Goal: Task Accomplishment & Management: Use online tool/utility

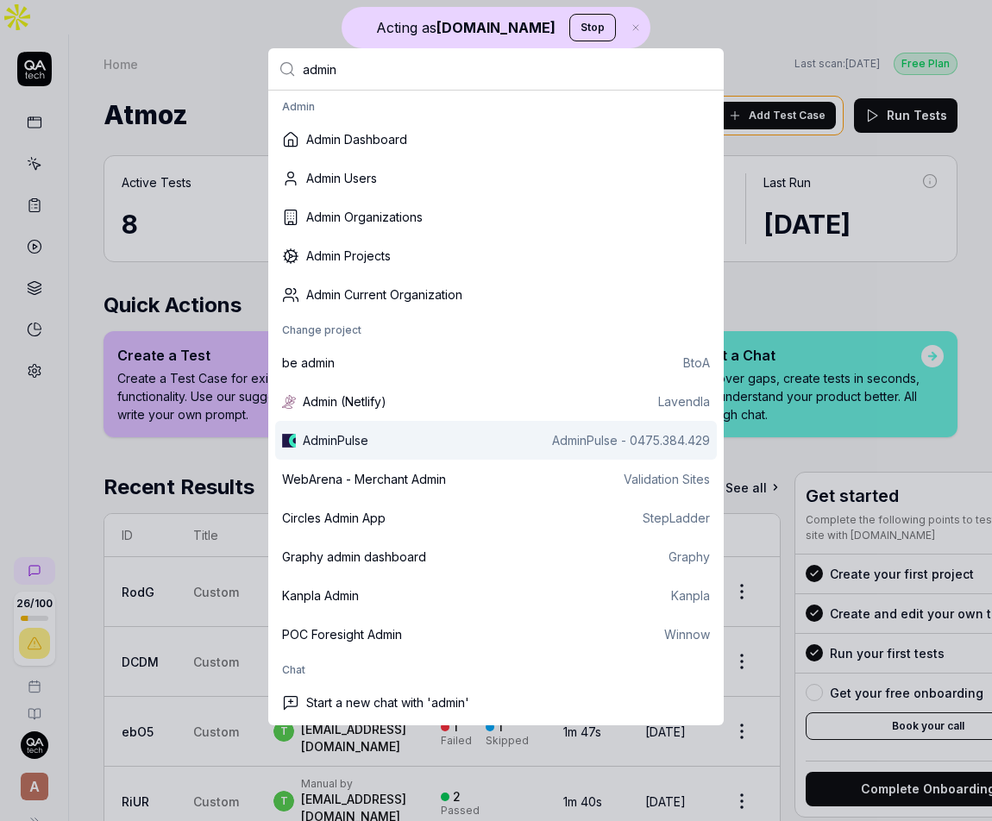
type input "admin"
click at [394, 457] on div "AdminPulse AdminPulse - 0475.384.429" at bounding box center [496, 440] width 442 height 39
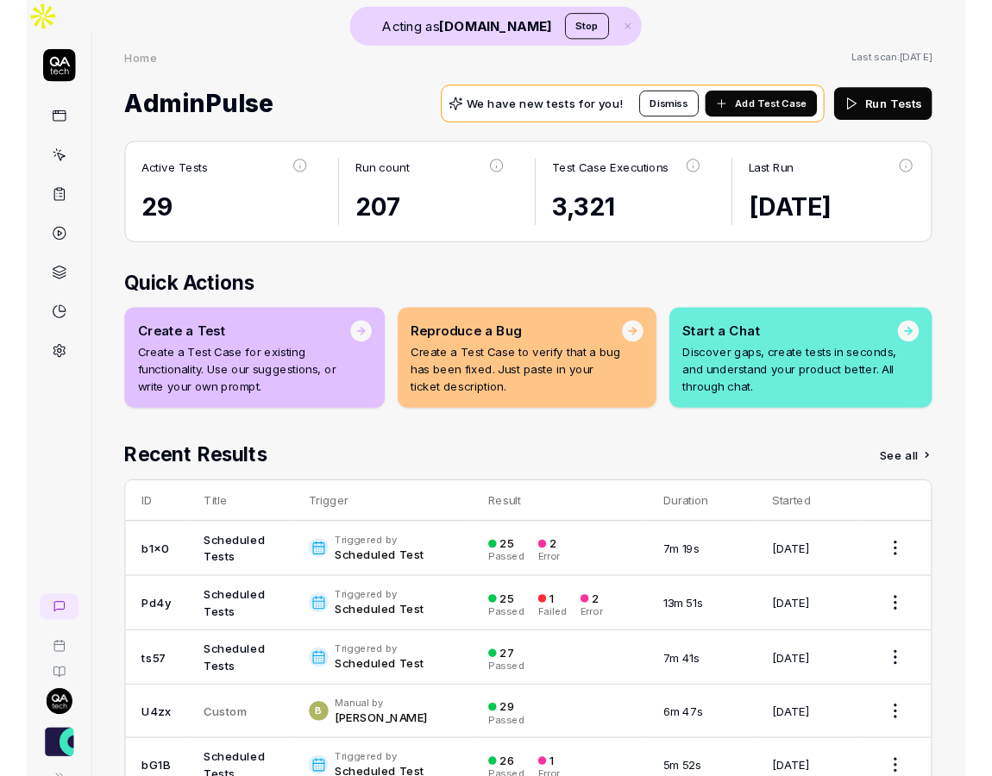
scroll to position [27, 0]
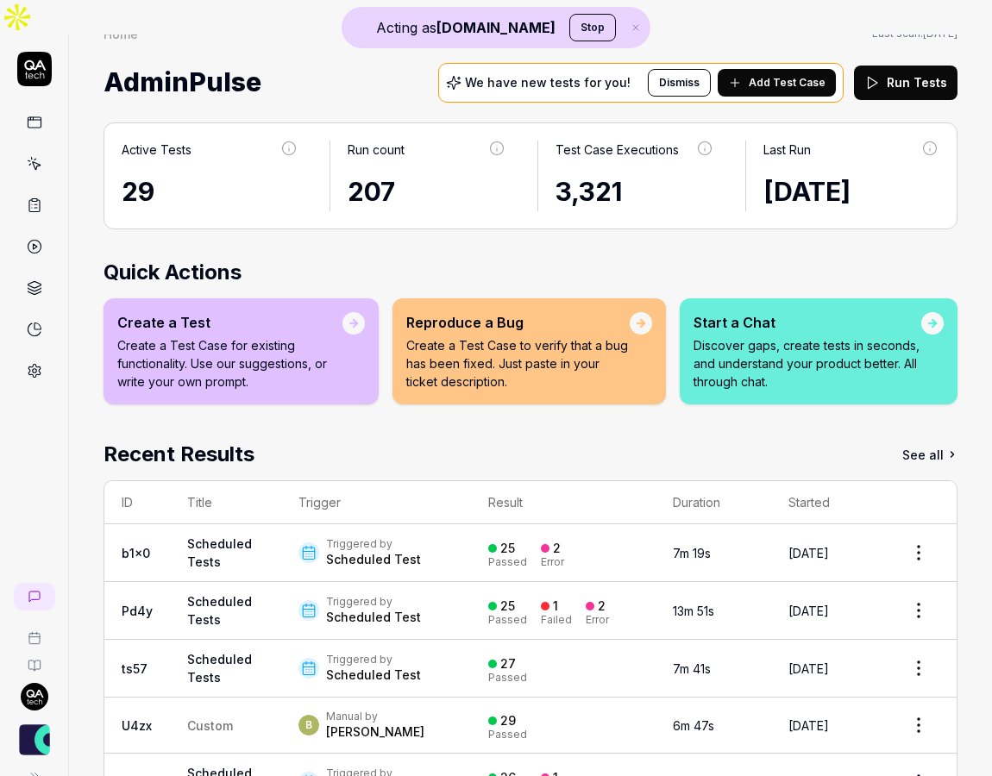
click at [45, 355] on link at bounding box center [34, 370] width 31 height 31
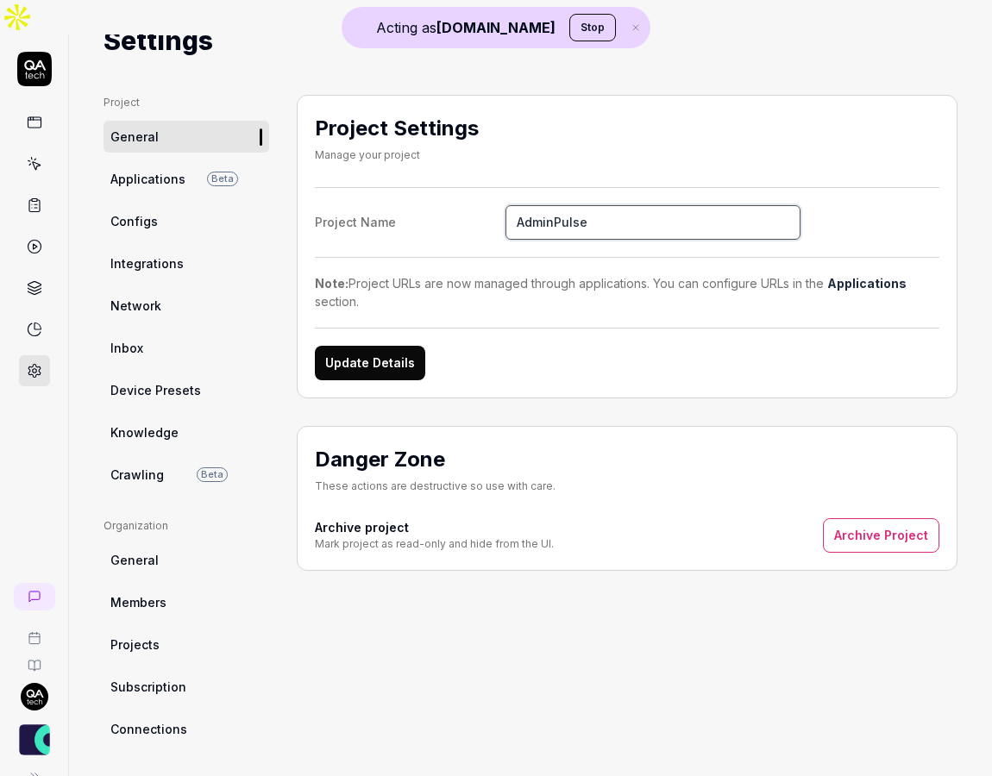
scroll to position [67, 0]
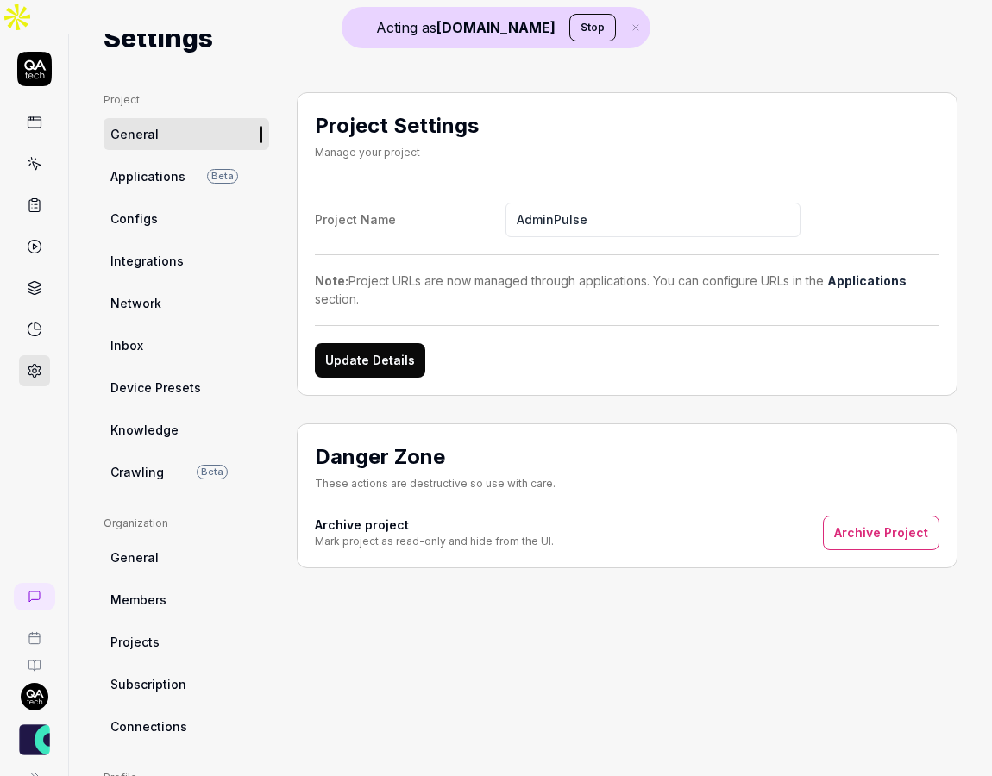
click at [159, 118] on link "General" at bounding box center [187, 134] width 166 height 32
click at [39, 115] on icon at bounding box center [35, 123] width 16 height 16
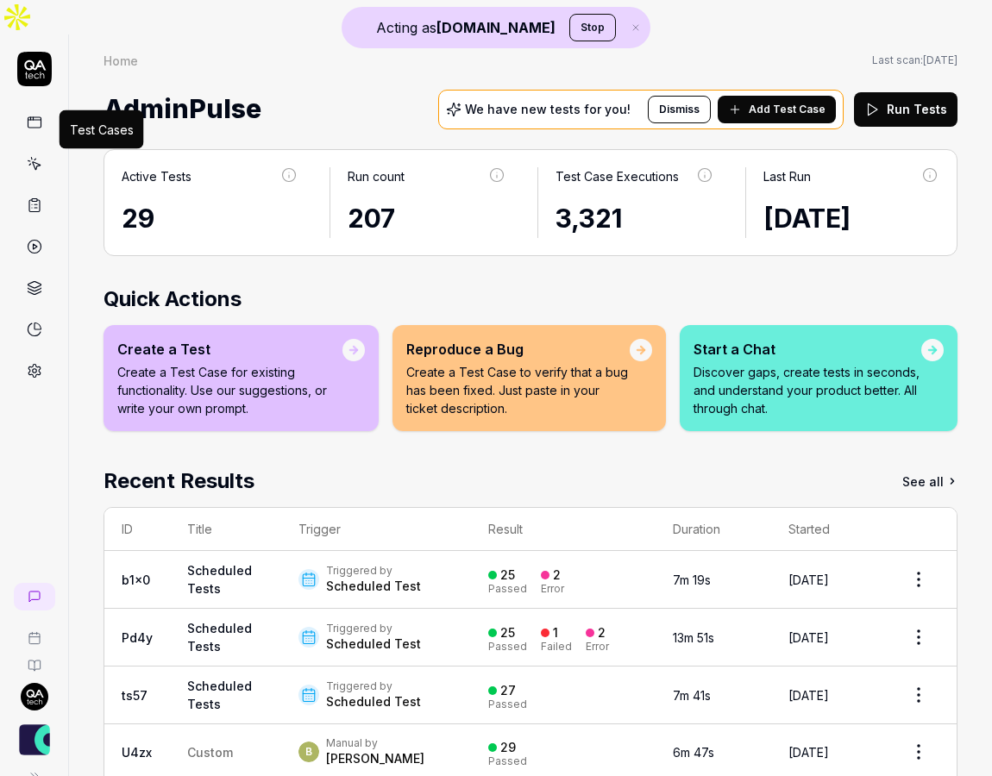
click at [34, 162] on icon at bounding box center [36, 166] width 8 height 8
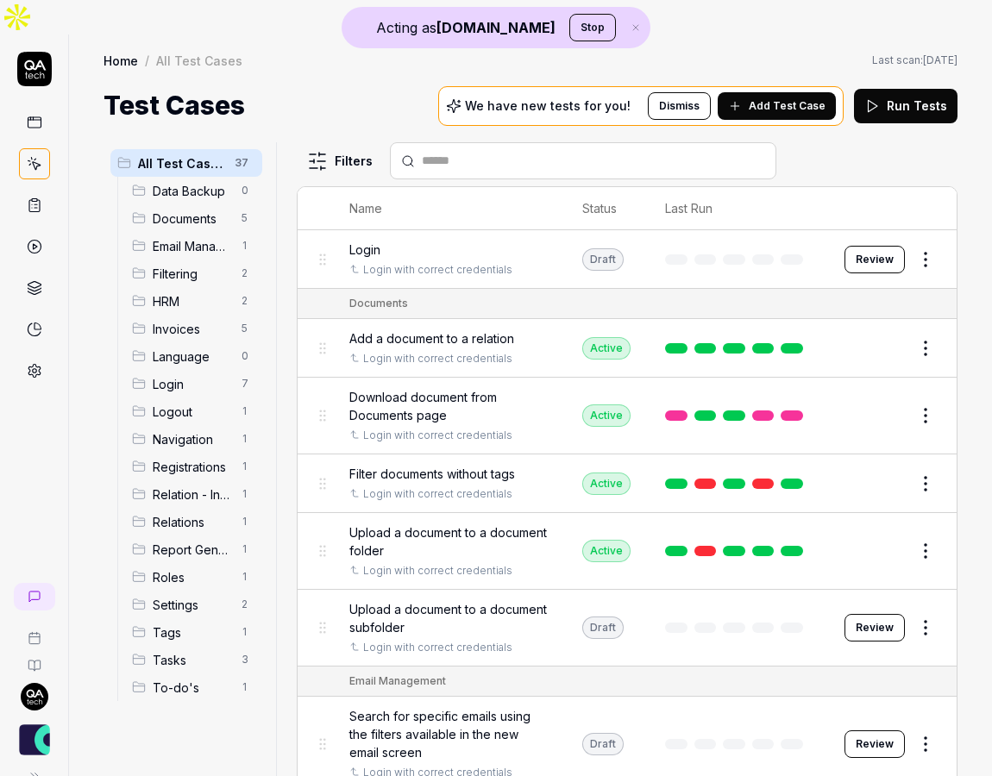
click at [797, 98] on span "Add Test Case" at bounding box center [787, 106] width 77 height 16
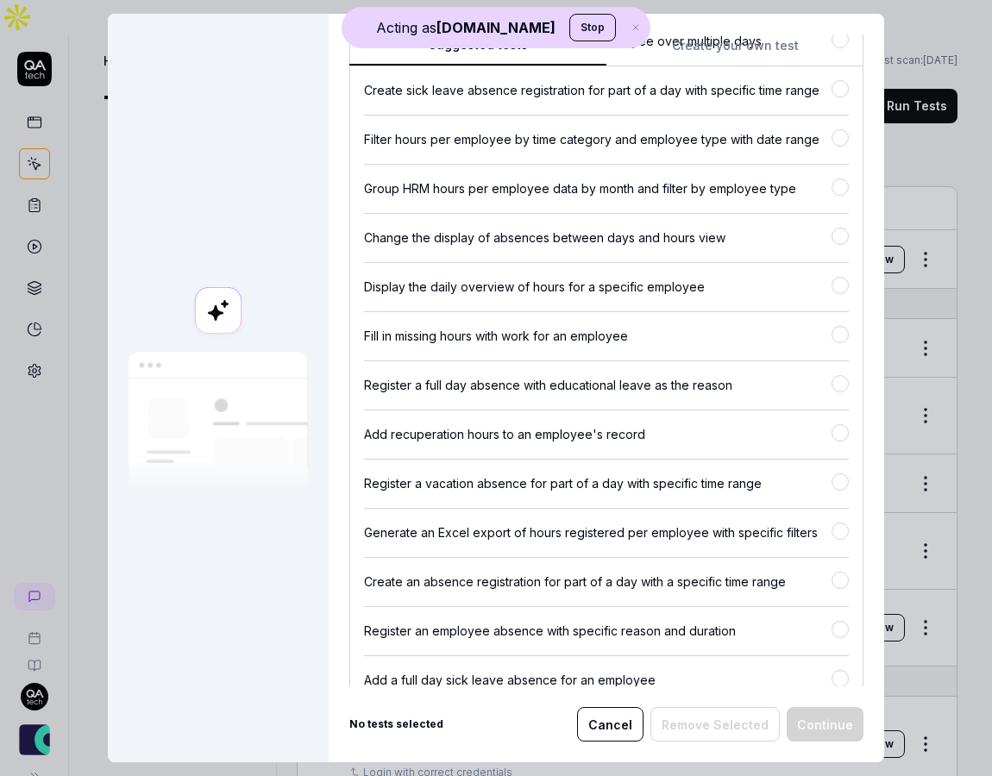
scroll to position [8324, 0]
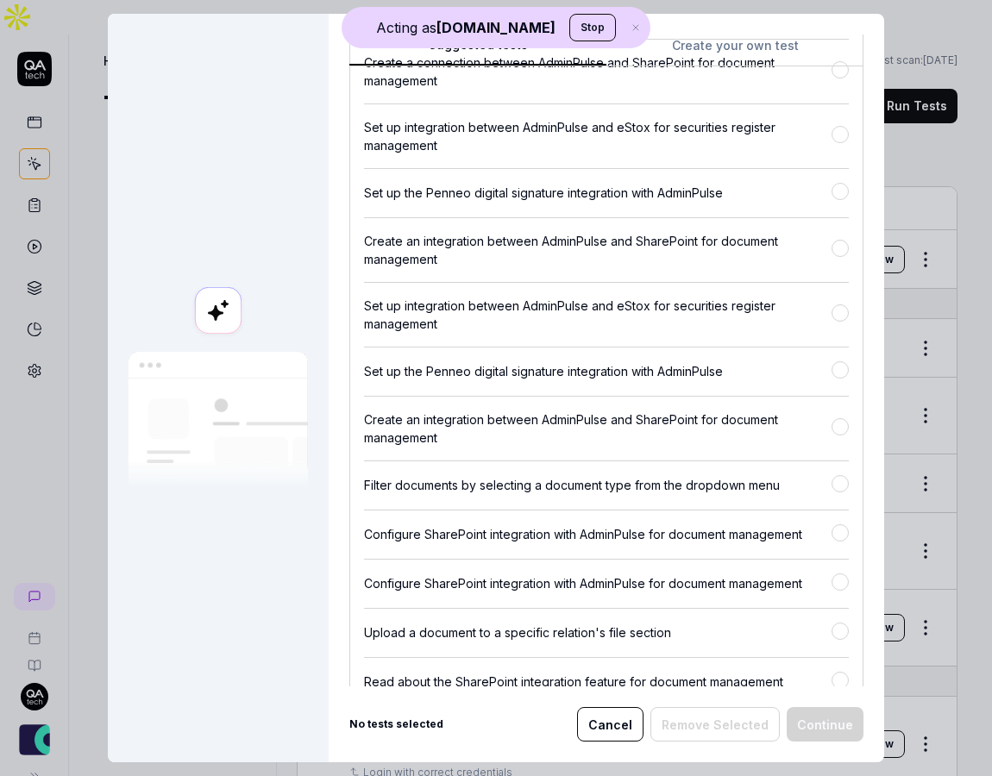
click at [760, 45] on div "Suggested tests Create your own test Select tests Our AI discovered the followi…" at bounding box center [607, 388] width 556 height 749
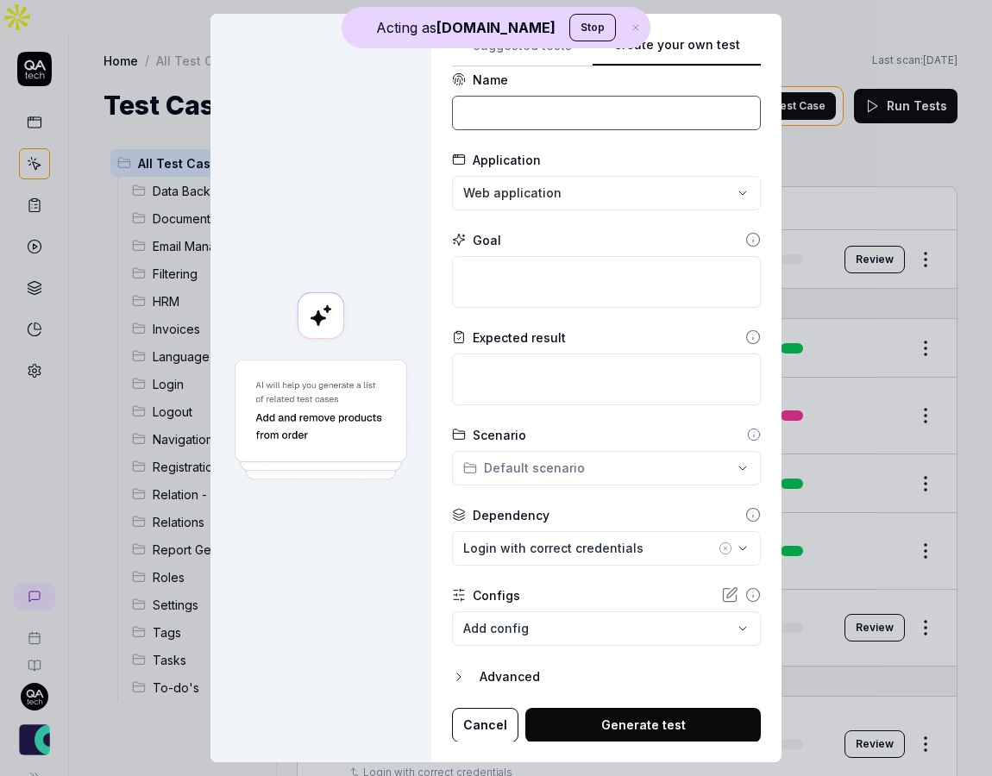
click at [537, 120] on input at bounding box center [606, 113] width 309 height 35
click at [583, 116] on input "Login with correct credentials" at bounding box center [606, 113] width 309 height 35
type input "Login with correct credentials"
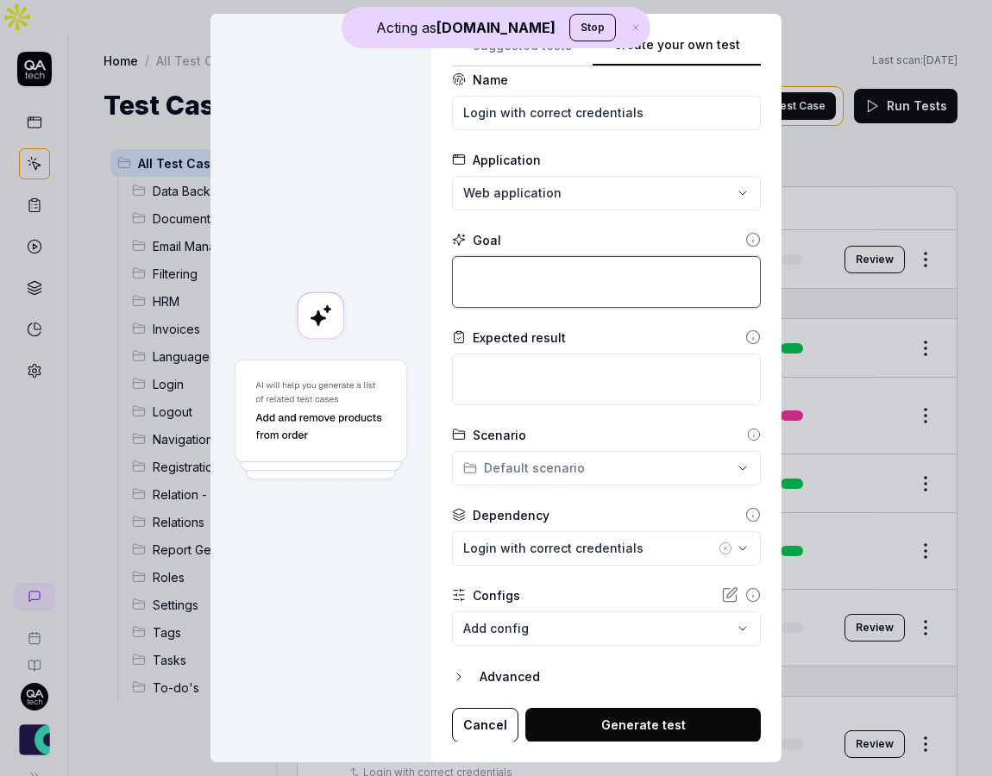
click at [513, 280] on textarea at bounding box center [606, 282] width 309 height 52
paste textarea "Login with correct credentials"
type textarea "*"
type textarea "Login with correct credentials"
click at [624, 635] on body "Acting as [DOMAIN_NAME] Stop Home / All Test Cases Home / All Test Cases Last s…" at bounding box center [496, 405] width 992 height 811
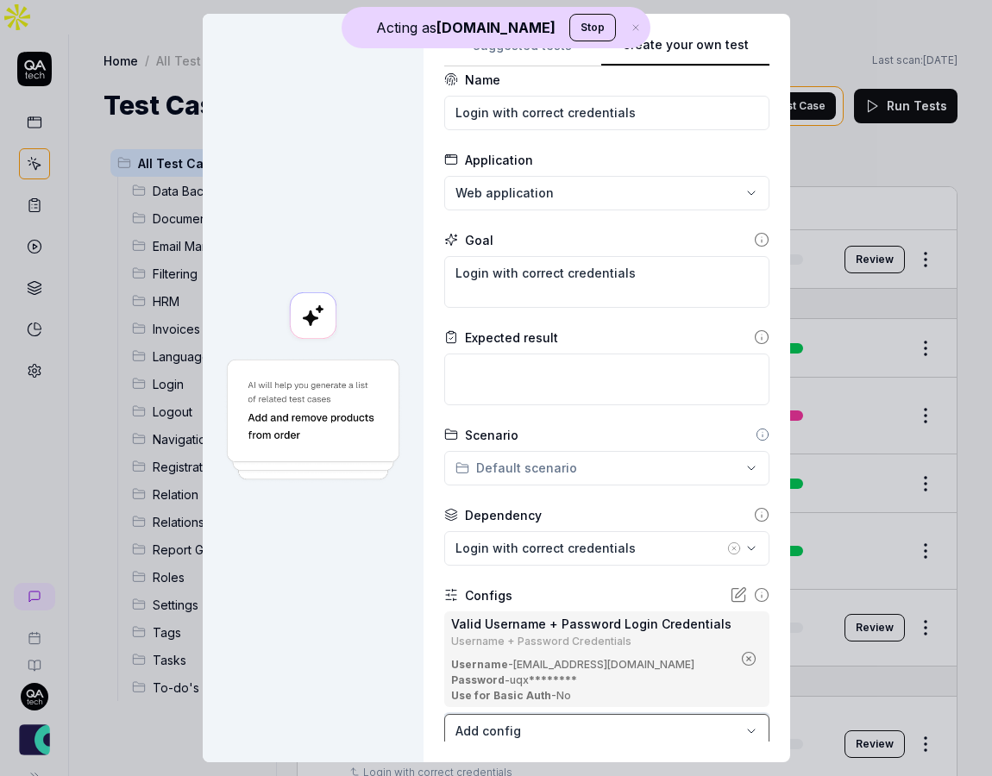
scroll to position [119, 0]
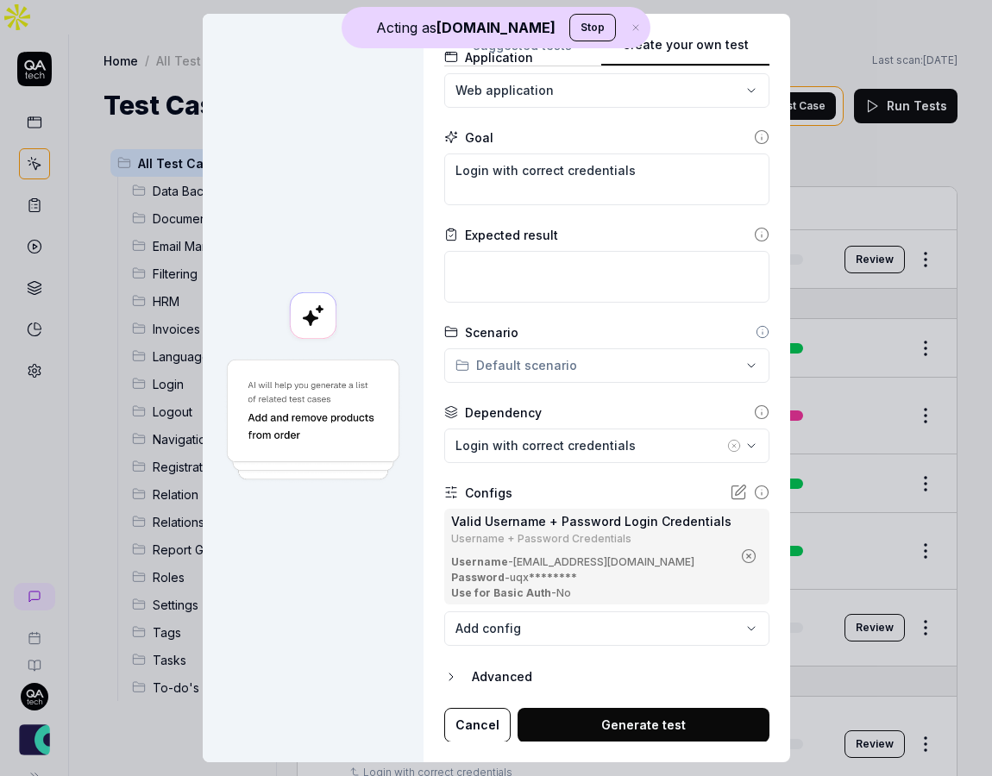
type textarea "*"
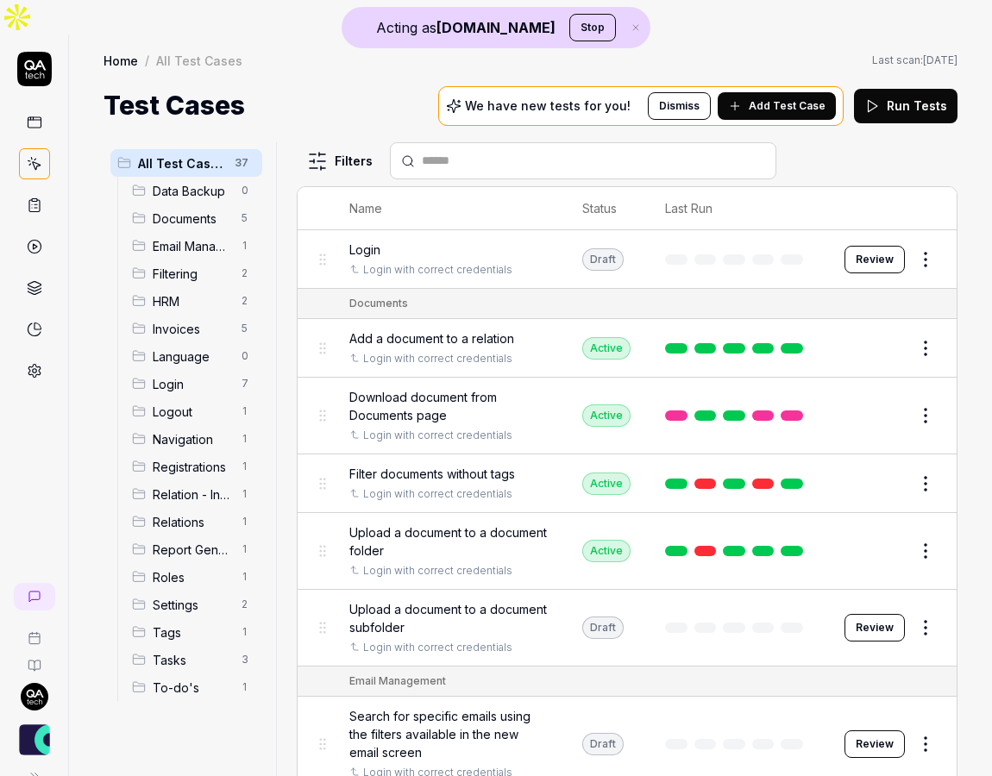
click at [453, 152] on input "text" at bounding box center [593, 161] width 343 height 18
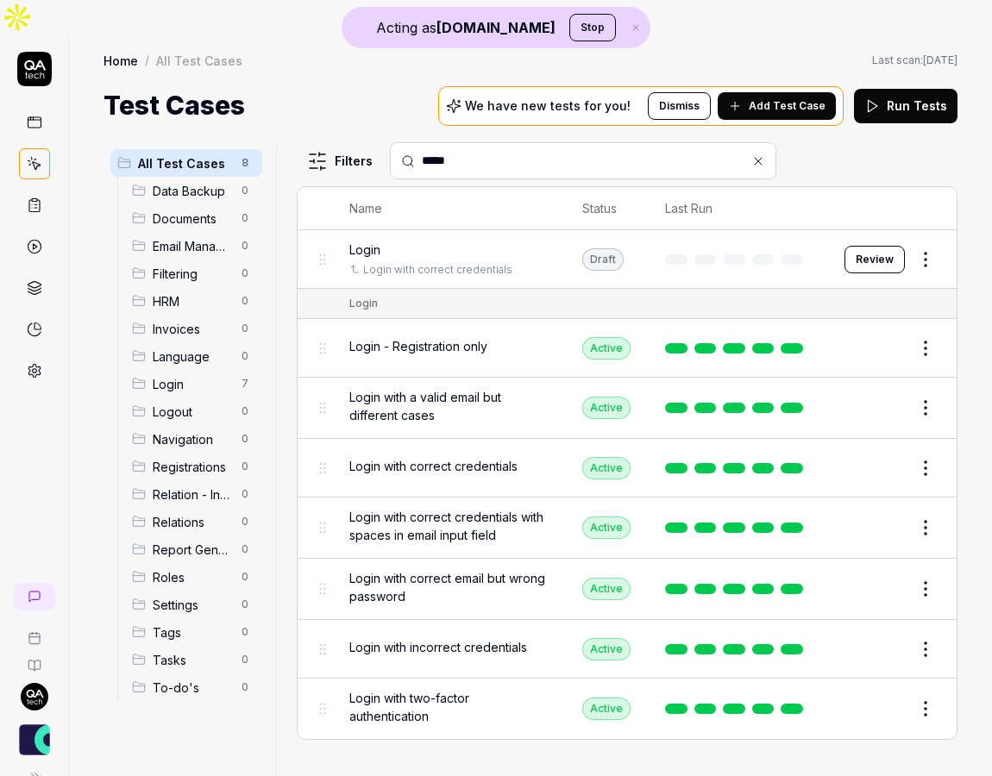
type input "*****"
click at [877, 455] on button "Edit" at bounding box center [884, 469] width 41 height 28
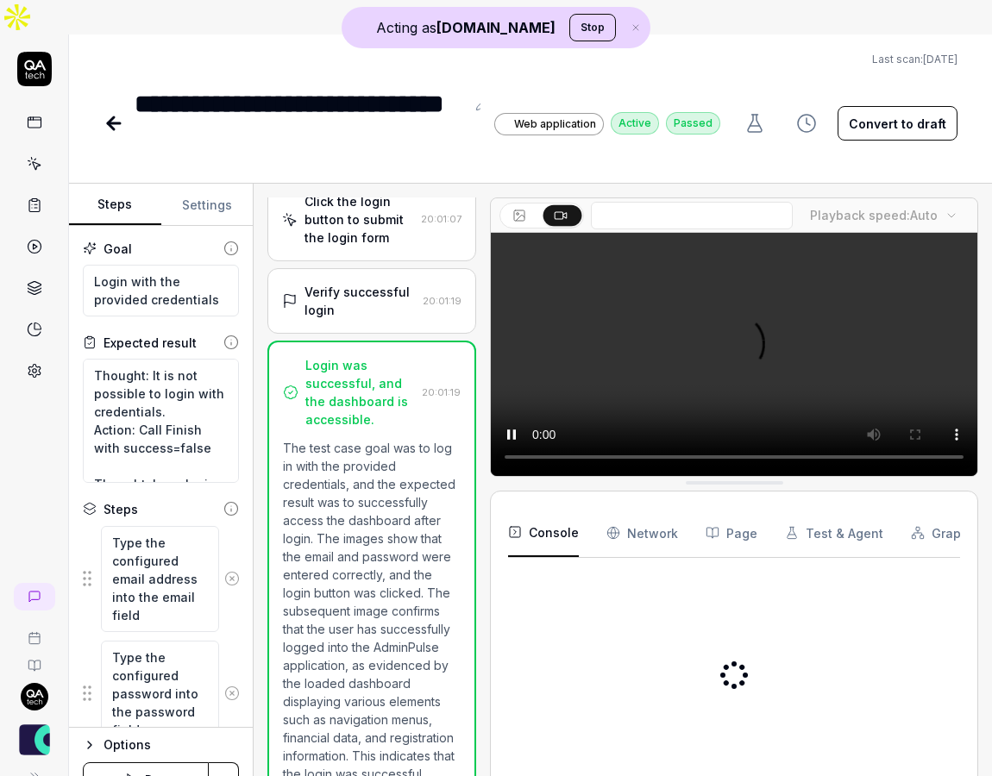
scroll to position [341, 0]
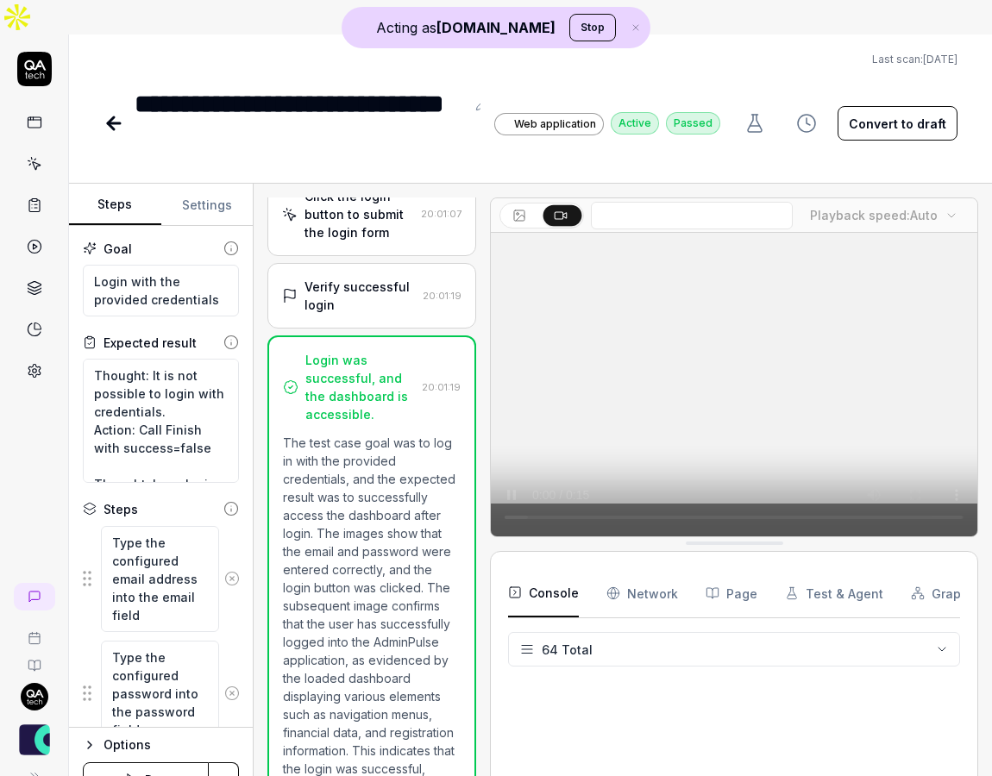
type textarea "*"
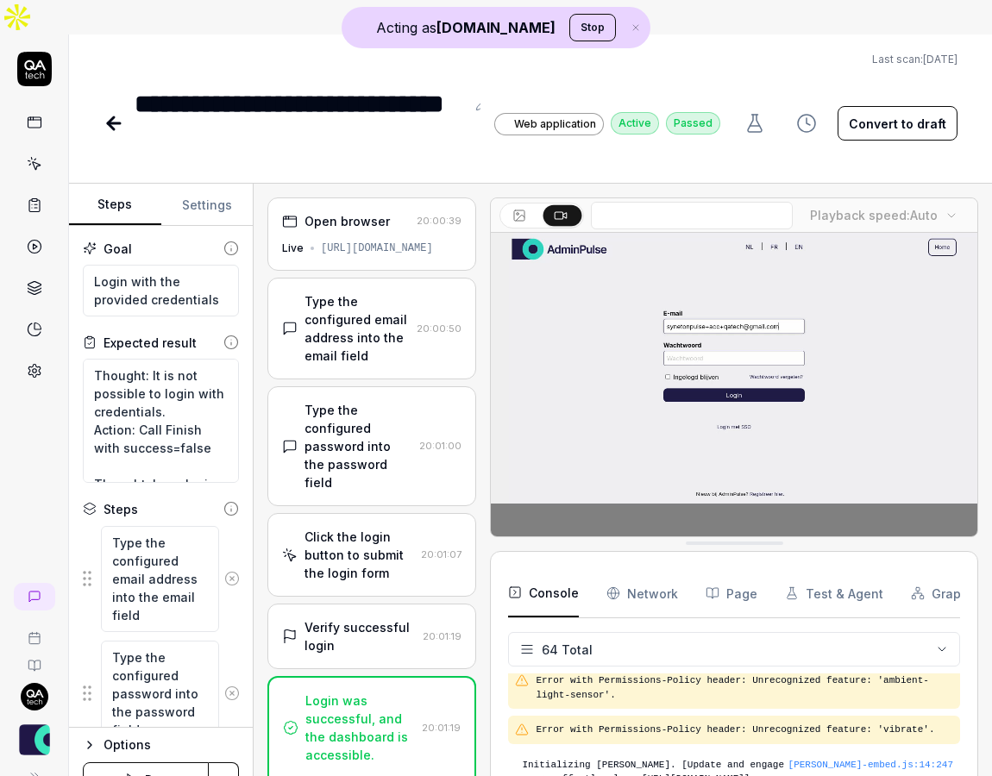
click at [377, 241] on div "[URL][DOMAIN_NAME]" at bounding box center [377, 249] width 112 height 16
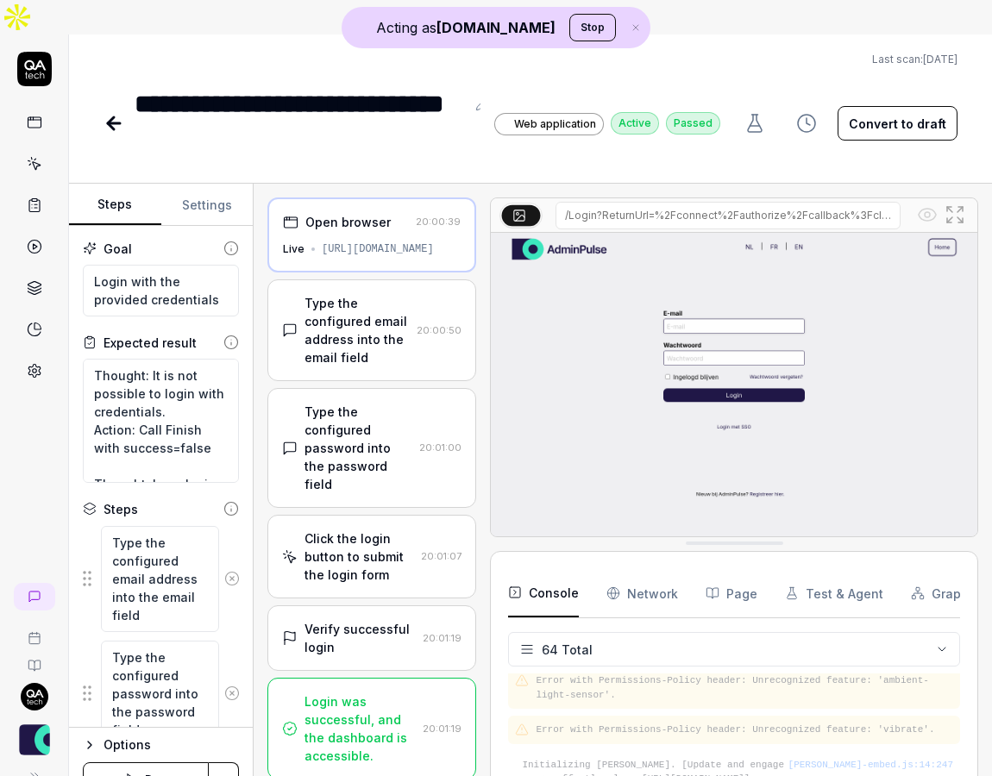
click at [369, 294] on div "Type the configured email address into the email field" at bounding box center [357, 330] width 105 height 72
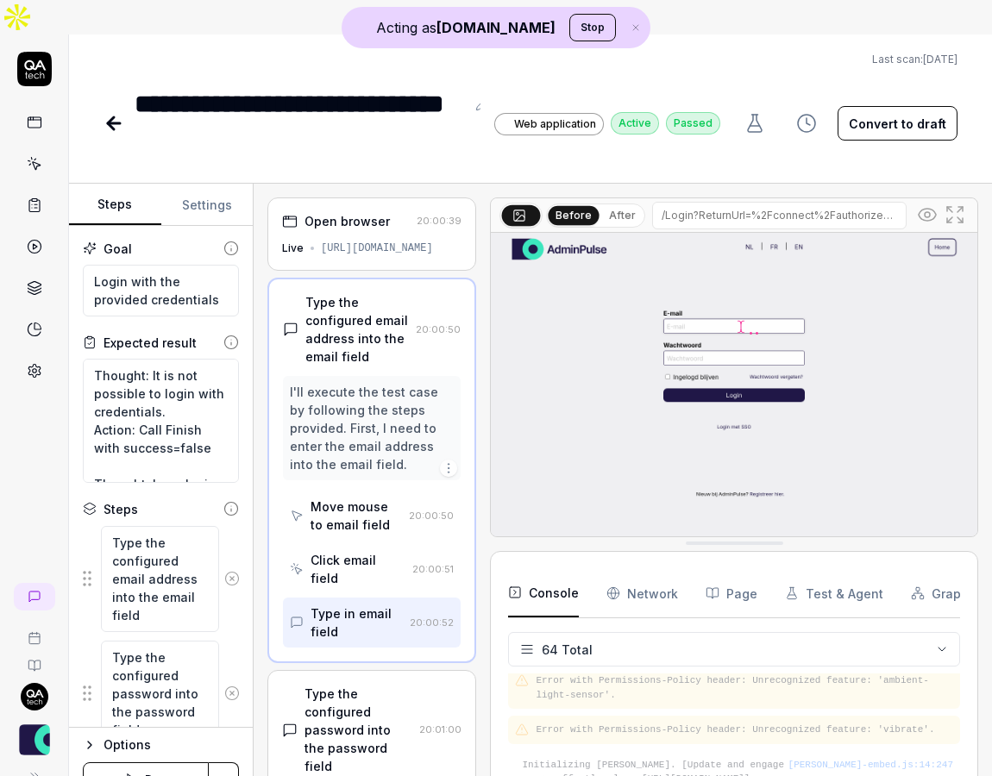
click at [362, 241] on div "[URL][DOMAIN_NAME]" at bounding box center [377, 249] width 112 height 16
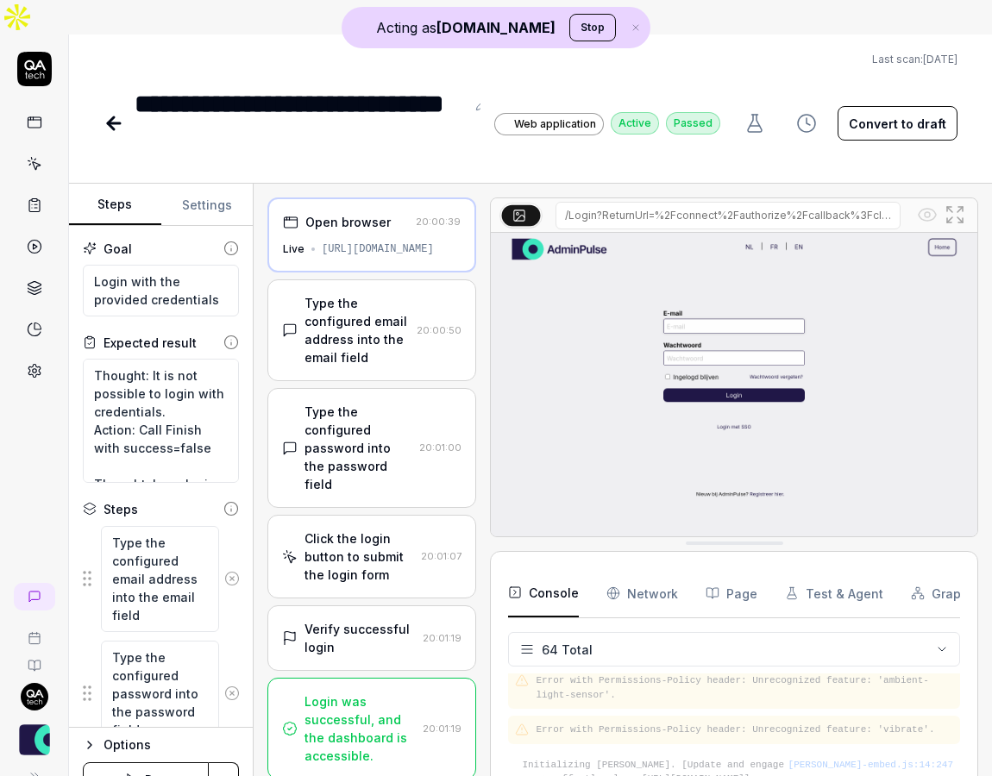
click at [386, 294] on div "Type the configured email address into the email field" at bounding box center [357, 330] width 105 height 72
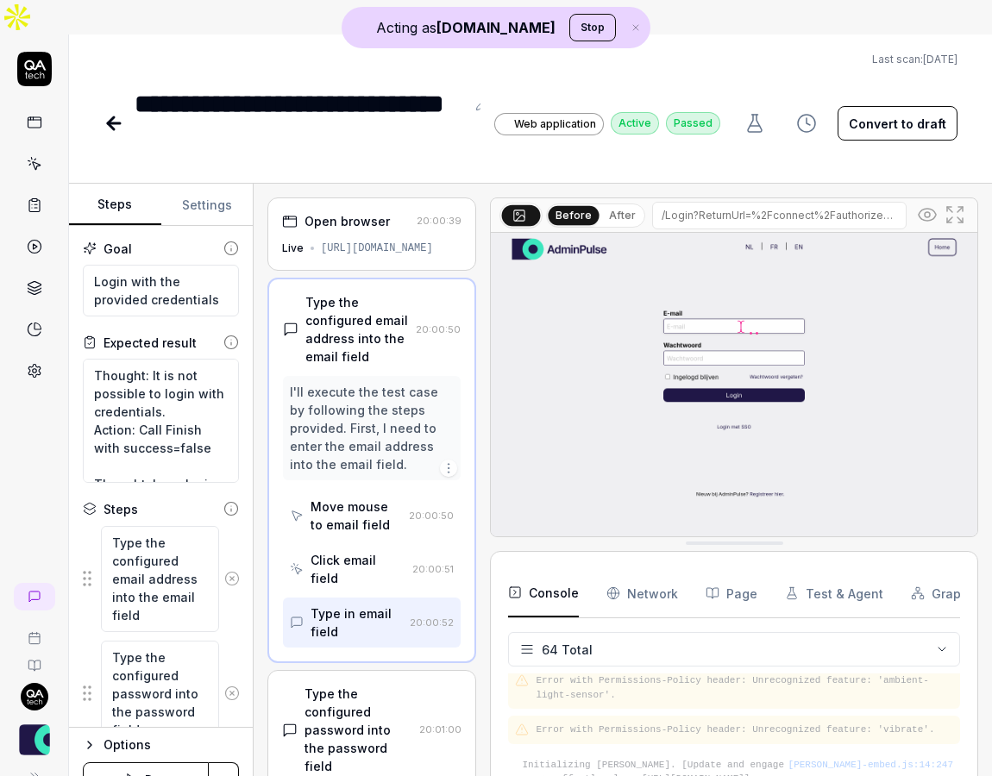
click at [343, 405] on div "I'll execute the test case by following the steps provided. First, I need to en…" at bounding box center [372, 428] width 164 height 91
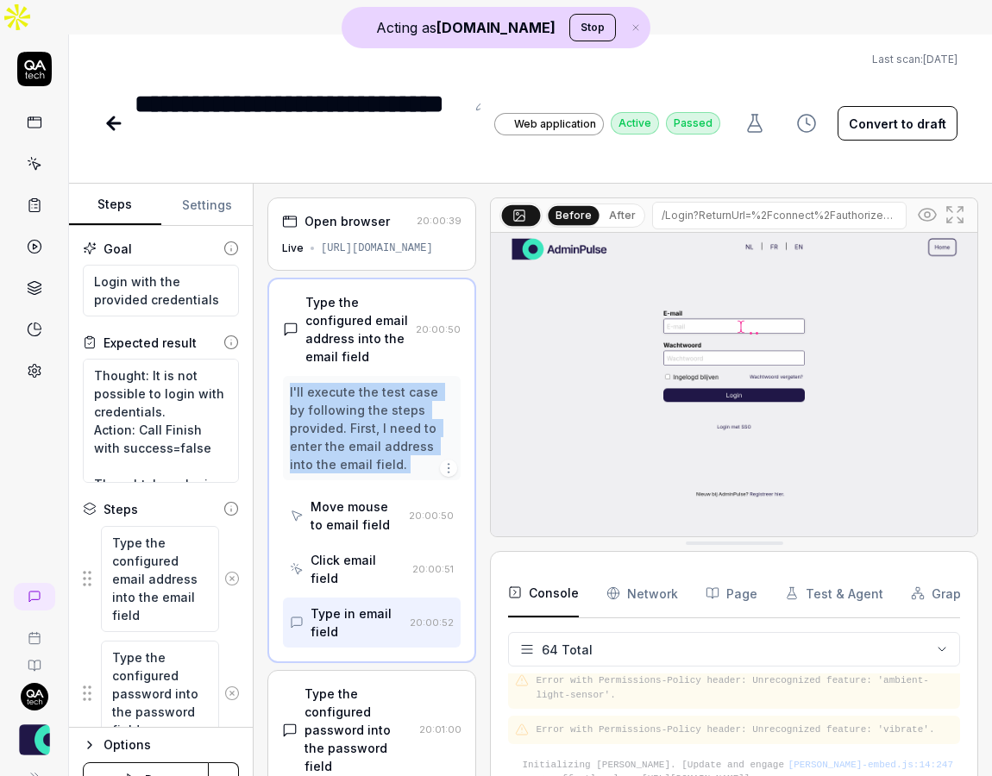
click at [343, 405] on div "I'll execute the test case by following the steps provided. First, I need to en…" at bounding box center [372, 428] width 164 height 91
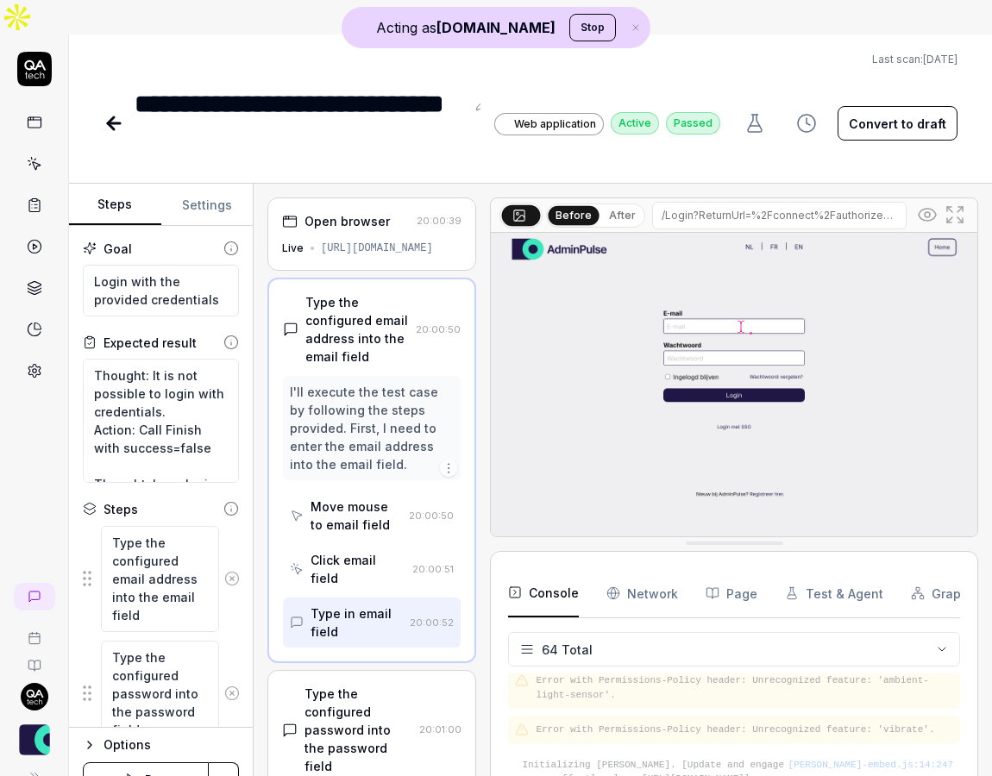
click at [376, 129] on div "**********" at bounding box center [530, 423] width 923 height 776
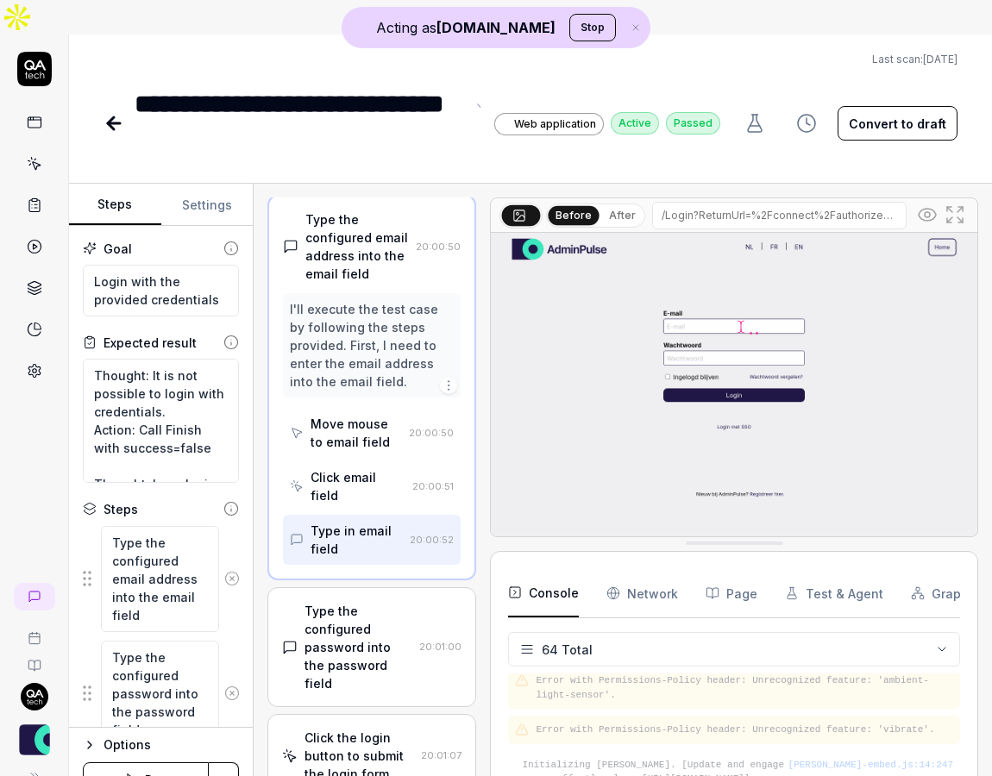
scroll to position [84, 0]
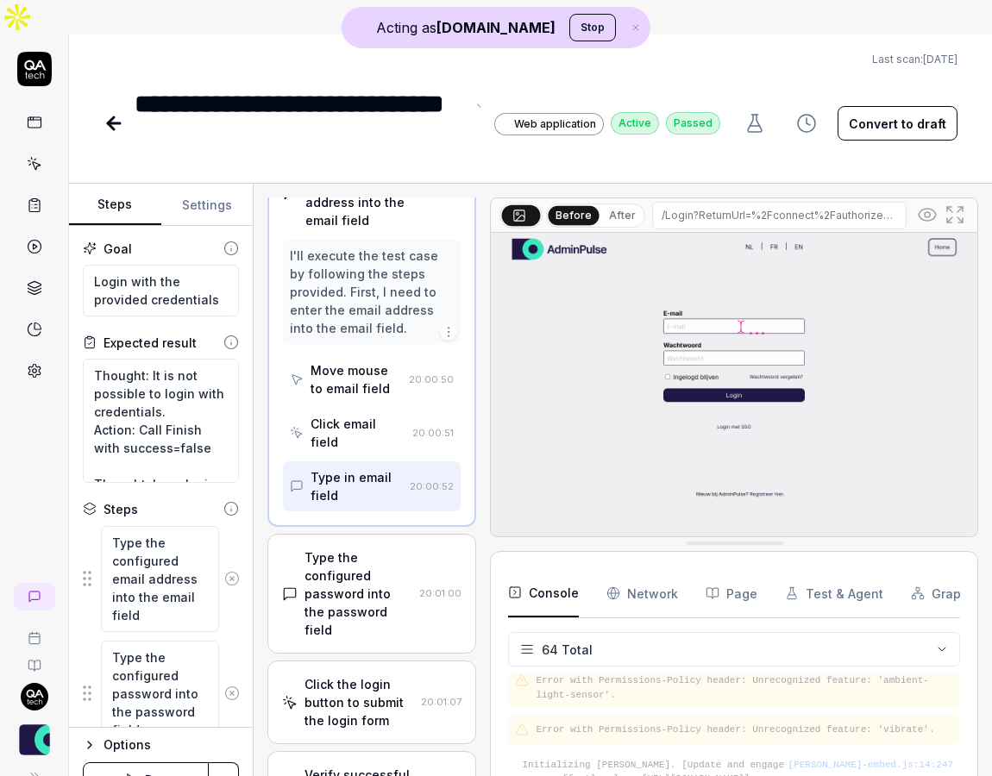
click at [356, 549] on div "Type the configured password into the password field" at bounding box center [359, 594] width 108 height 91
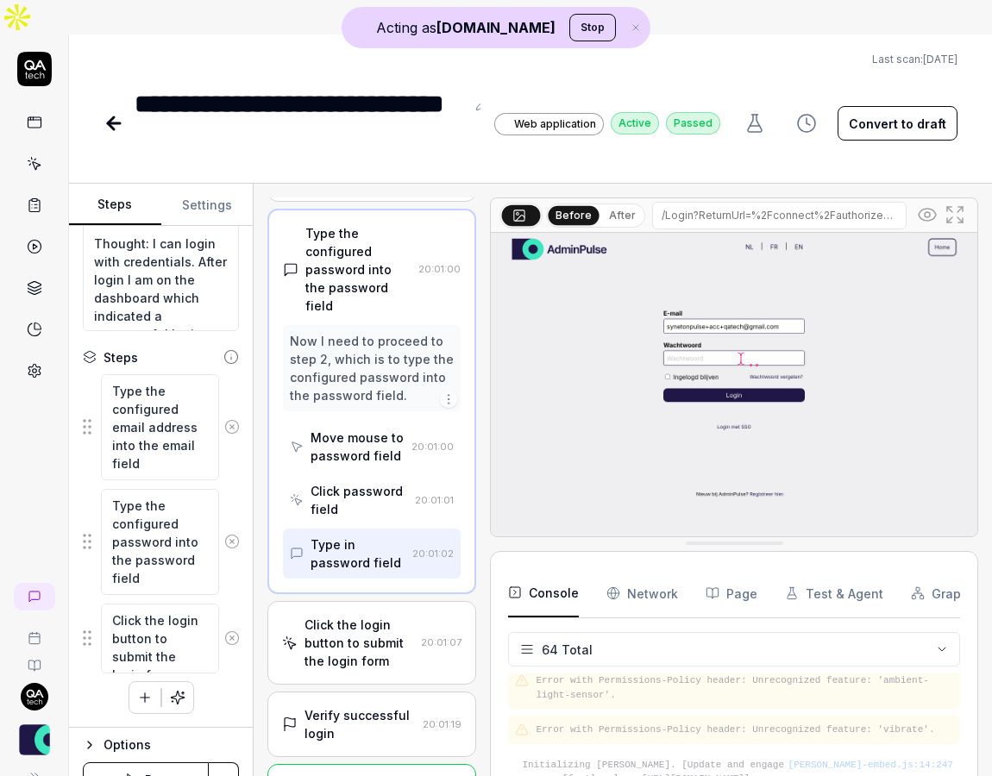
scroll to position [179, 0]
click at [927, 204] on icon at bounding box center [927, 214] width 21 height 21
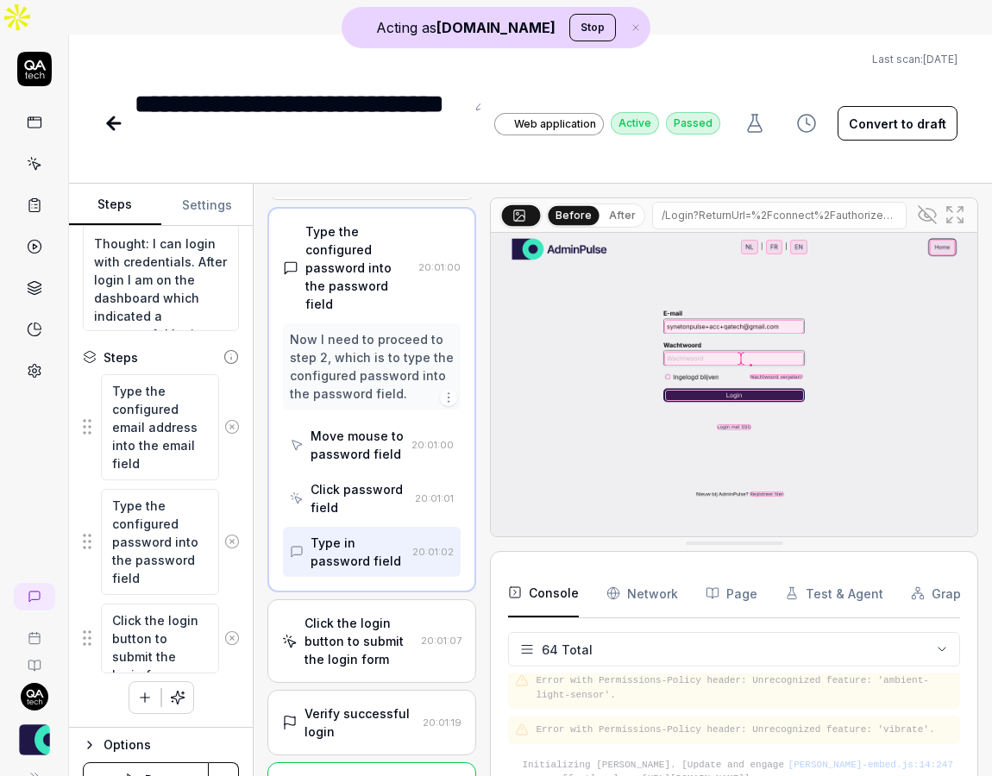
click at [372, 600] on div "Click the login button to submit the login form 20:01:07" at bounding box center [371, 642] width 209 height 84
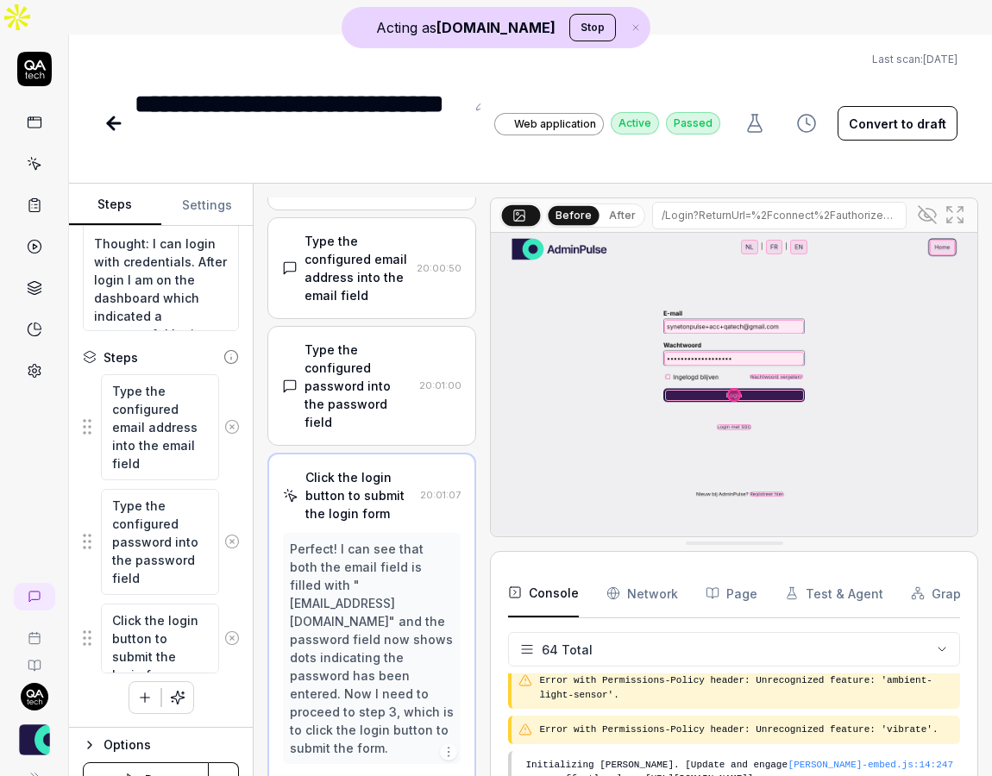
scroll to position [48, 0]
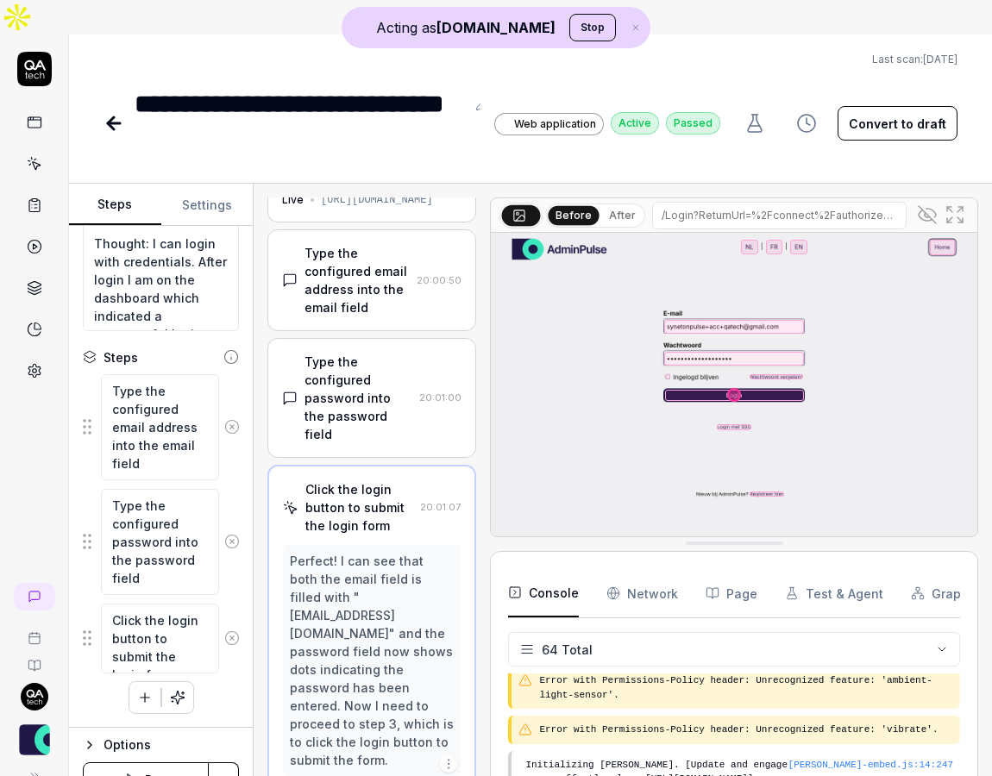
click at [933, 204] on icon at bounding box center [927, 214] width 21 height 21
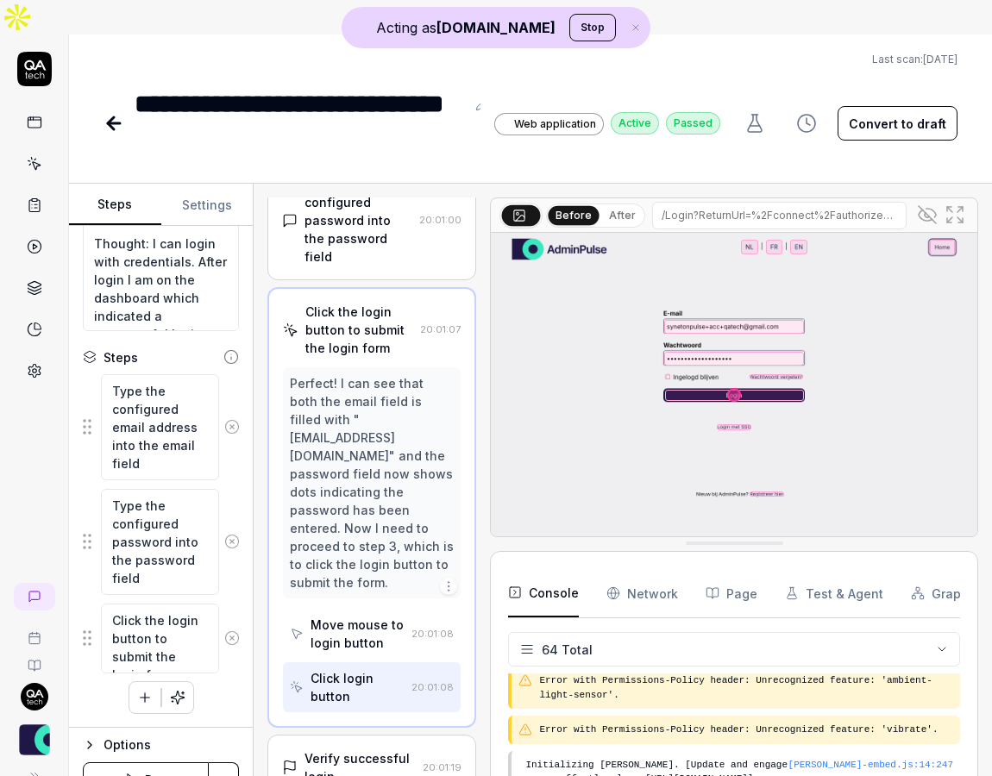
click at [349, 735] on div "Verify successful login 20:01:19" at bounding box center [371, 768] width 209 height 66
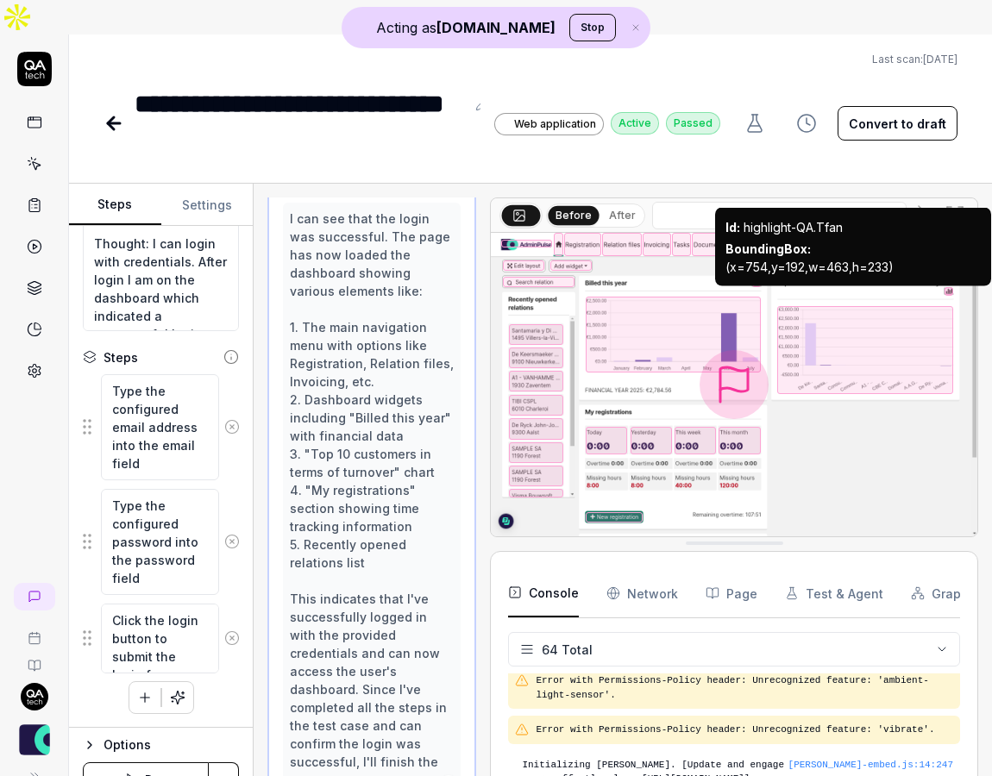
scroll to position [466, 0]
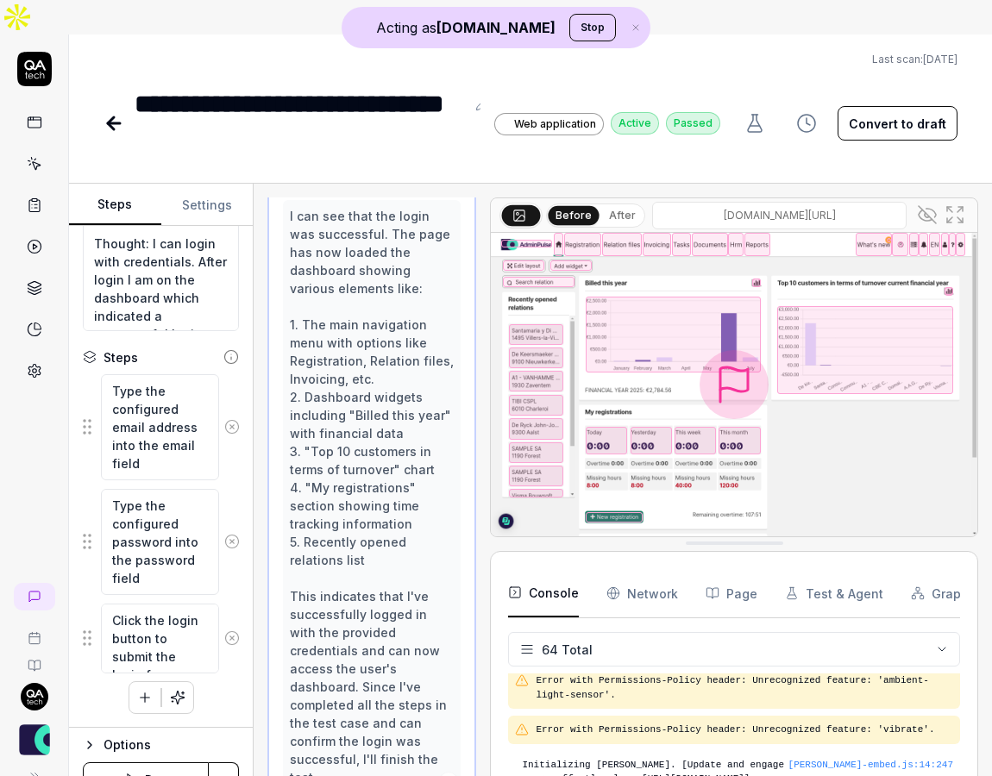
click at [929, 204] on icon at bounding box center [927, 214] width 21 height 21
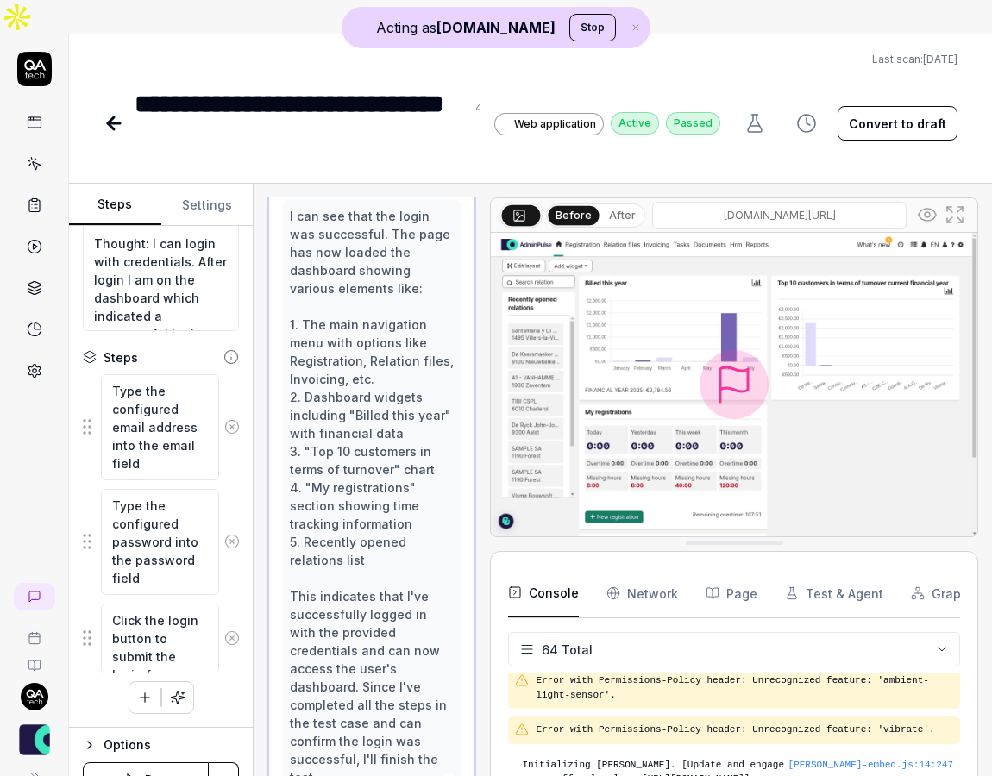
click at [929, 212] on circle at bounding box center [927, 214] width 5 height 5
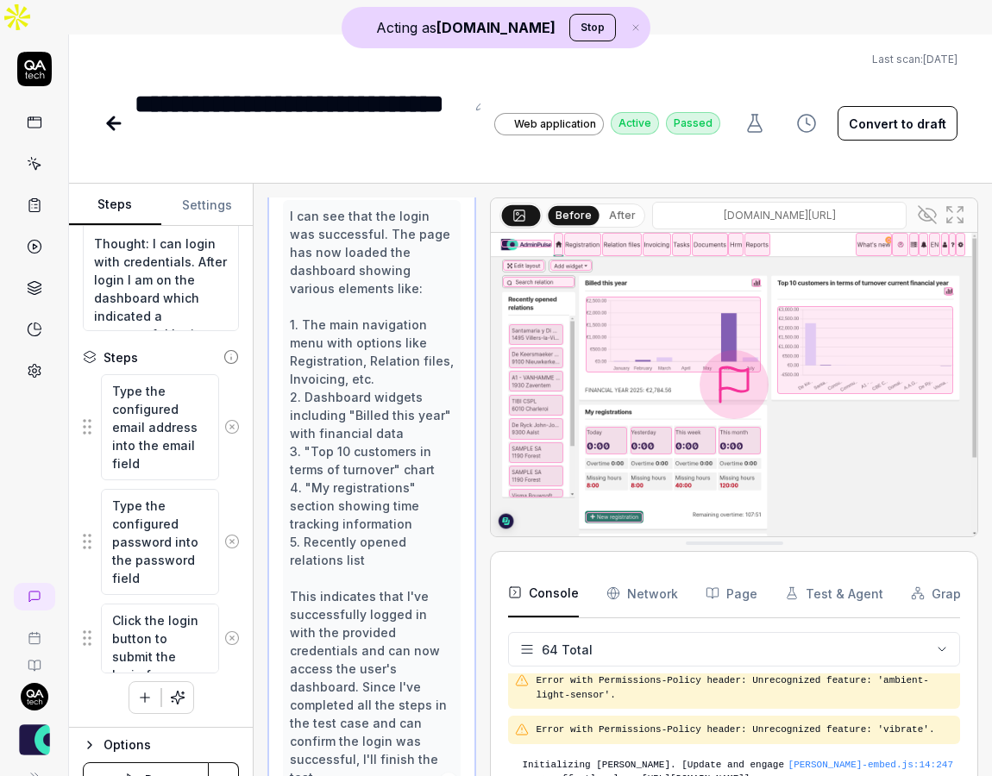
scroll to position [575, 0]
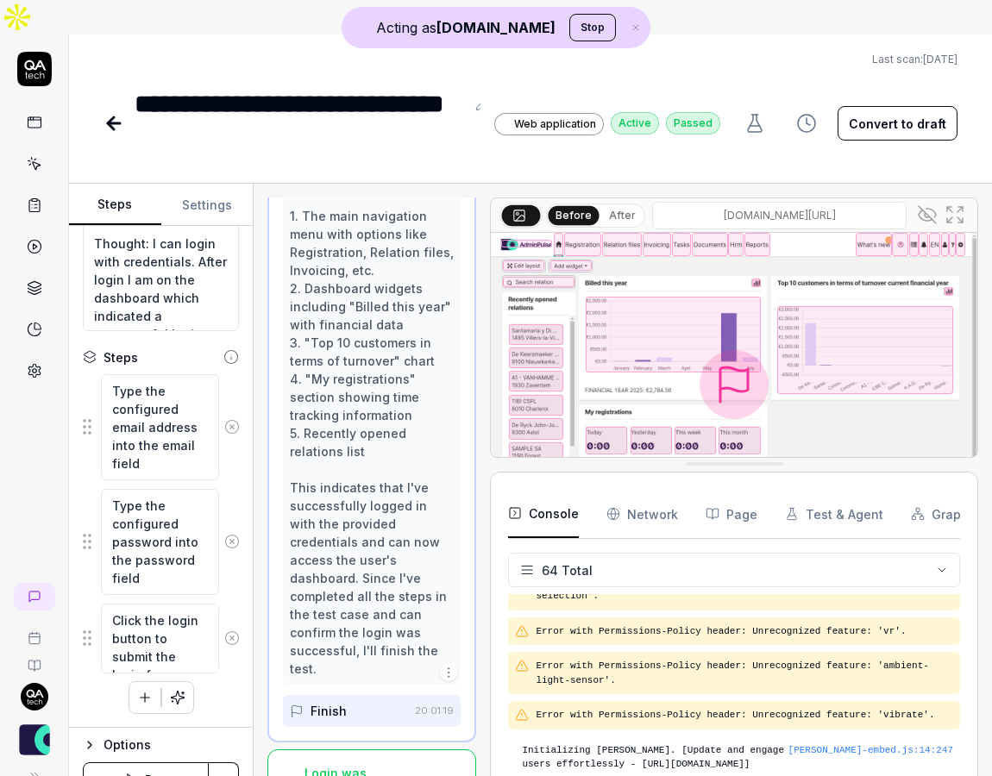
drag, startPoint x: 669, startPoint y: 516, endPoint x: 656, endPoint y: 482, distance: 35.7
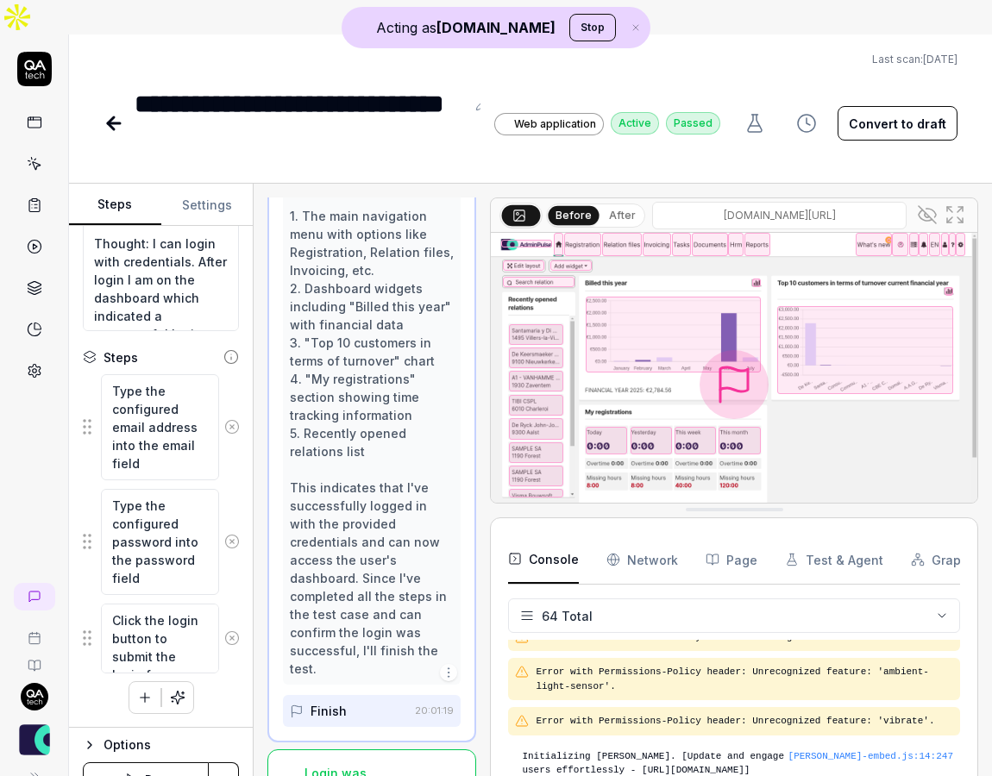
scroll to position [2929, 0]
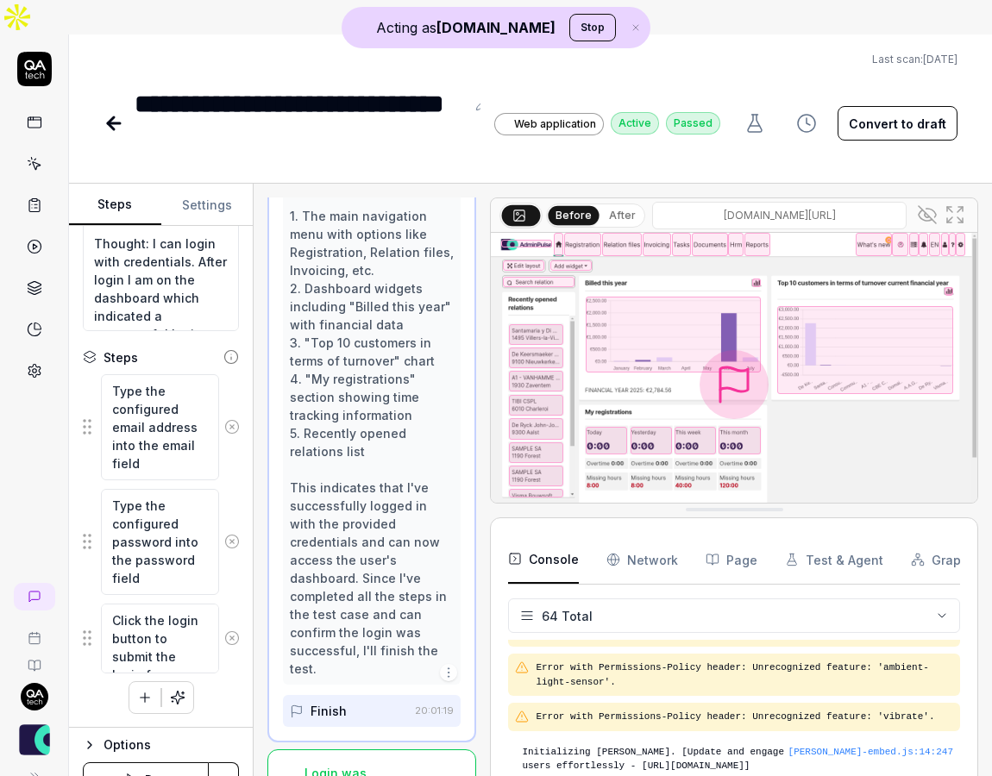
click at [33, 156] on icon at bounding box center [35, 164] width 16 height 16
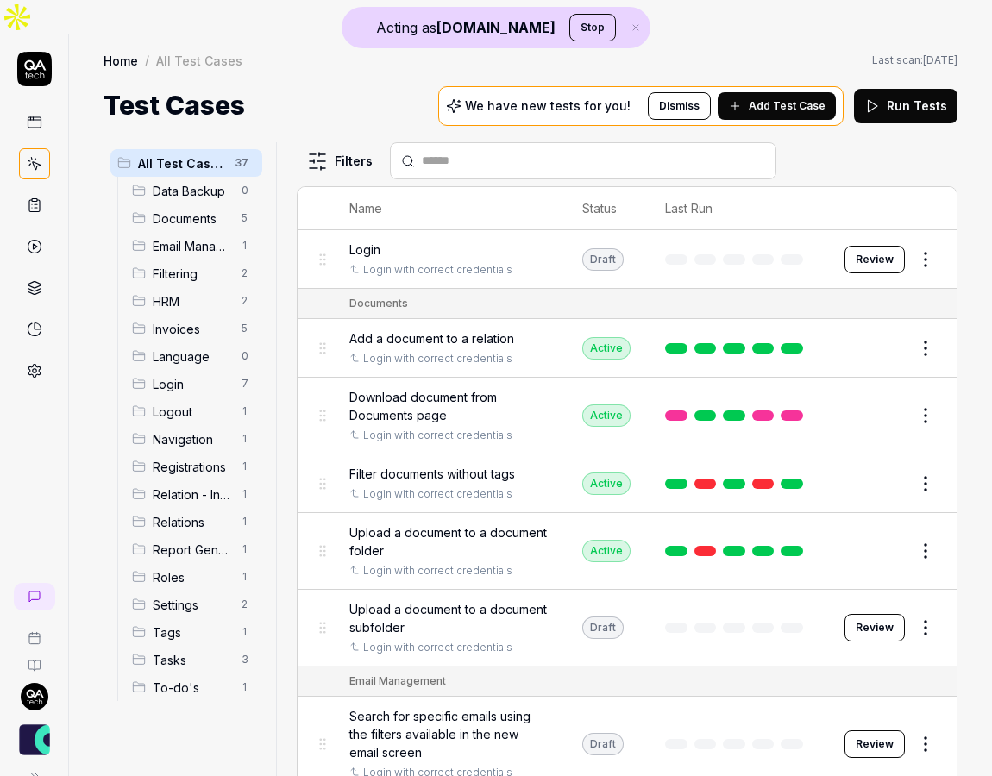
click at [38, 198] on icon at bounding box center [35, 206] width 16 height 16
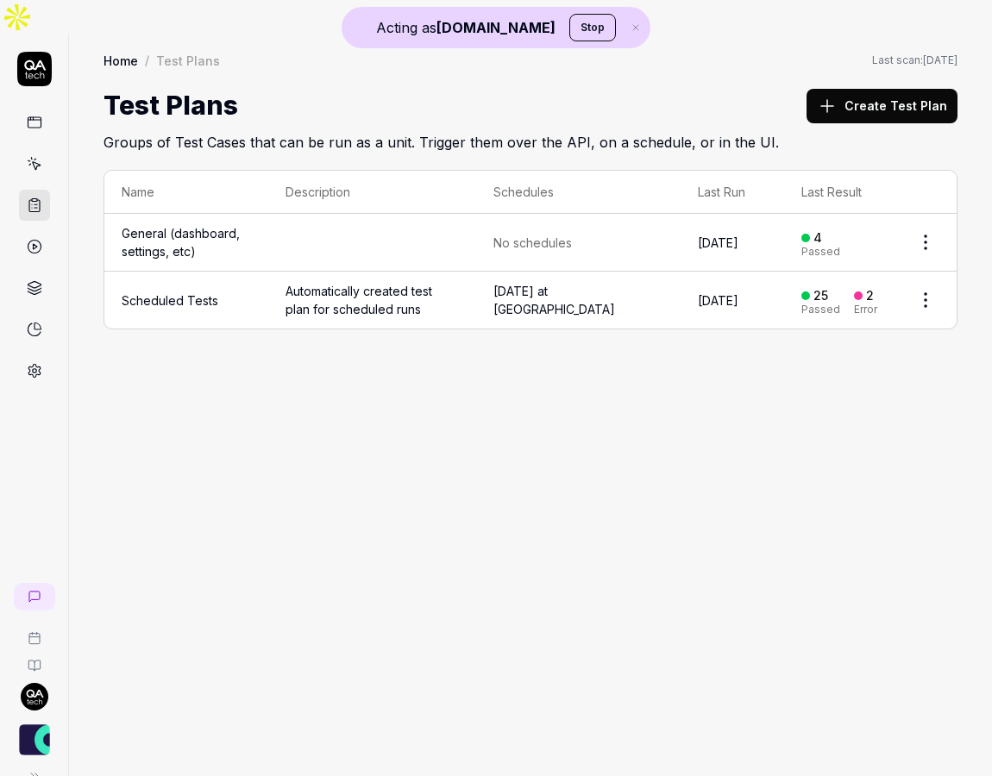
click at [37, 239] on icon at bounding box center [35, 247] width 16 height 16
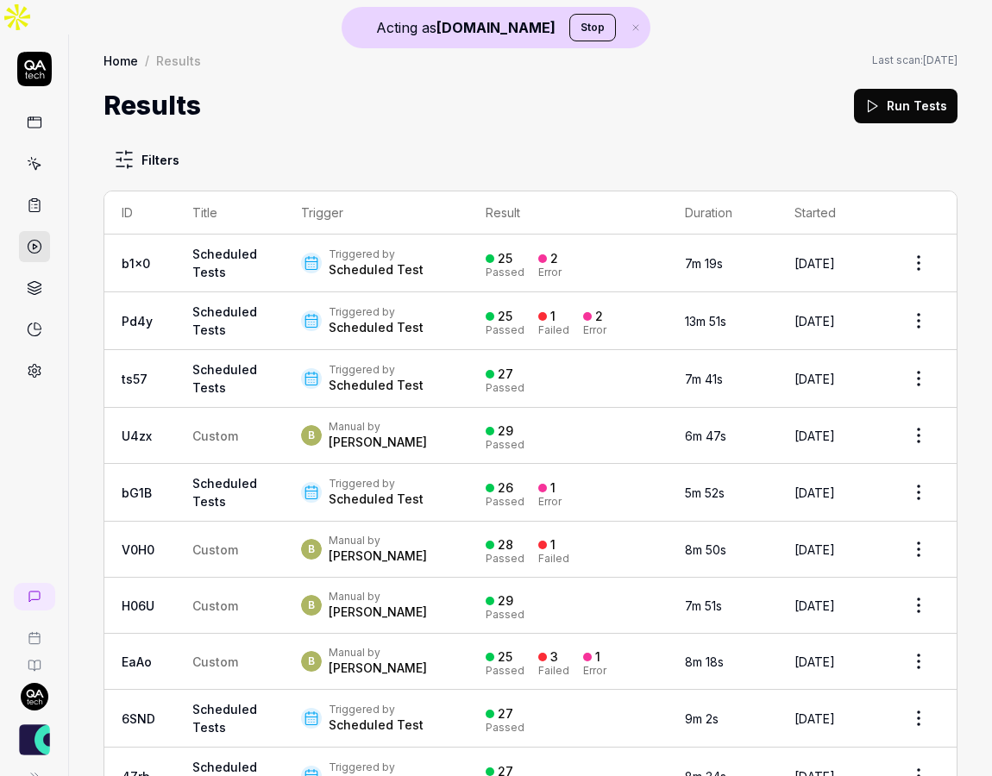
click at [167, 295] on td "Pd4y" at bounding box center [139, 321] width 71 height 58
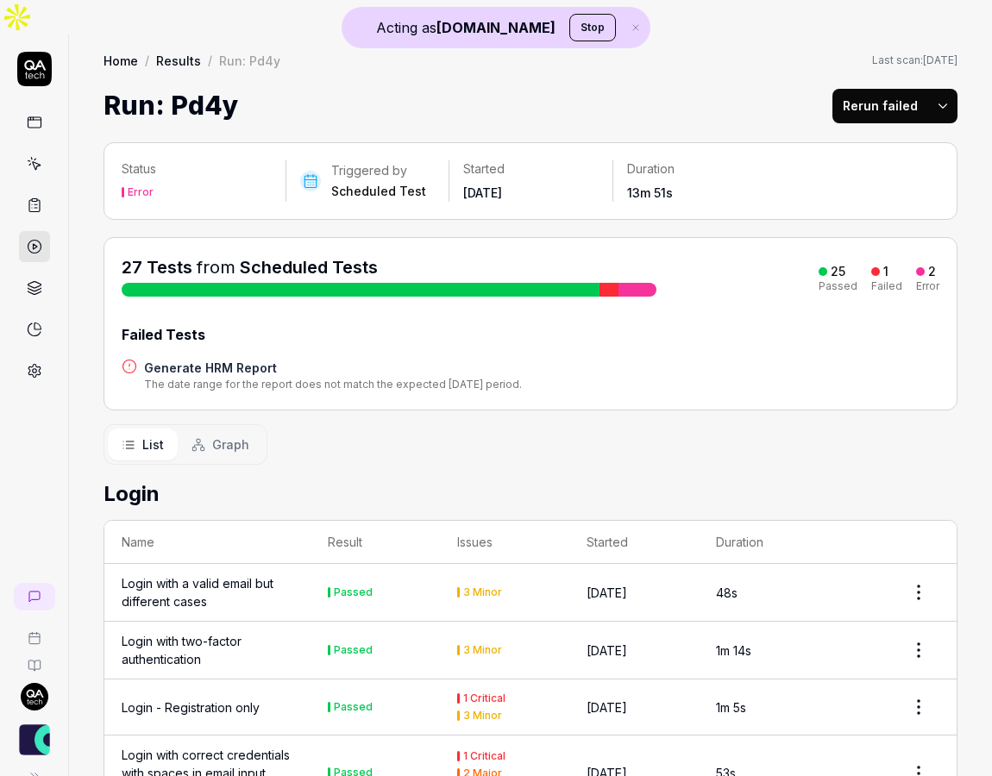
click at [236, 436] on span "Graph" at bounding box center [230, 445] width 37 height 18
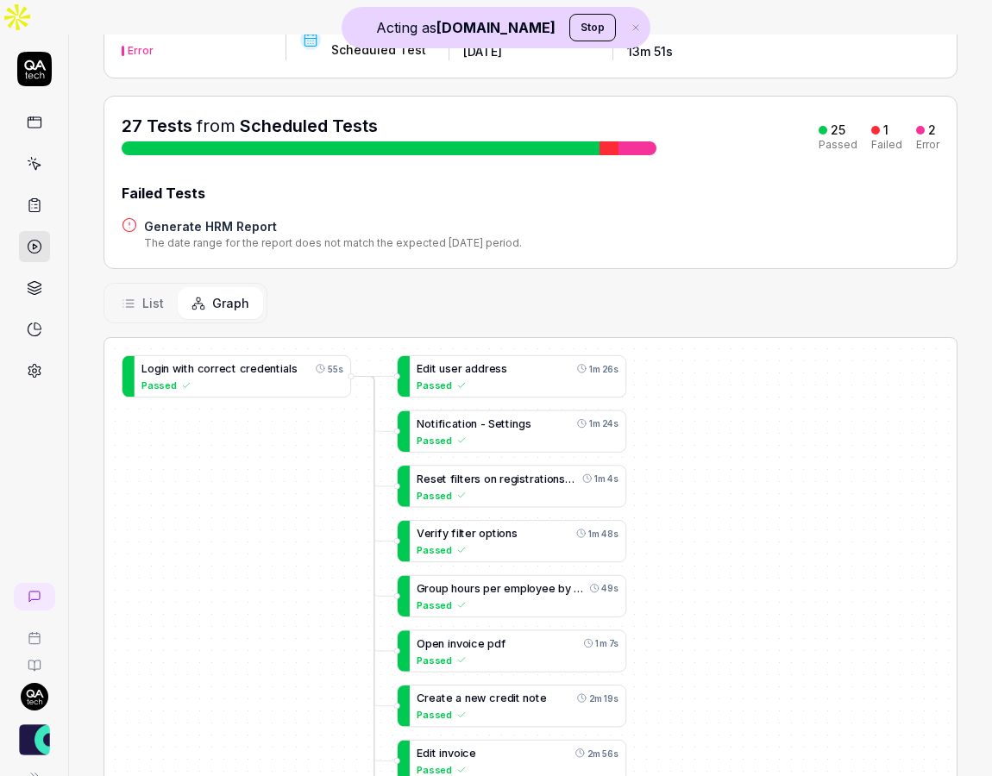
scroll to position [160, 0]
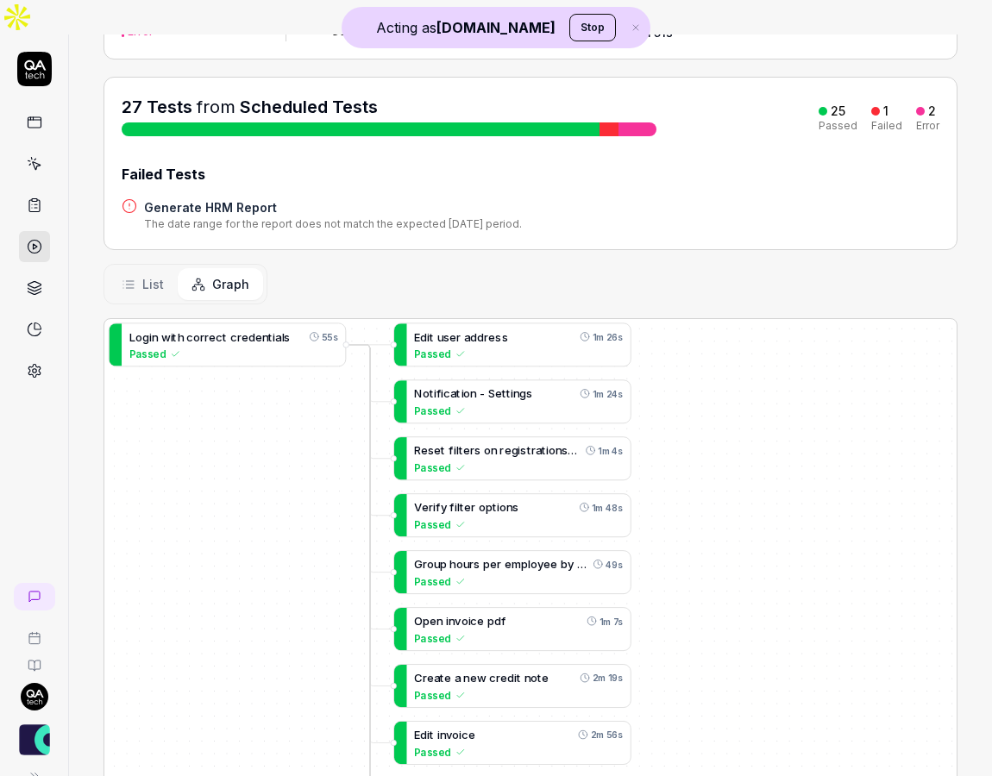
click at [154, 275] on span "List" at bounding box center [153, 284] width 22 height 18
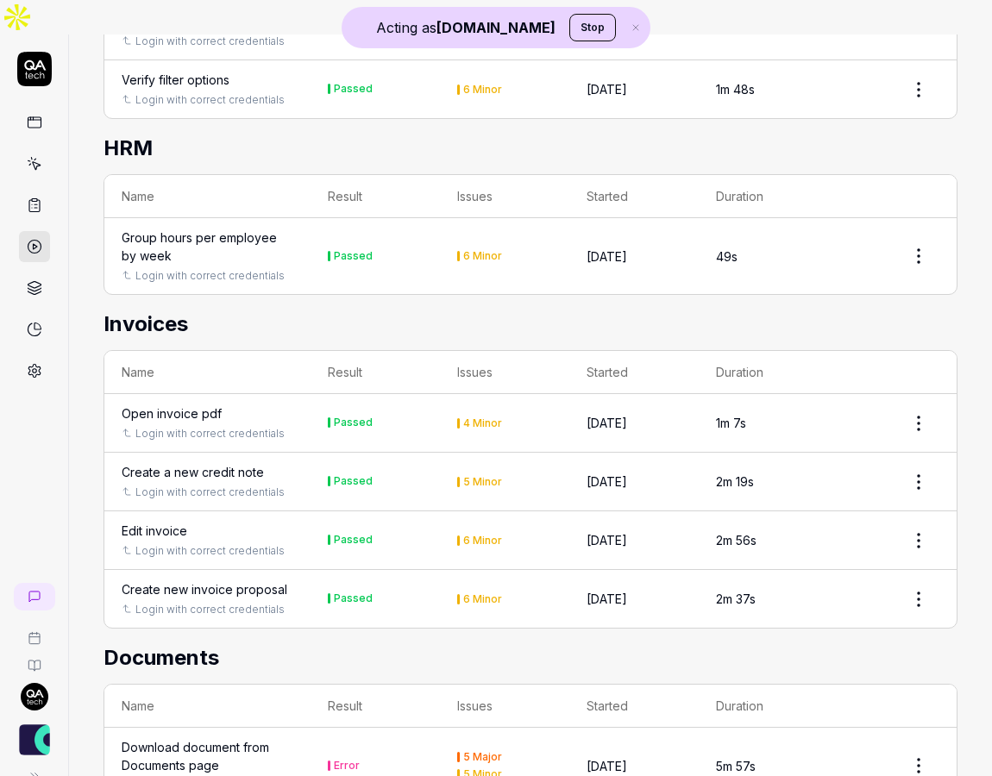
scroll to position [1366, 0]
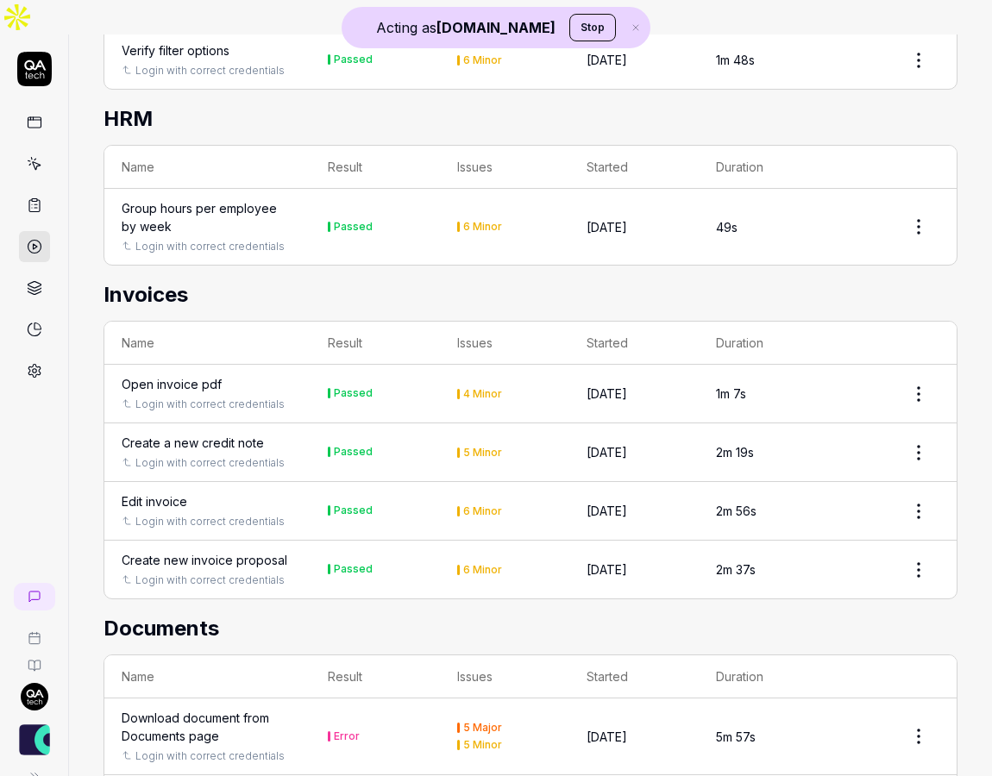
click at [158, 493] on div "Edit invoice" at bounding box center [155, 502] width 66 height 18
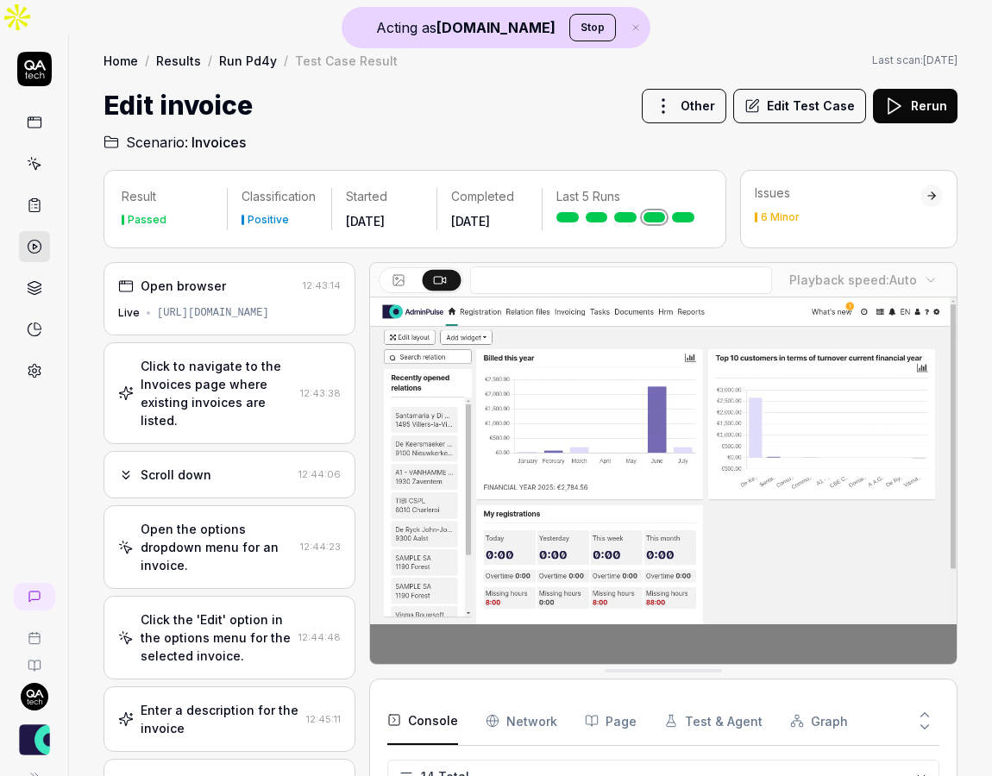
scroll to position [476, 0]
click at [209, 263] on div "Open browser 12:43:14 Live [URL][DOMAIN_NAME]" at bounding box center [230, 298] width 252 height 73
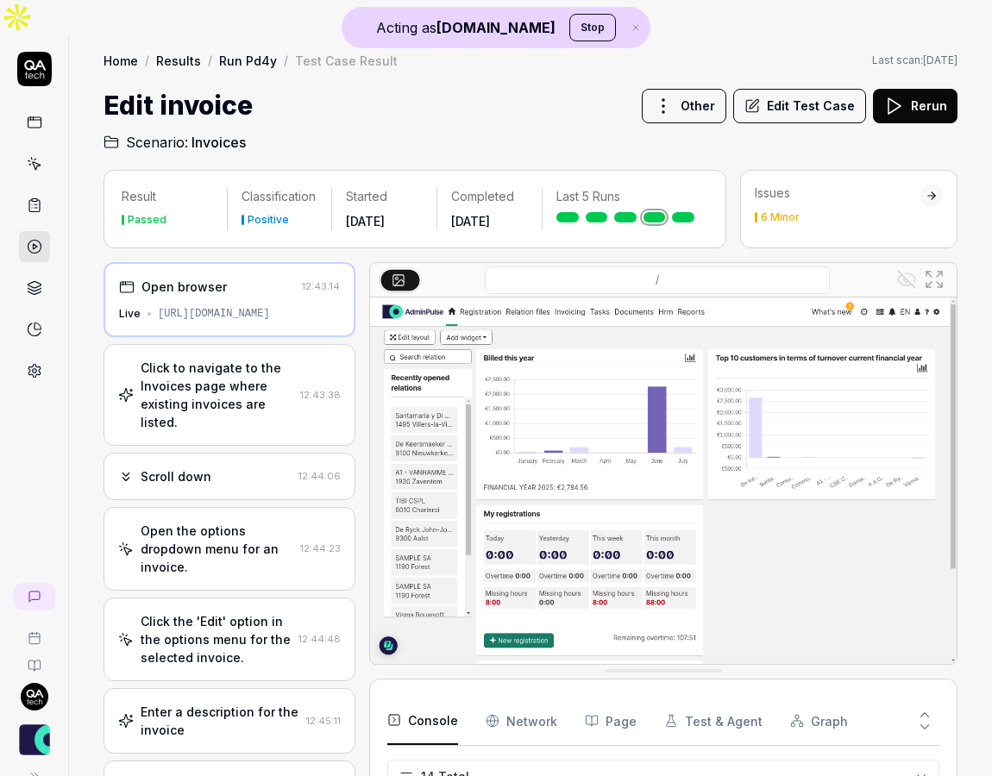
click at [249, 359] on div "Click to navigate to the Invoices page where existing invoices are listed." at bounding box center [217, 395] width 153 height 72
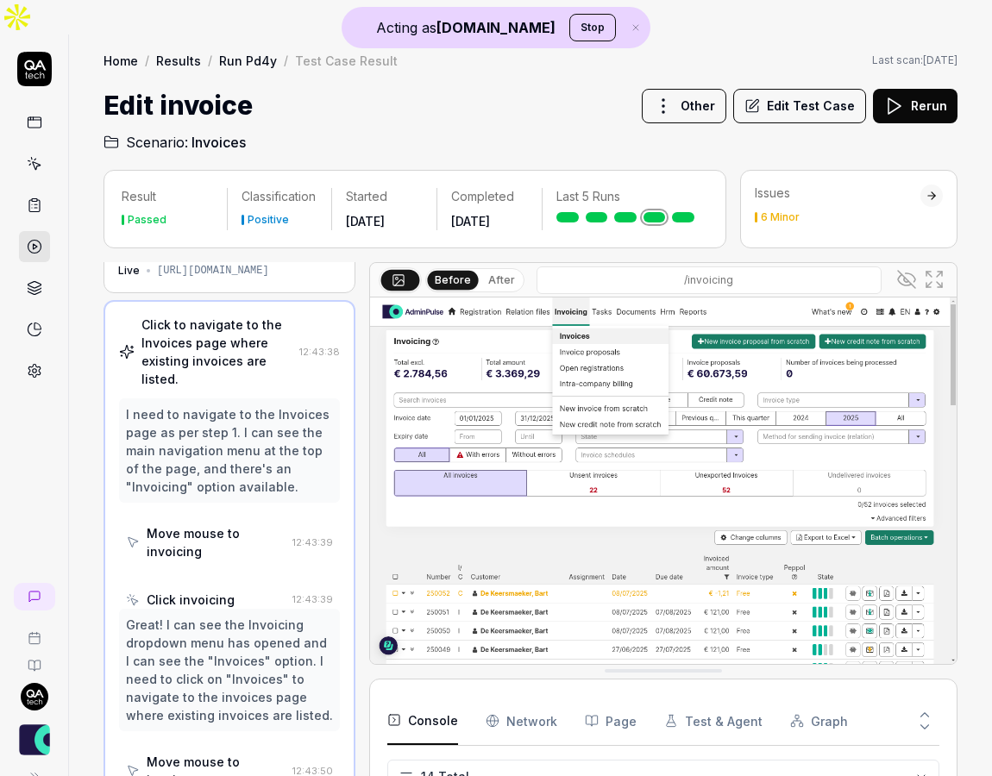
scroll to position [51, 0]
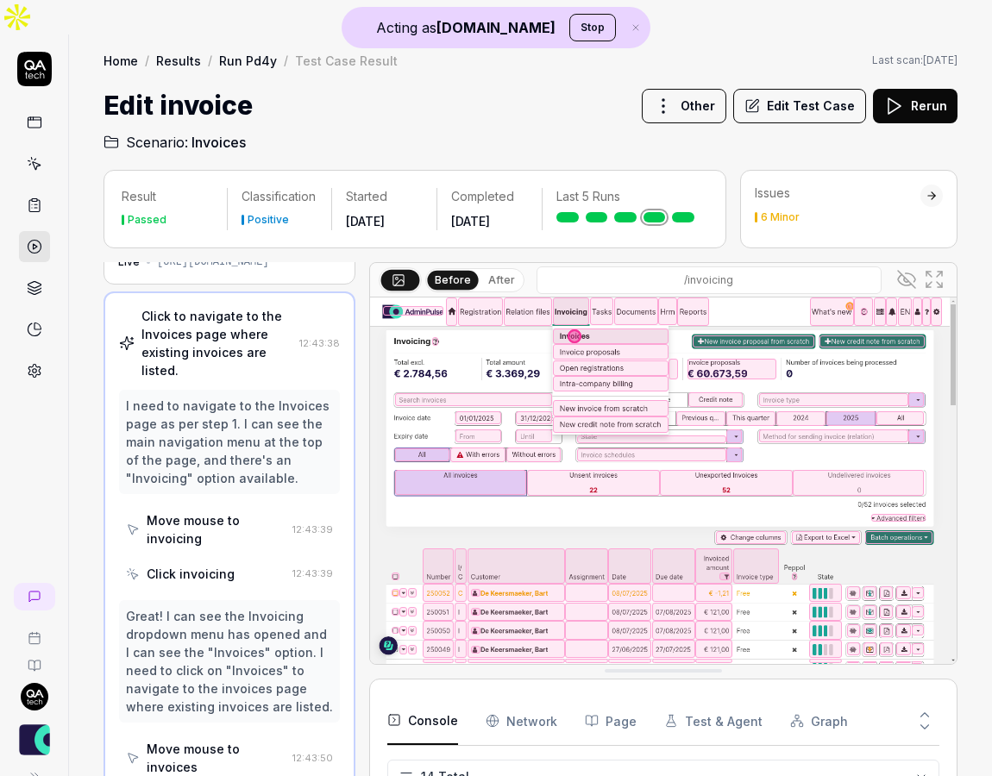
click at [906, 269] on icon at bounding box center [906, 279] width 21 height 21
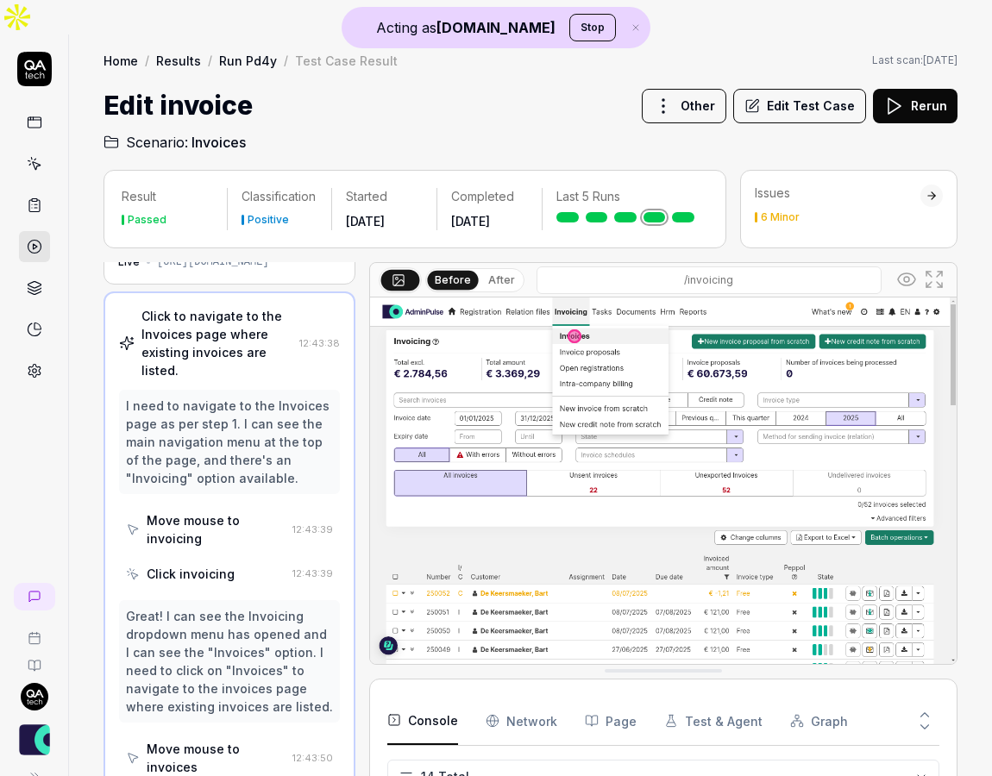
click at [910, 269] on icon at bounding box center [906, 279] width 21 height 21
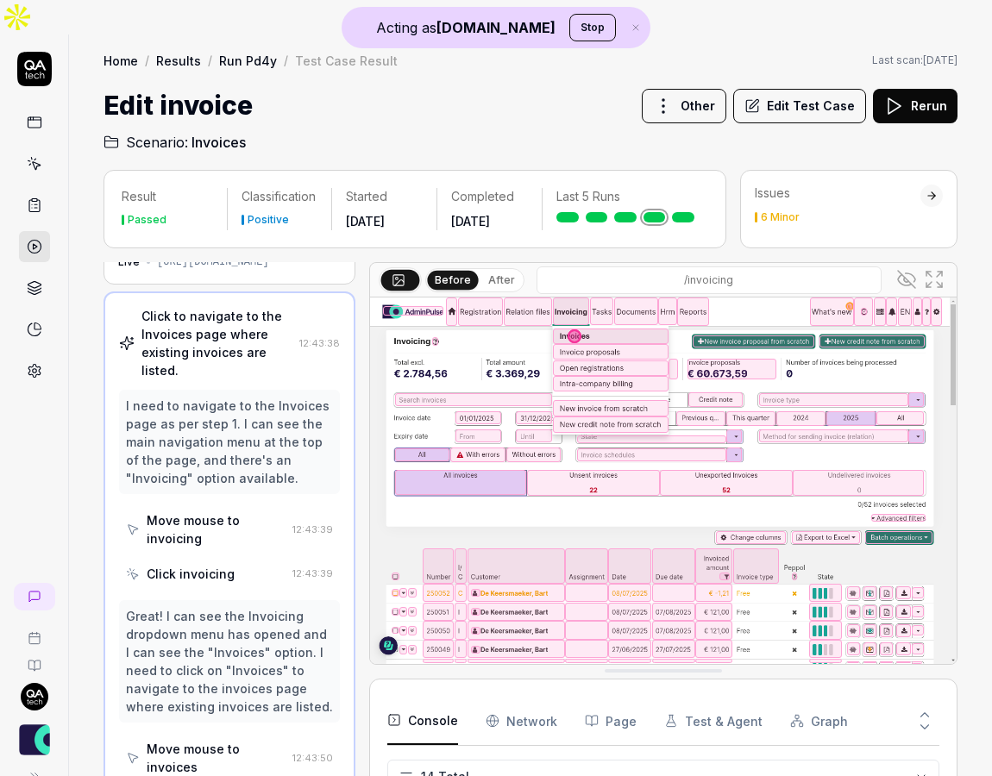
click at [910, 269] on icon at bounding box center [906, 279] width 21 height 21
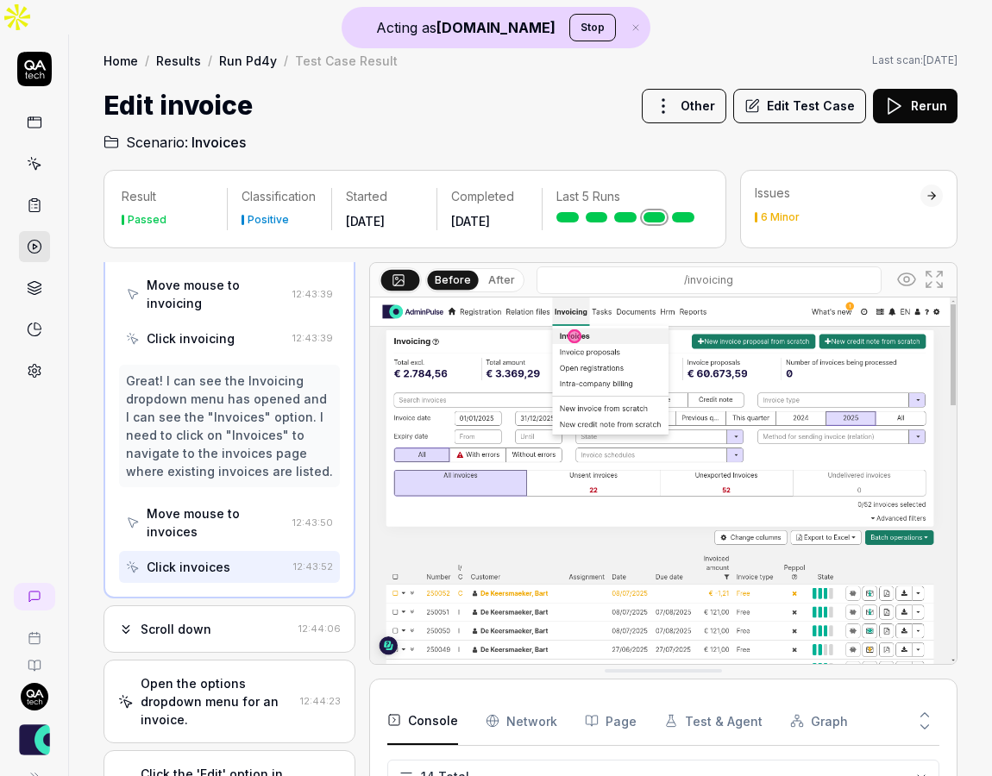
click at [200, 620] on div "Scroll down" at bounding box center [176, 629] width 71 height 18
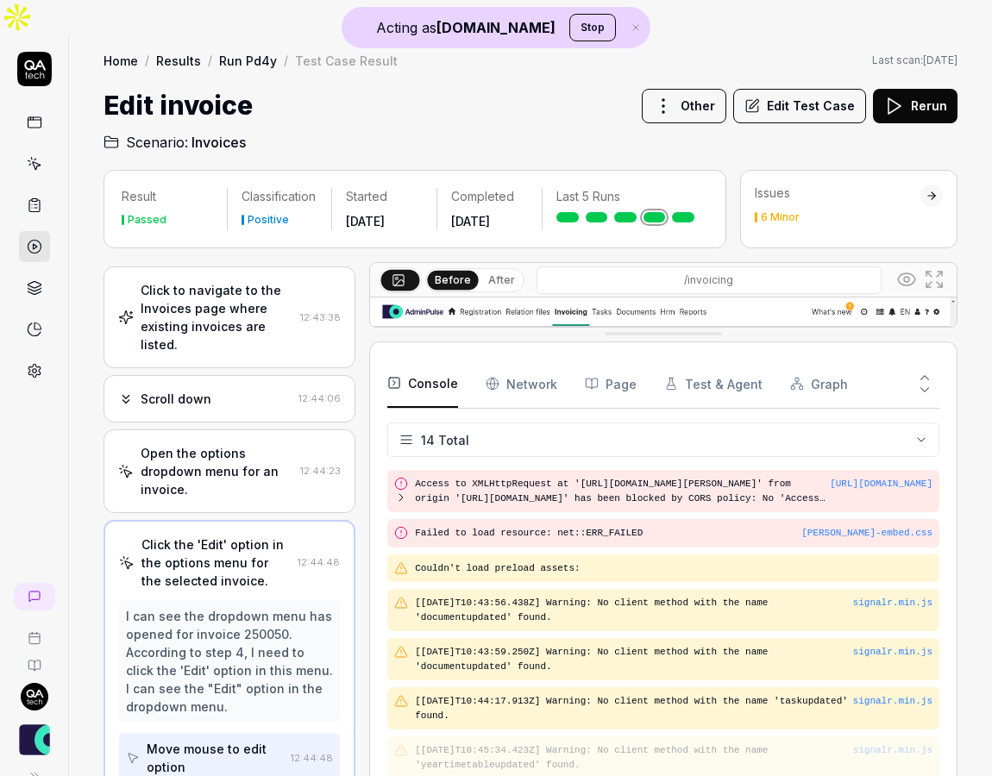
scroll to position [310, 0]
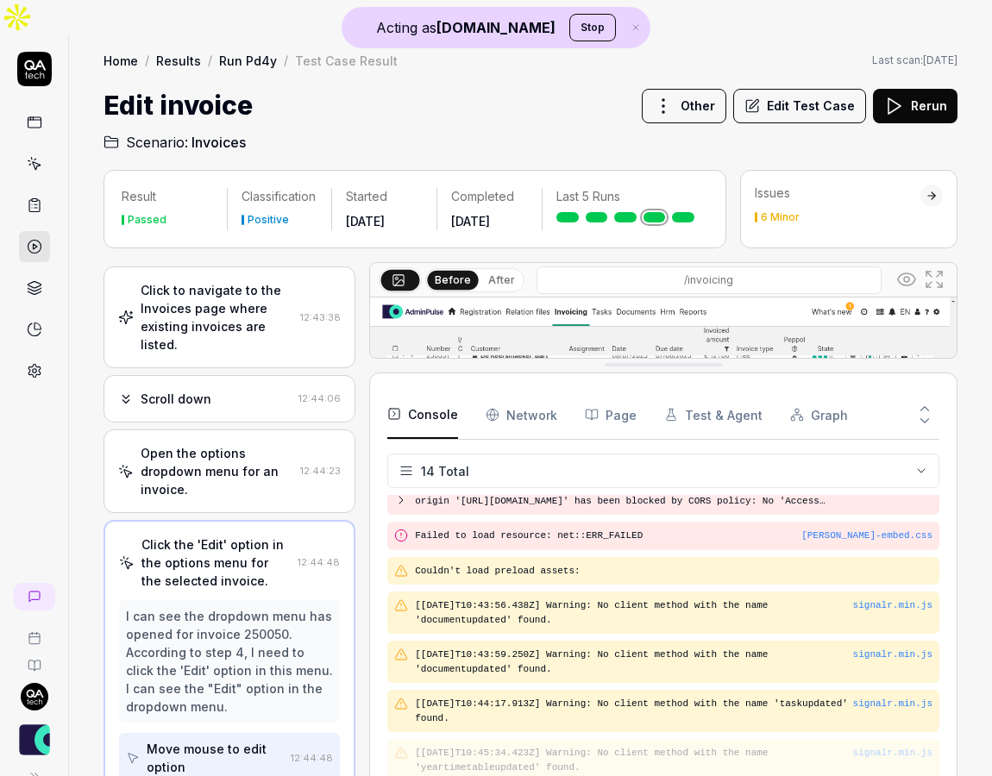
drag, startPoint x: 598, startPoint y: 640, endPoint x: 576, endPoint y: 334, distance: 307.0
click at [532, 391] on Requests "Network" at bounding box center [522, 415] width 72 height 48
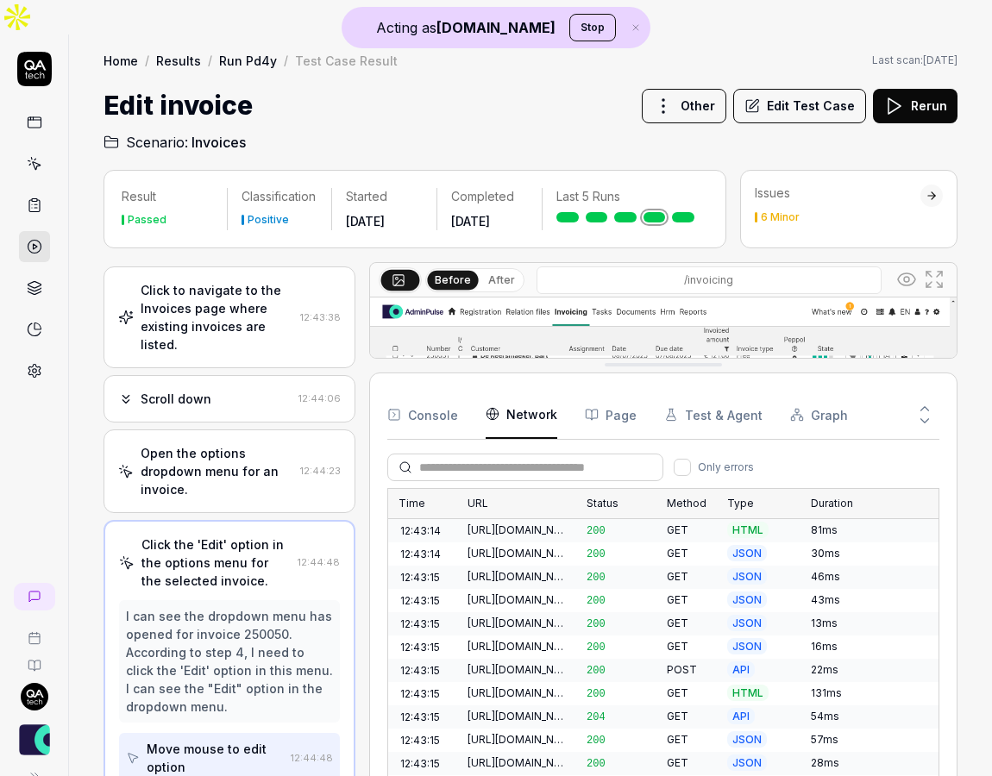
click at [614, 391] on button "Page" at bounding box center [611, 415] width 52 height 48
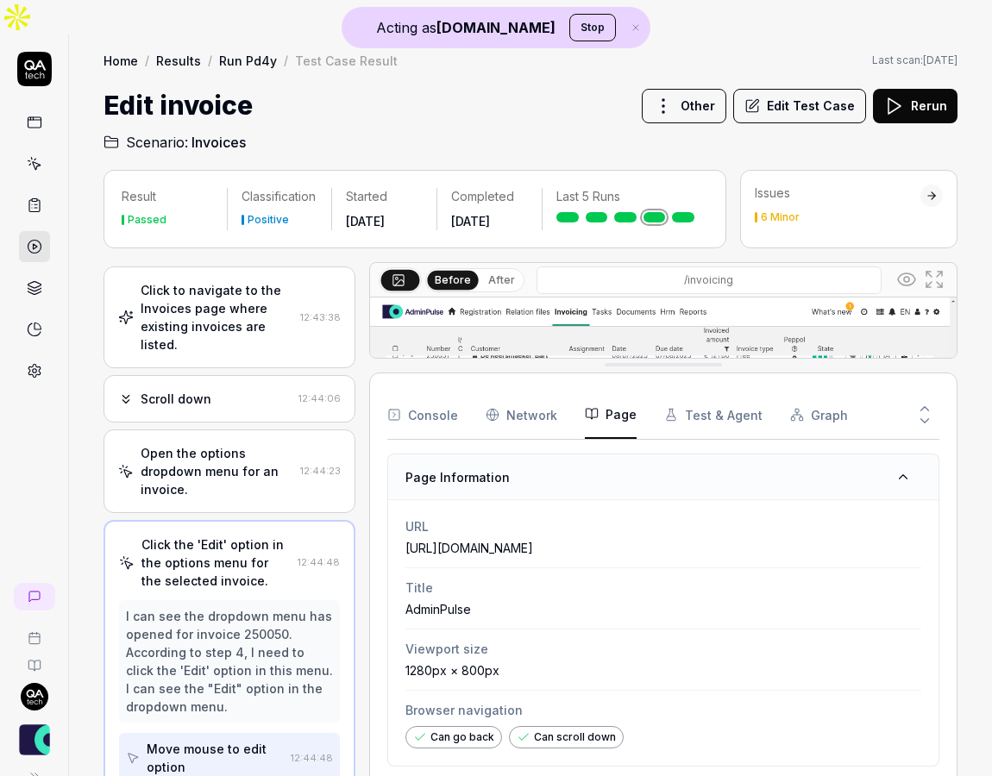
click at [690, 391] on button "Test & Agent" at bounding box center [713, 415] width 98 height 48
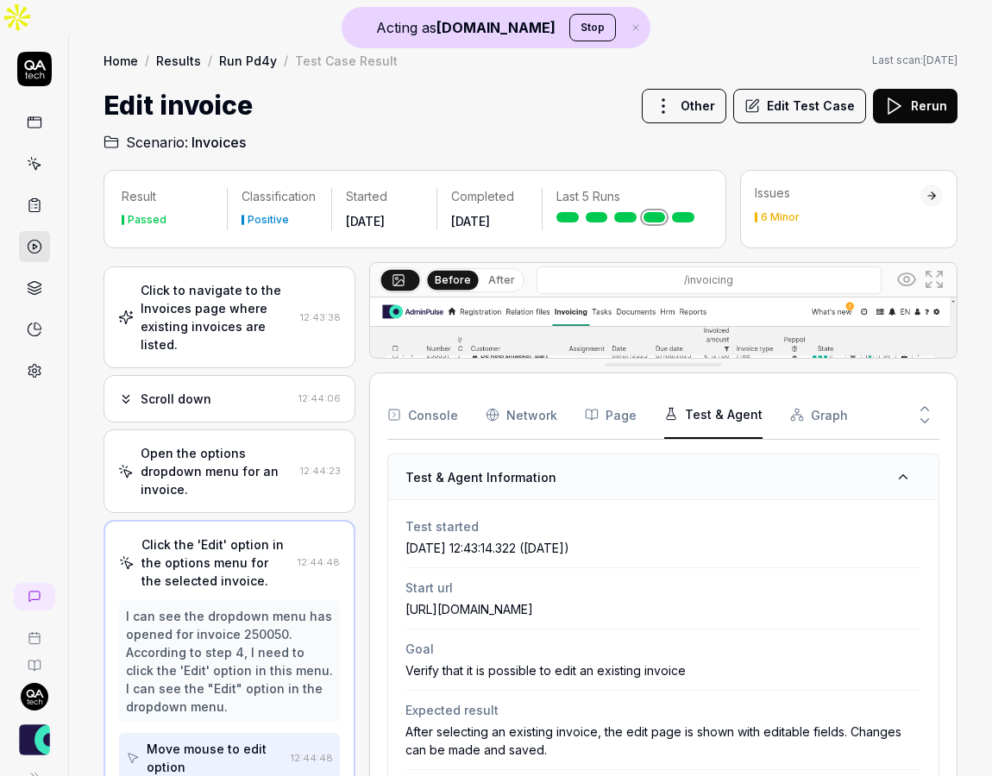
click at [798, 391] on button "Graph" at bounding box center [819, 415] width 58 height 48
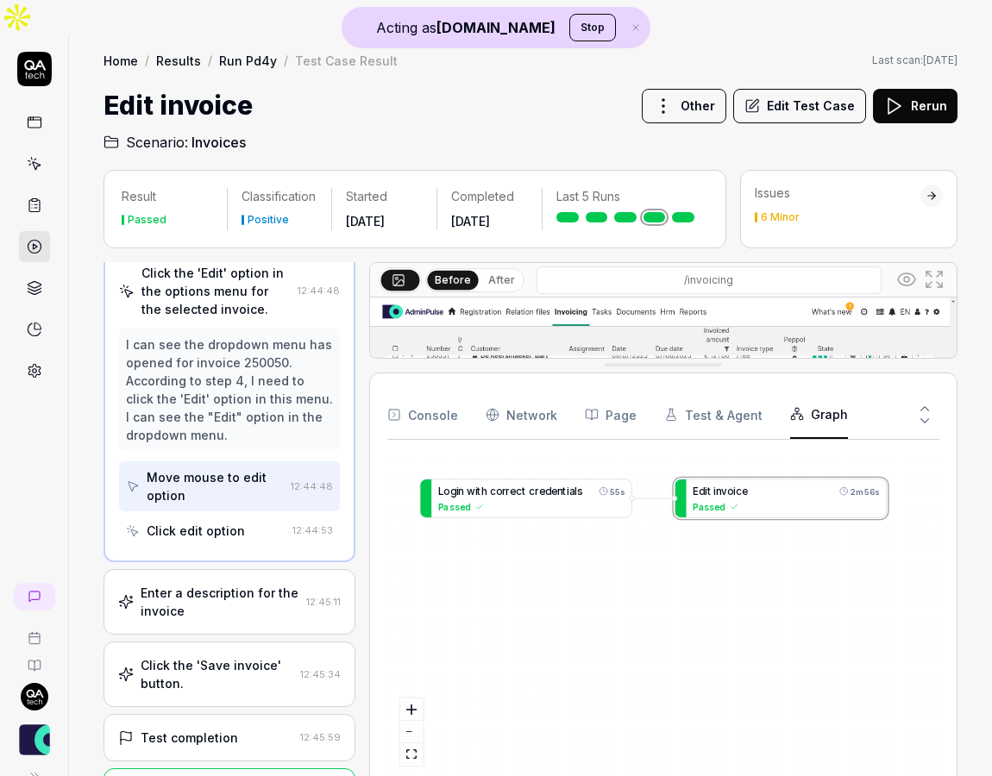
scroll to position [0, 0]
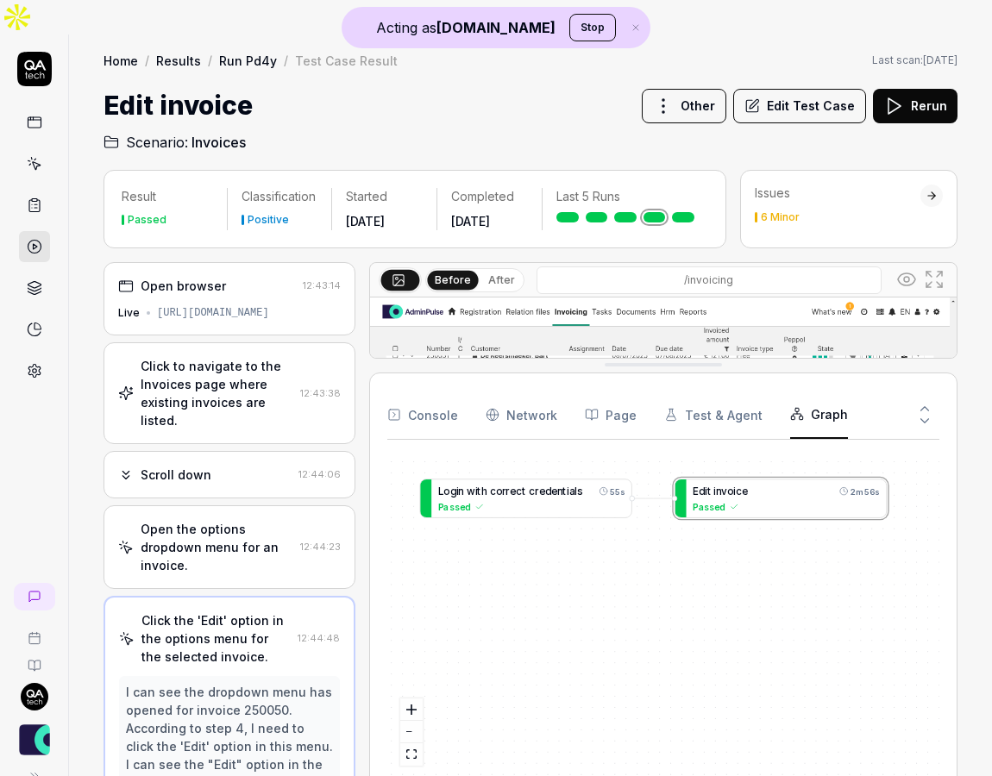
click at [37, 363] on icon at bounding box center [35, 371] width 16 height 16
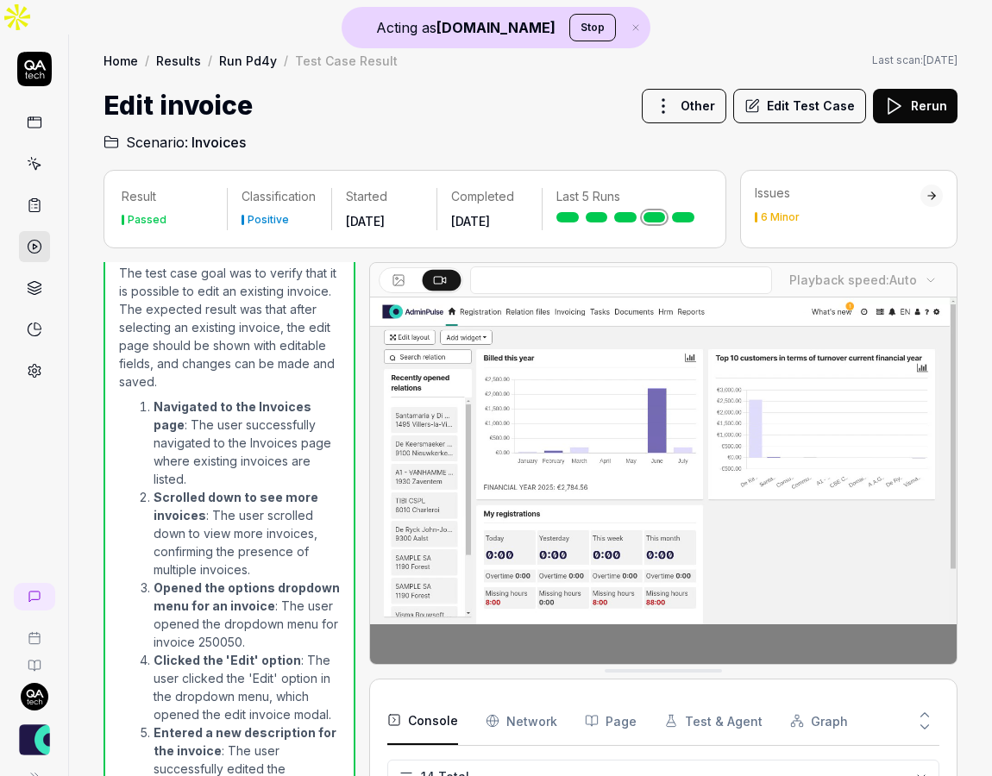
scroll to position [445, 0]
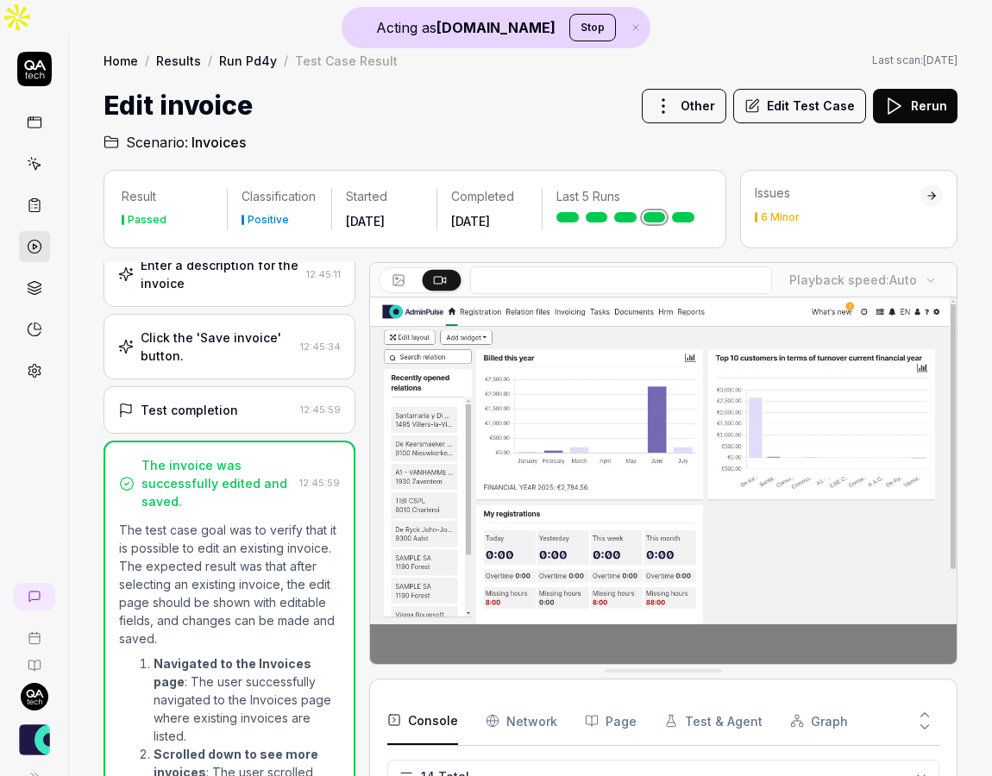
click at [210, 329] on div "Click the 'Save invoice' button." at bounding box center [217, 347] width 153 height 36
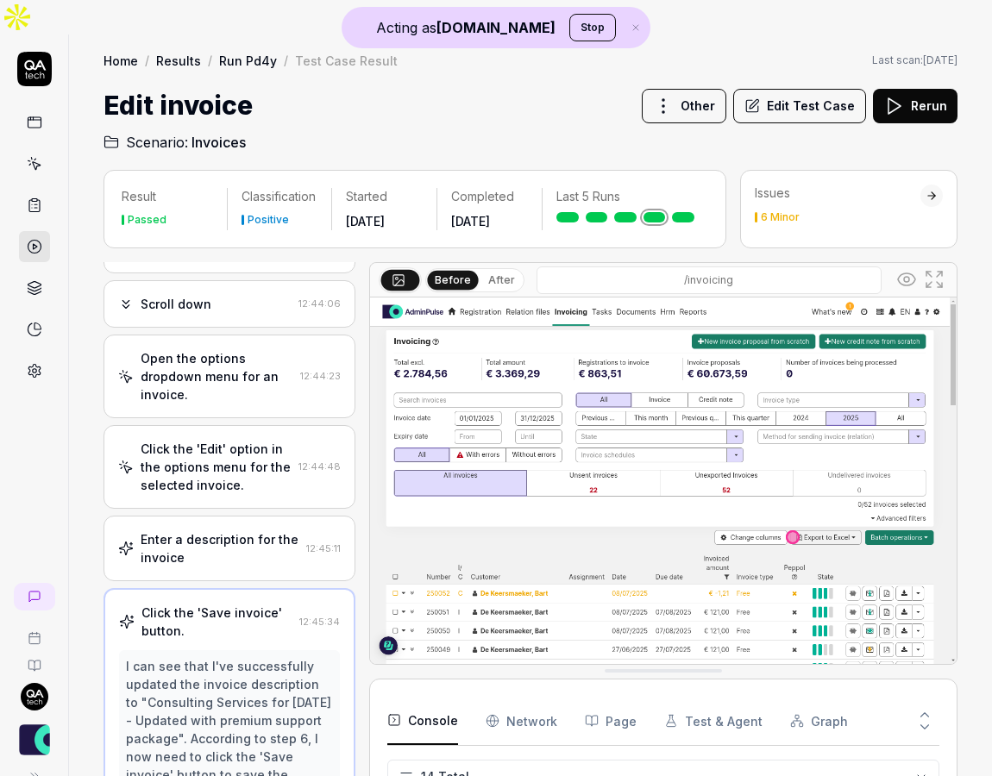
scroll to position [0, 0]
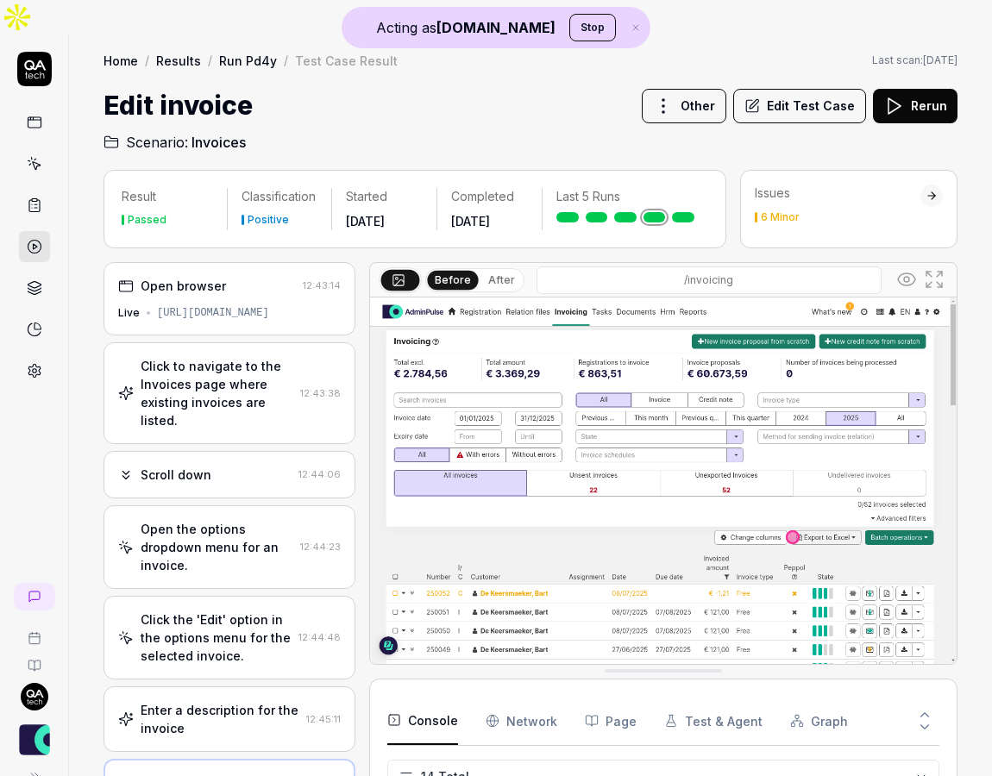
click at [35, 148] on link at bounding box center [34, 163] width 31 height 31
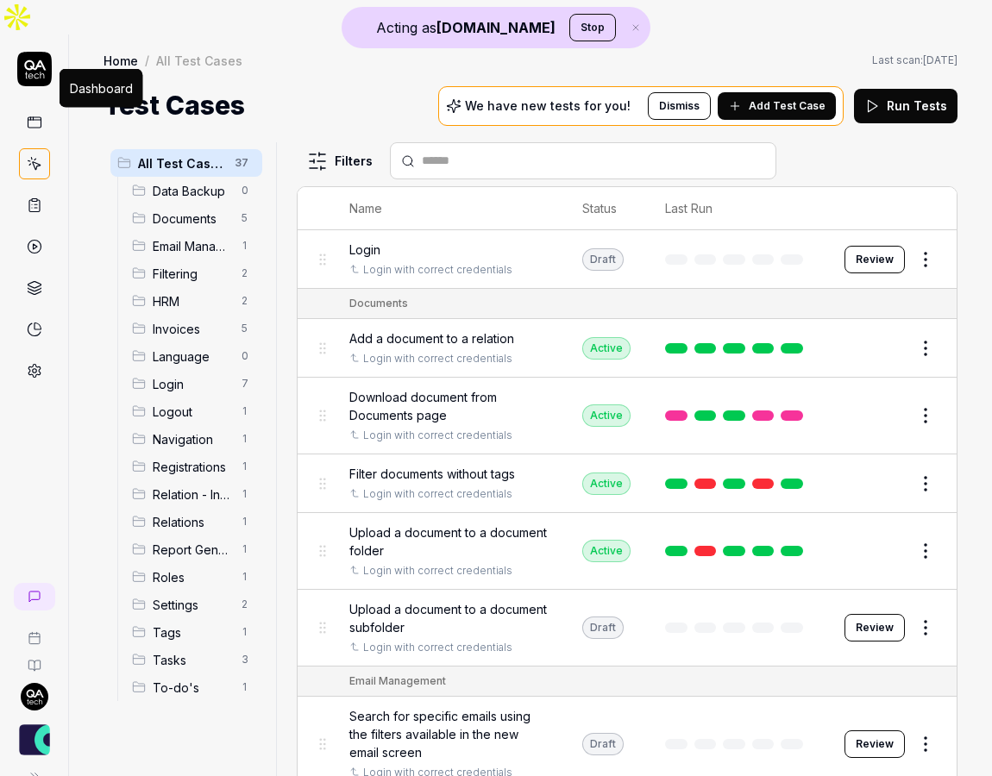
click at [35, 115] on icon at bounding box center [35, 123] width 16 height 16
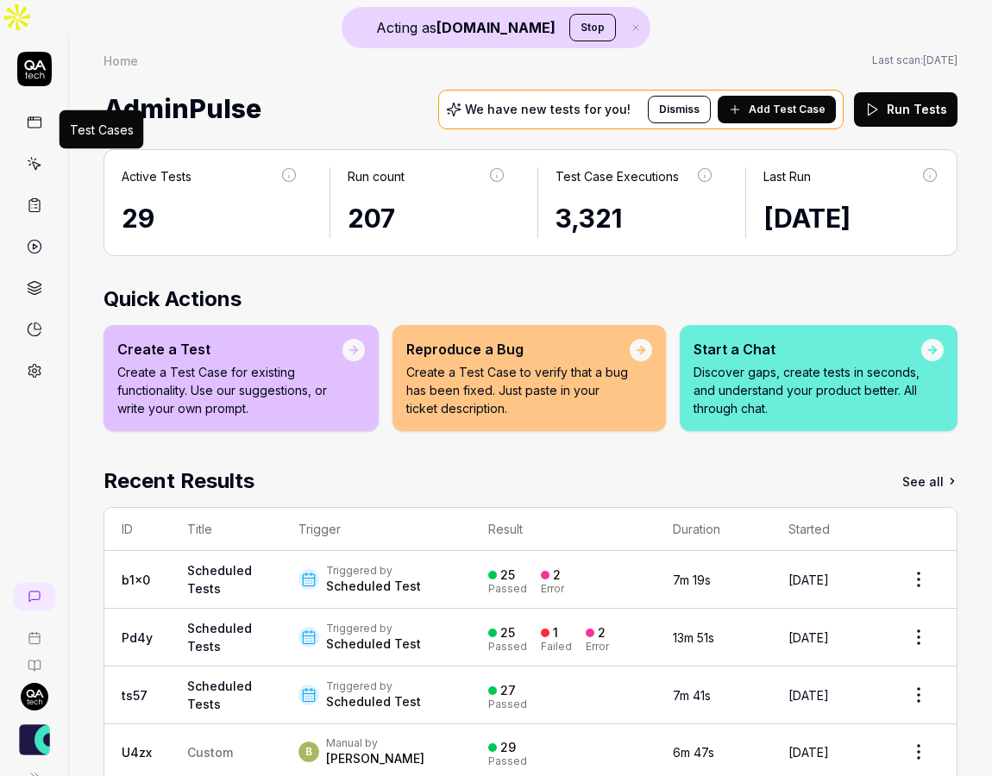
click at [37, 162] on icon at bounding box center [36, 166] width 8 height 8
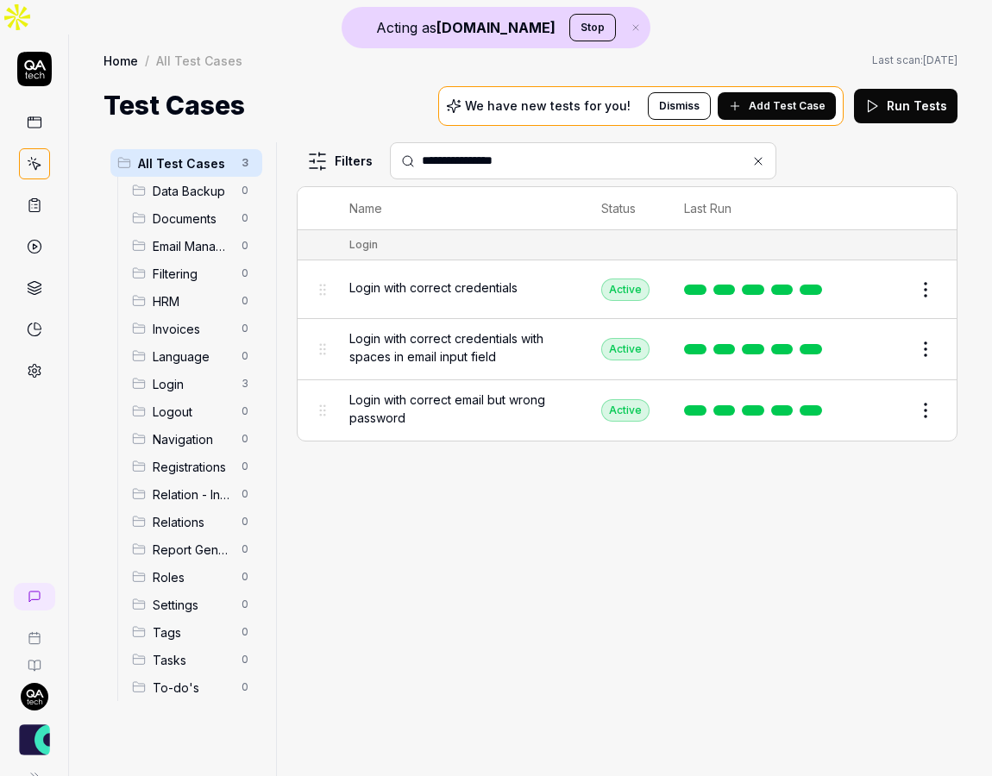
type input "**********"
click at [894, 276] on button "Edit" at bounding box center [884, 290] width 41 height 28
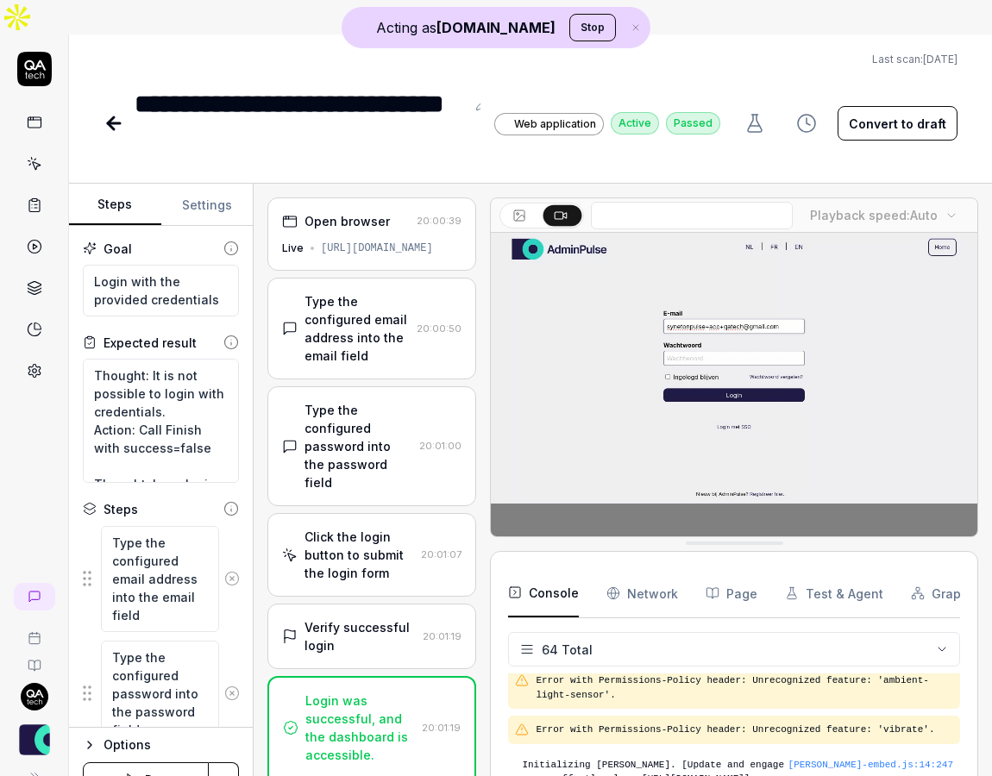
click at [375, 241] on div "[URL][DOMAIN_NAME]" at bounding box center [377, 249] width 112 height 16
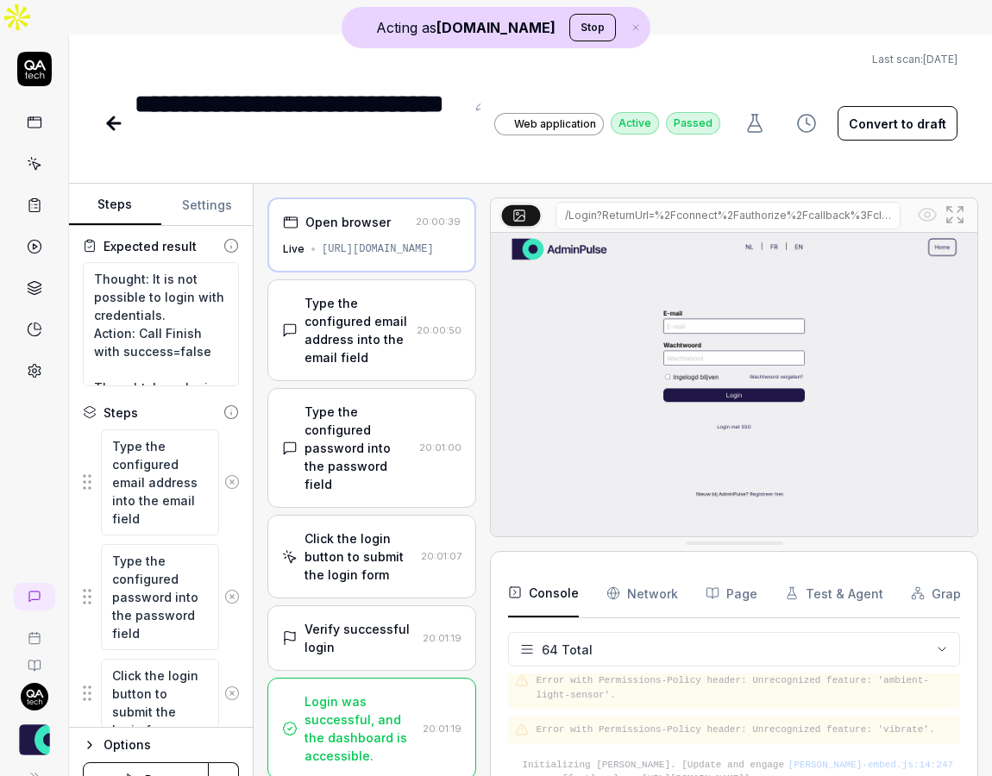
scroll to position [152, 0]
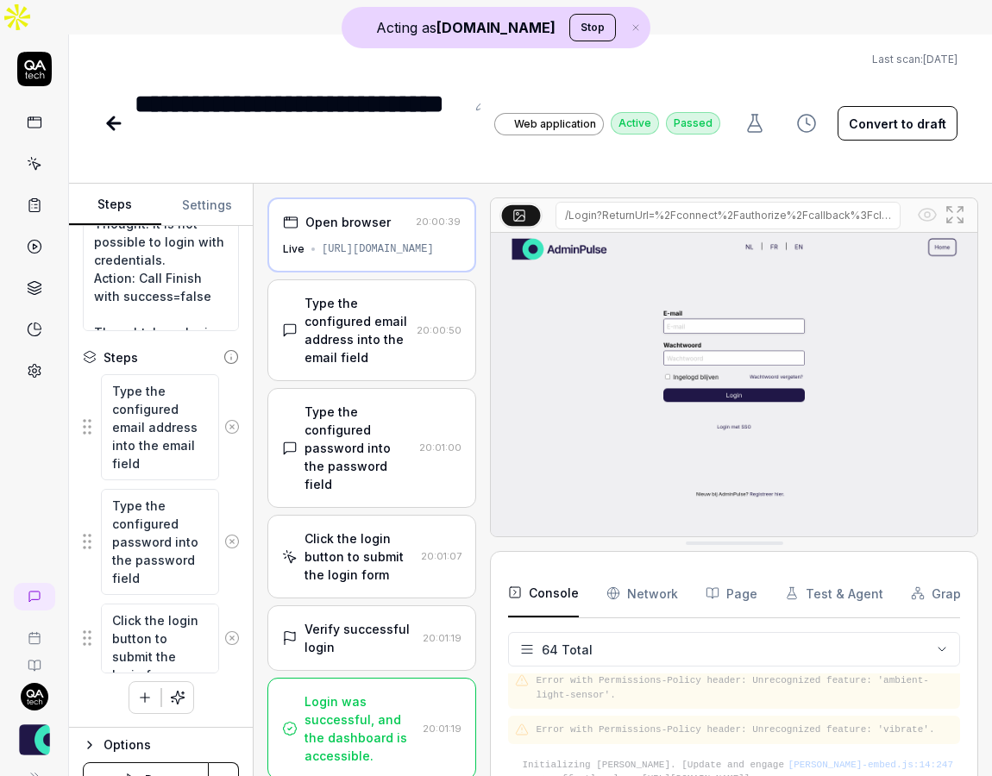
click at [378, 403] on div "Type the configured password into the password field" at bounding box center [359, 448] width 108 height 91
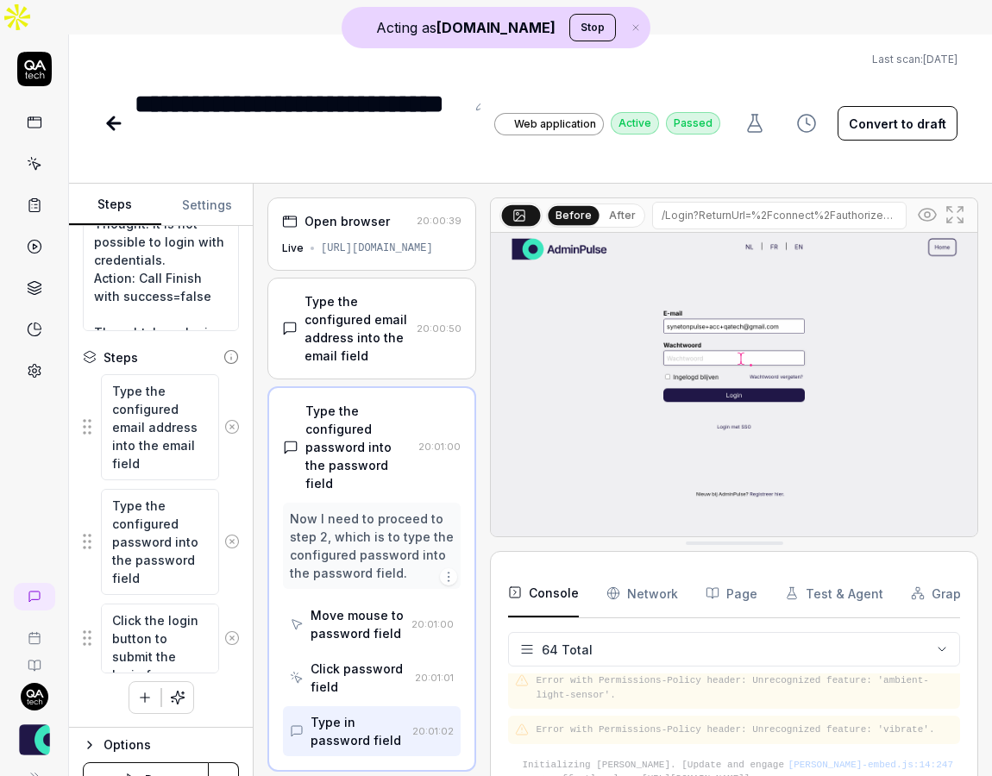
click at [381, 300] on div "Type the configured email address into the email field" at bounding box center [357, 328] width 105 height 72
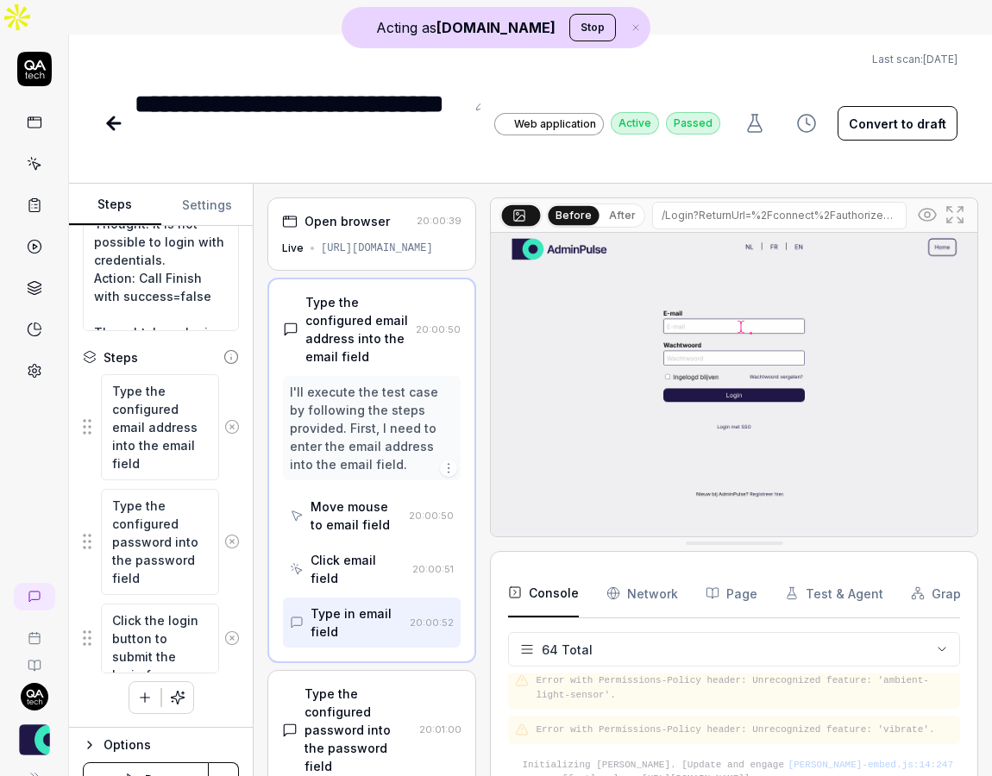
click at [367, 685] on div "Type the configured password into the password field" at bounding box center [359, 730] width 108 height 91
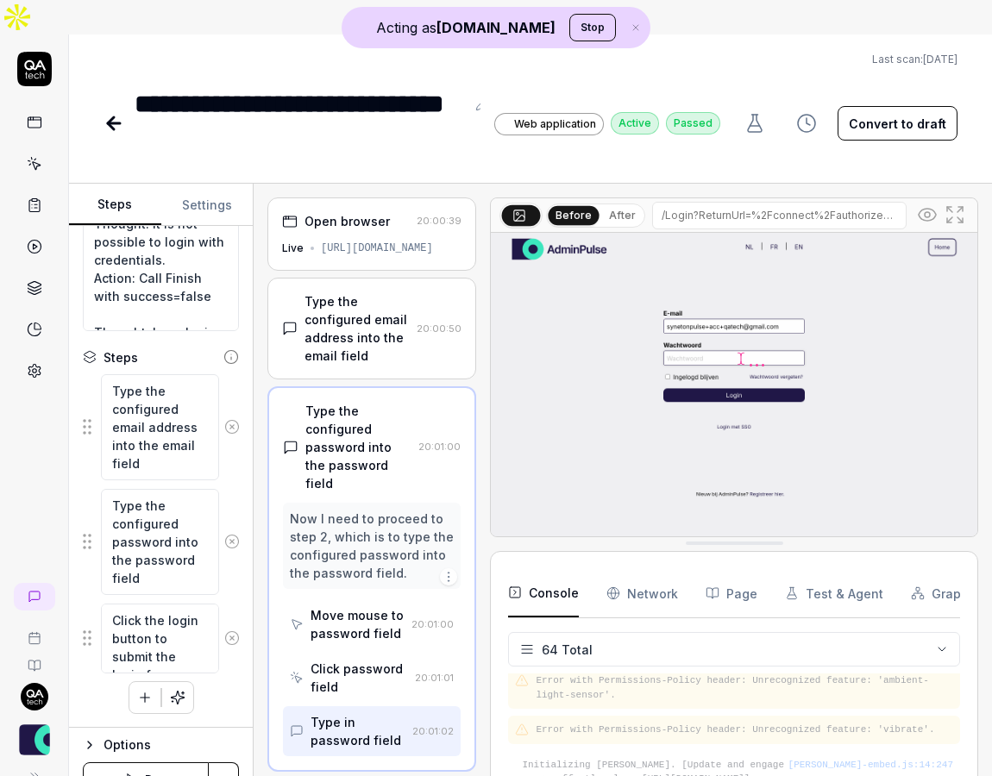
click at [36, 117] on rect at bounding box center [34, 122] width 13 height 10
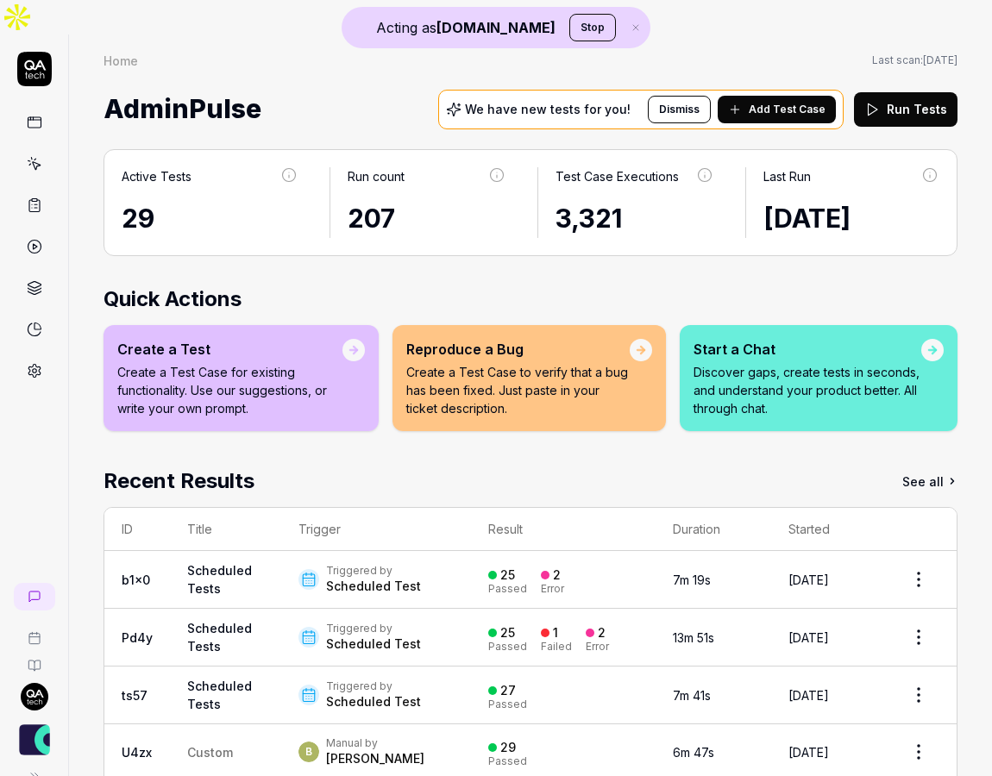
click at [41, 148] on link at bounding box center [34, 163] width 31 height 31
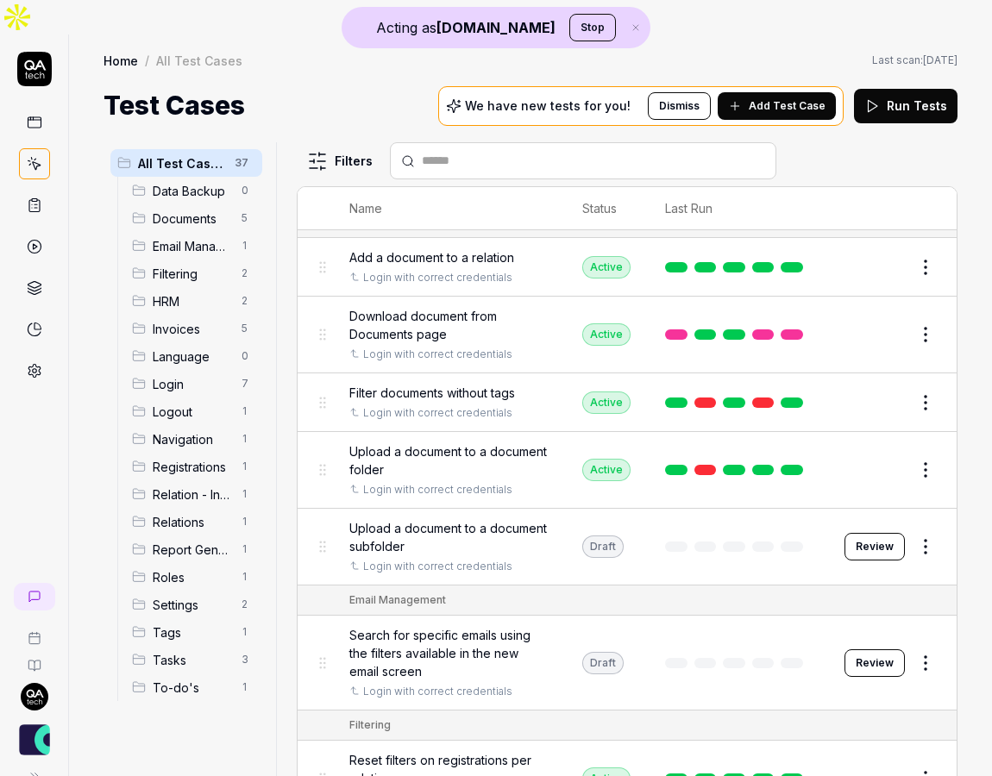
scroll to position [99, 0]
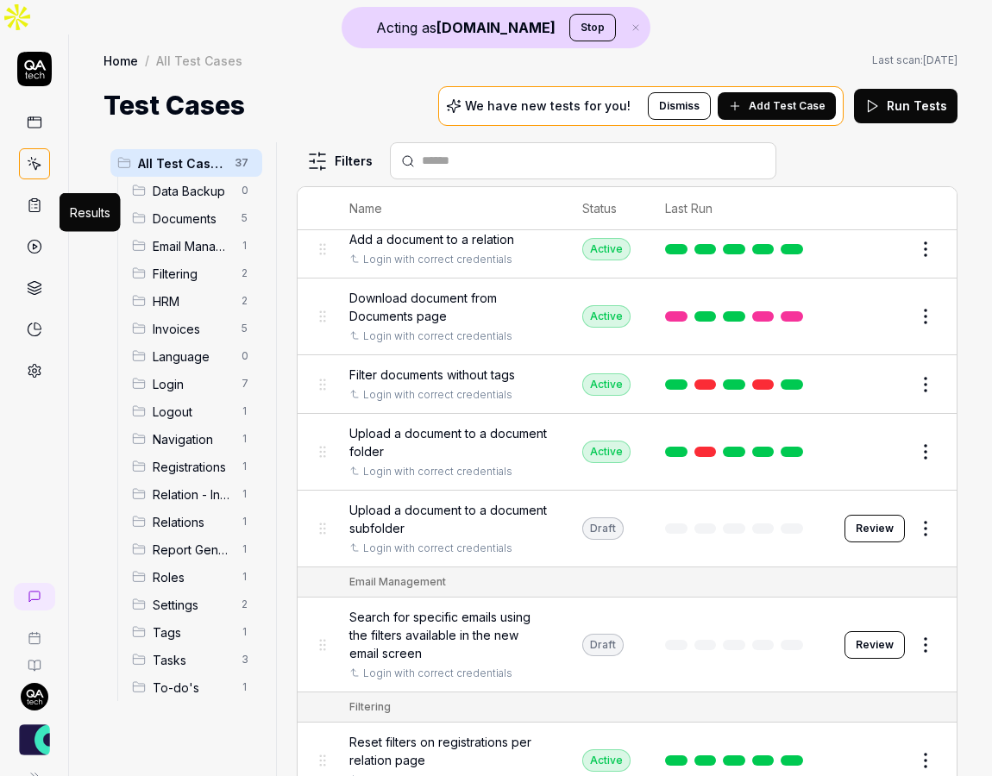
click at [40, 241] on circle at bounding box center [34, 247] width 13 height 13
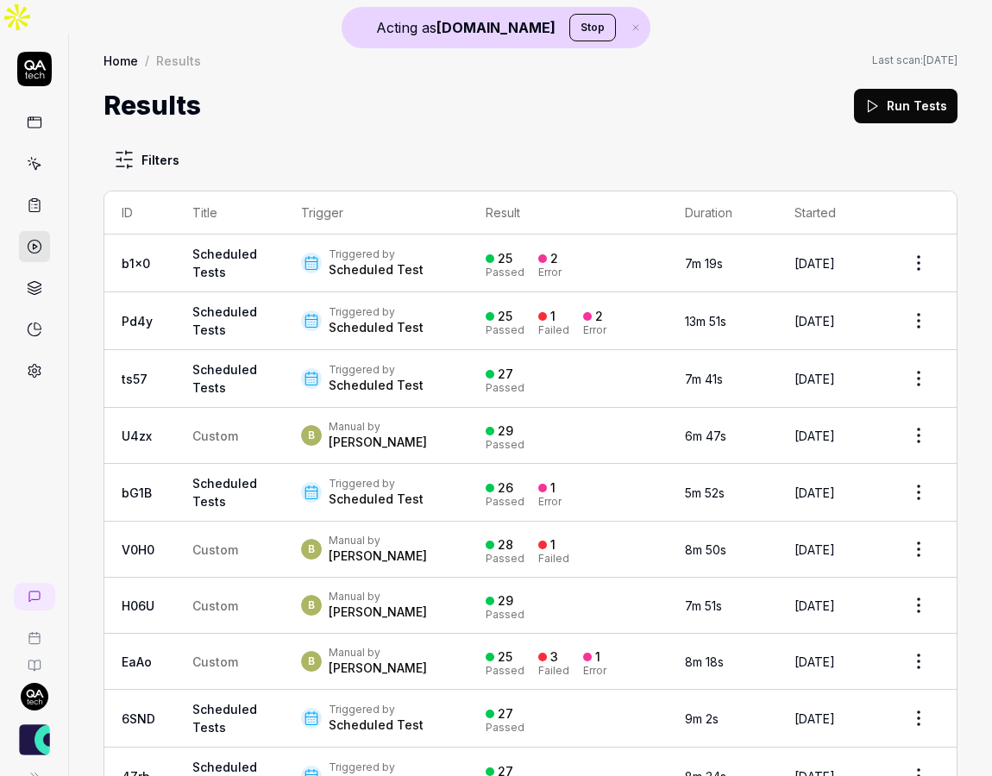
click at [261, 292] on td "Scheduled Tests" at bounding box center [229, 321] width 109 height 58
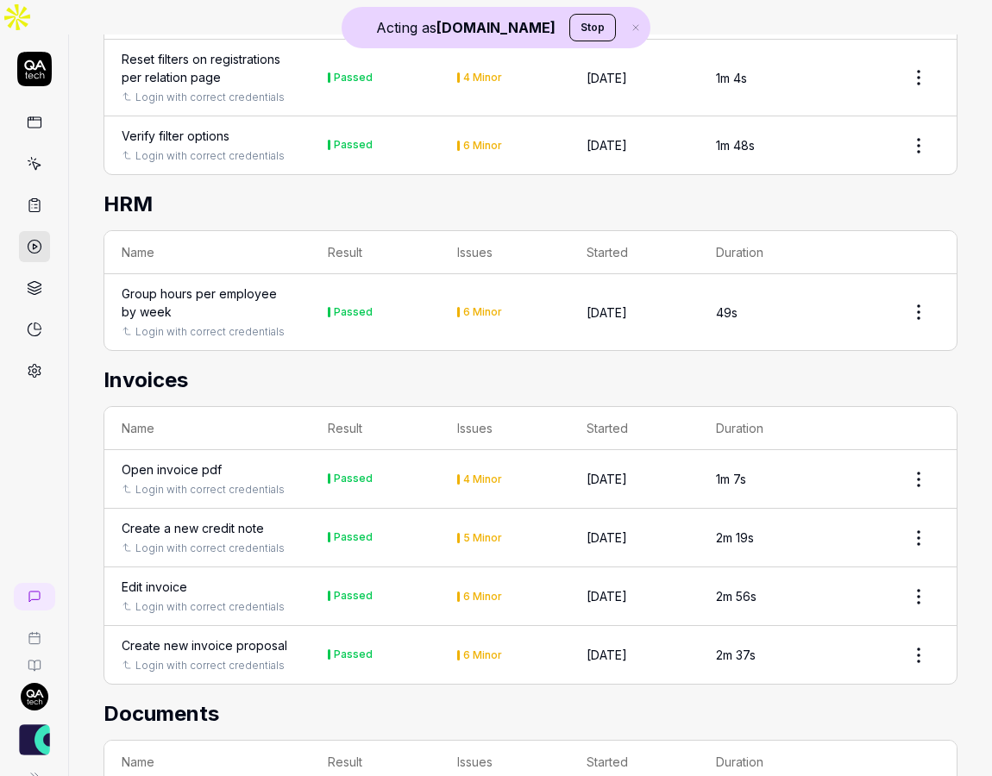
scroll to position [1281, 0]
click at [182, 577] on div "Edit invoice" at bounding box center [155, 586] width 66 height 18
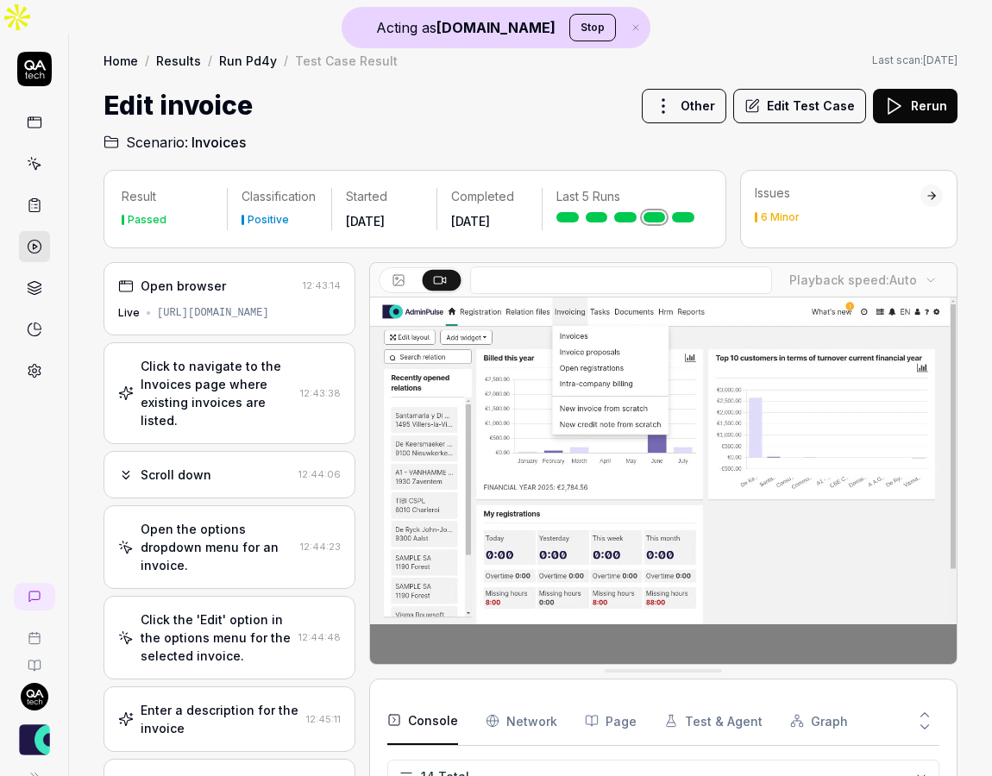
click at [226, 305] on div "[URL][DOMAIN_NAME]" at bounding box center [213, 313] width 112 height 16
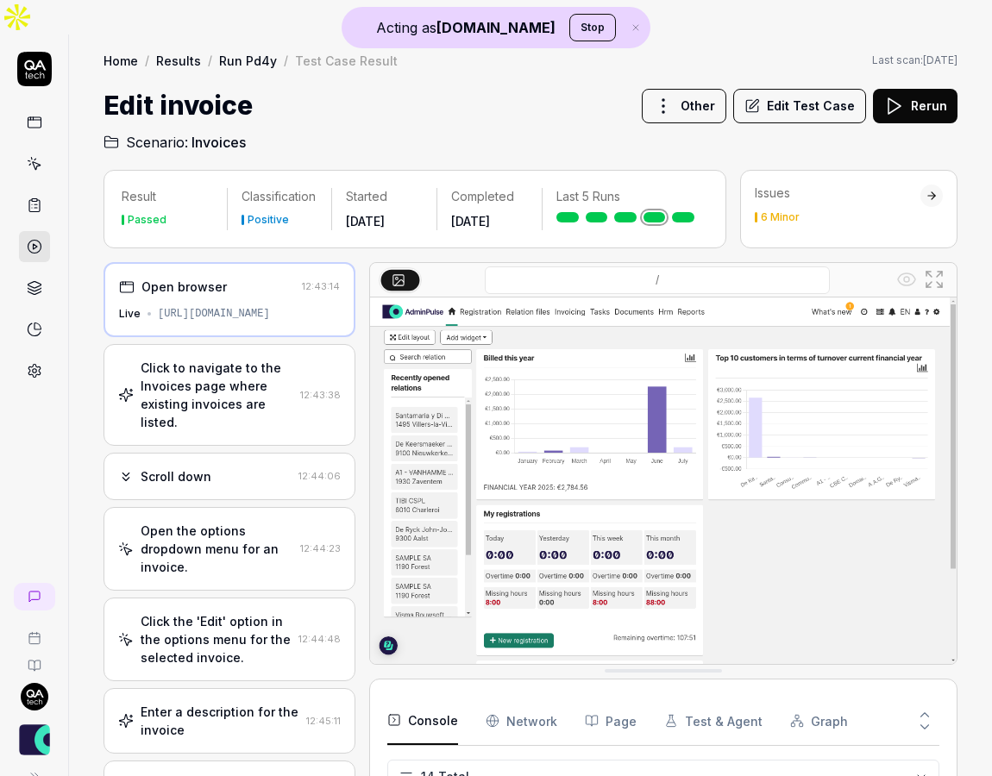
click at [262, 359] on div "Click to navigate to the Invoices page where existing invoices are listed." at bounding box center [217, 395] width 153 height 72
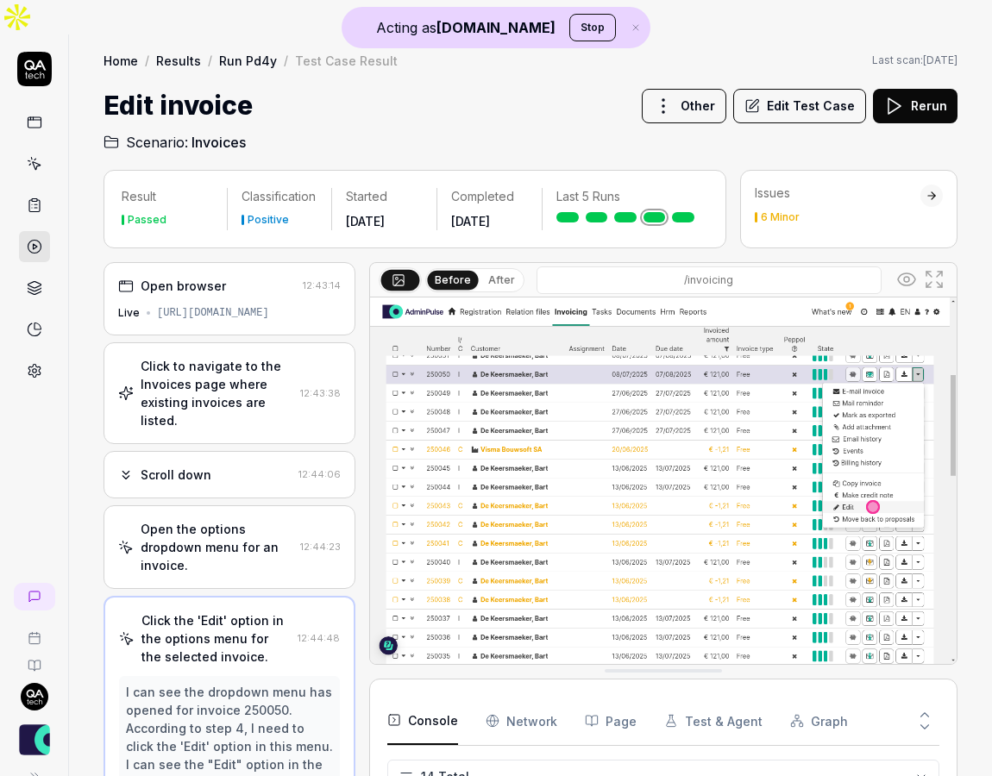
click at [248, 305] on div "[URL][DOMAIN_NAME]" at bounding box center [213, 313] width 112 height 16
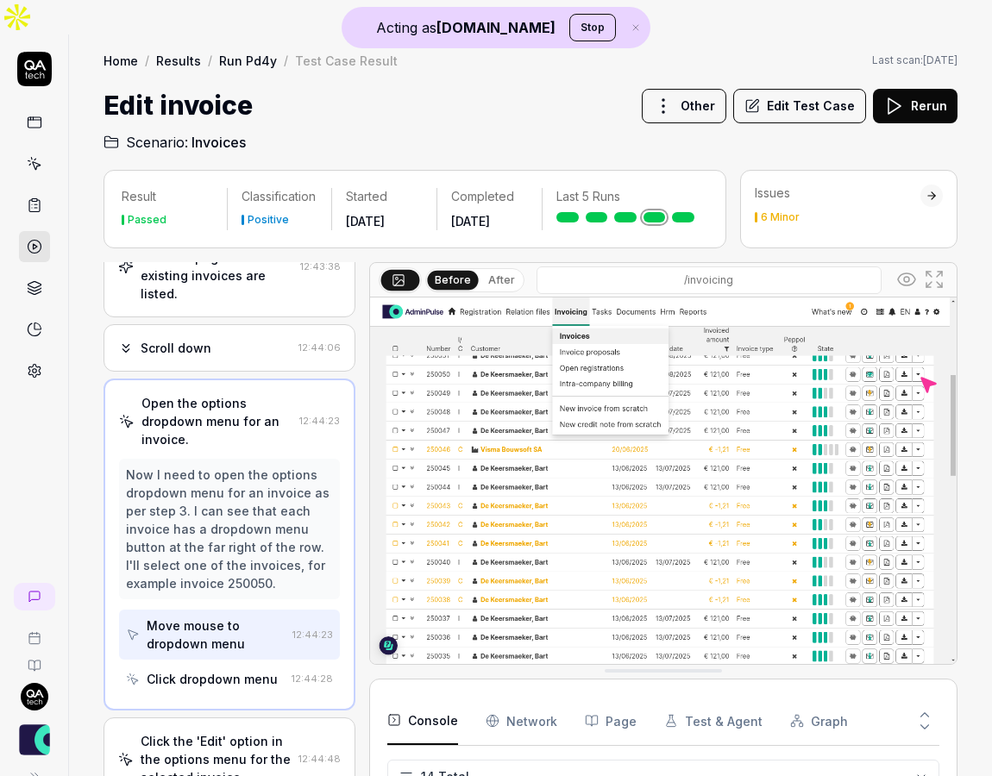
scroll to position [179, 0]
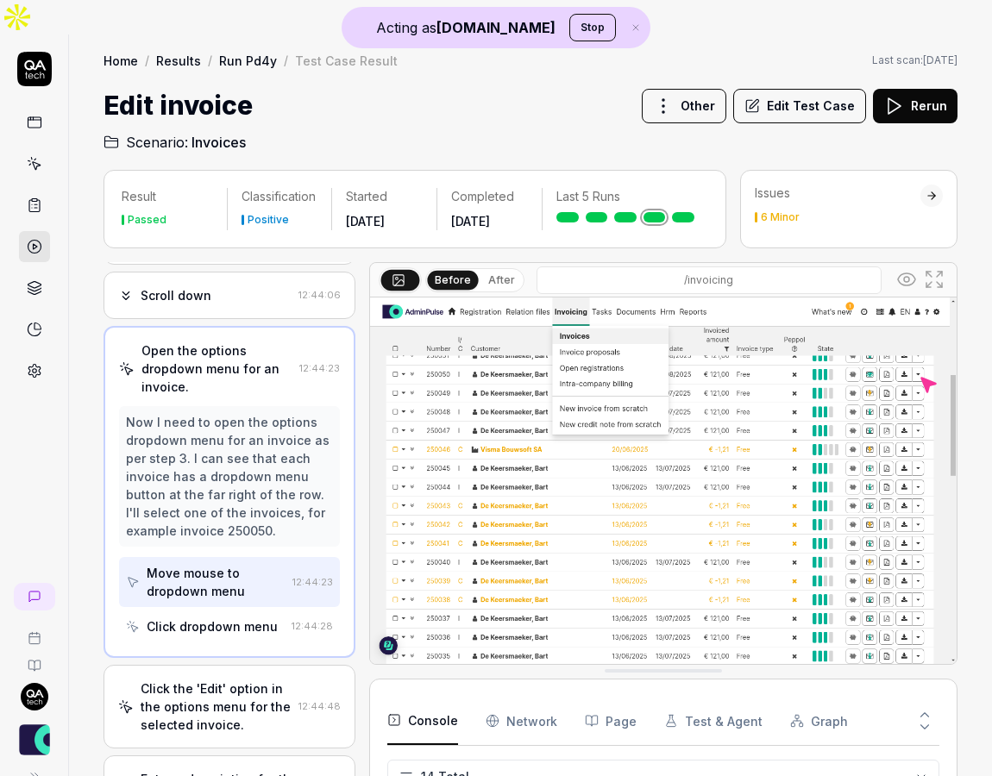
click at [193, 342] on div "Open the options dropdown menu for an invoice." at bounding box center [216, 369] width 151 height 54
click at [192, 618] on div "Click dropdown menu" at bounding box center [212, 627] width 131 height 18
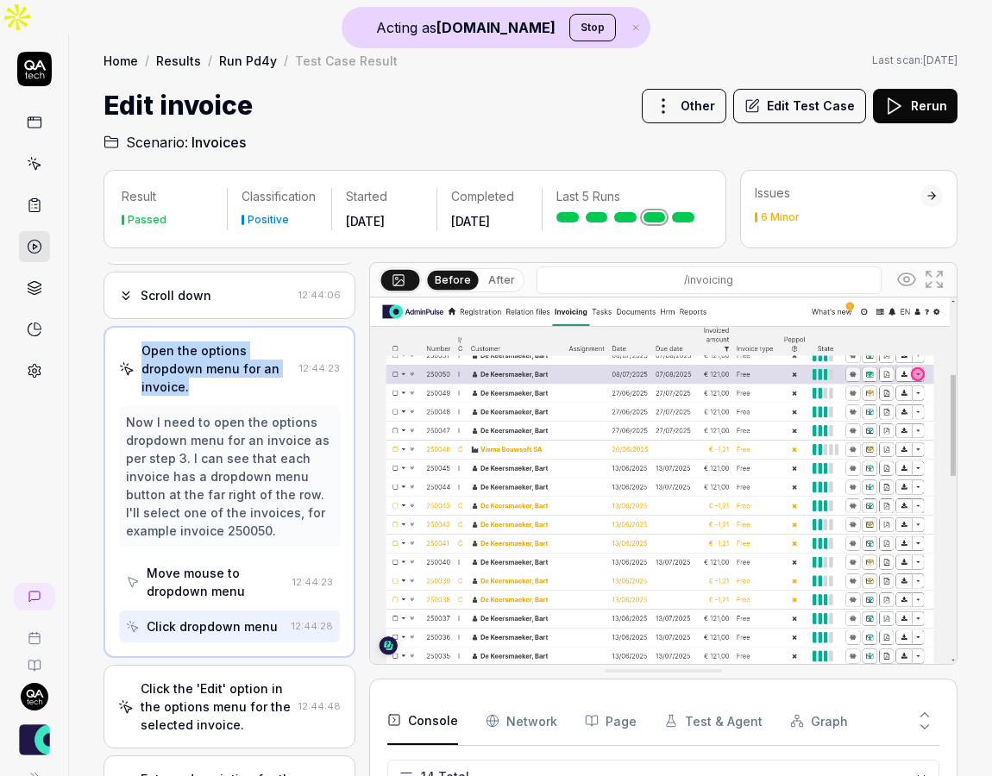
click at [191, 564] on div "Move mouse to dropdown menu" at bounding box center [216, 582] width 139 height 36
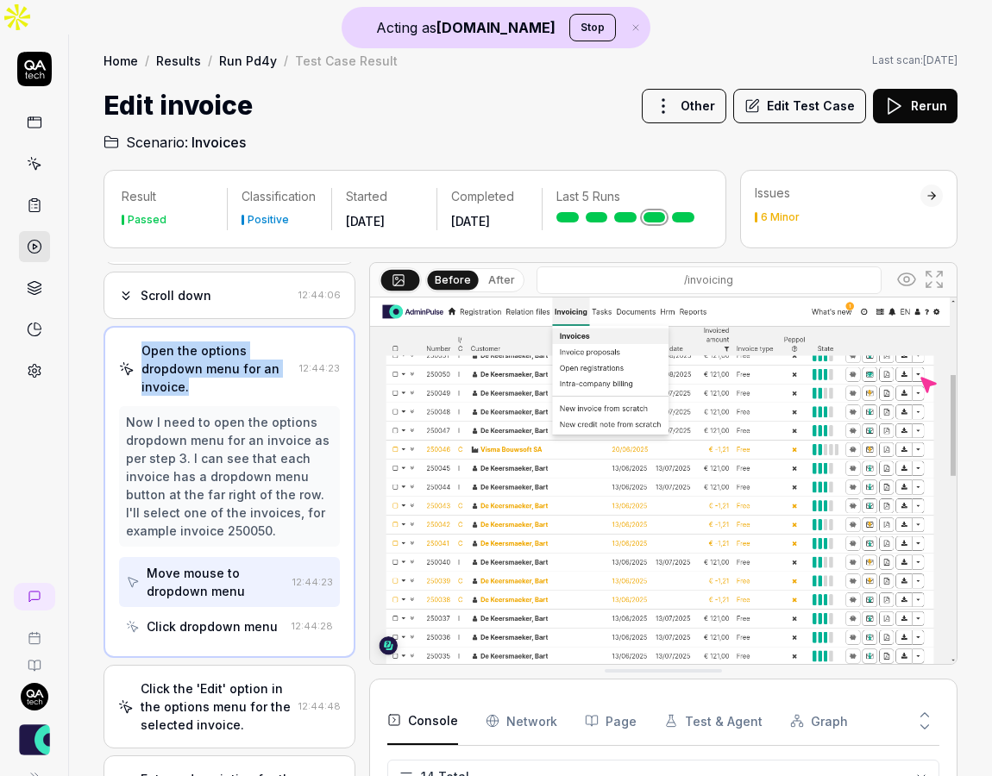
click at [189, 618] on div "Click dropdown menu" at bounding box center [212, 627] width 131 height 18
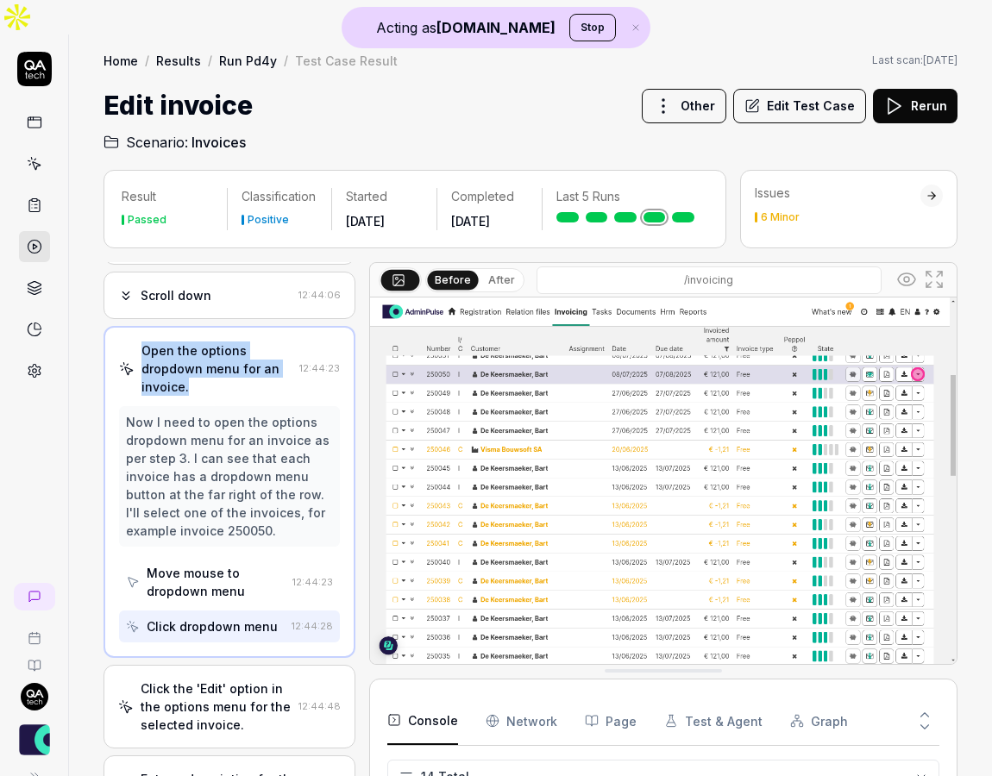
click at [189, 564] on div "Move mouse to dropdown menu" at bounding box center [216, 582] width 139 height 36
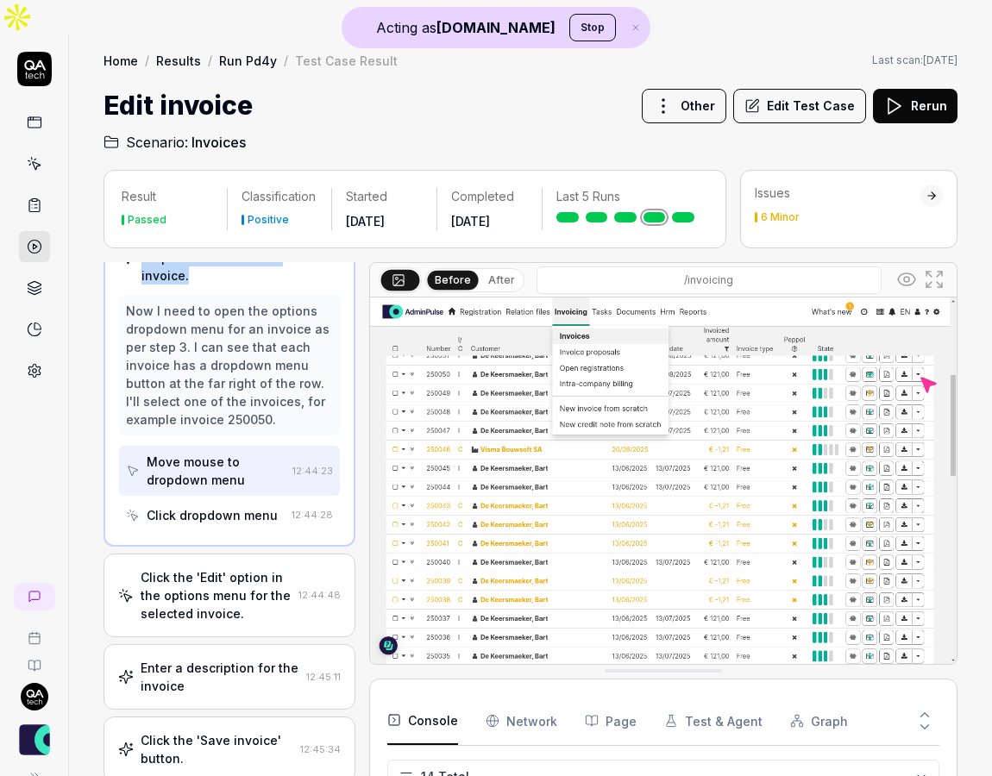
scroll to position [293, 0]
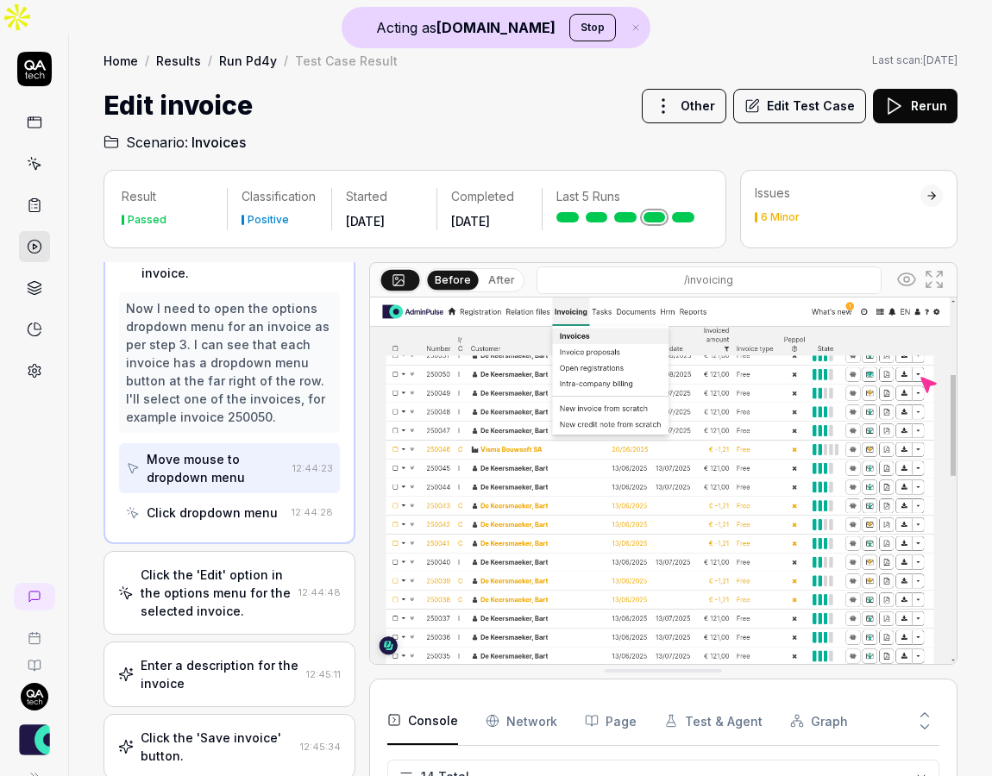
click at [213, 566] on div "Click the 'Edit' option in the options menu for the selected invoice." at bounding box center [216, 593] width 151 height 54
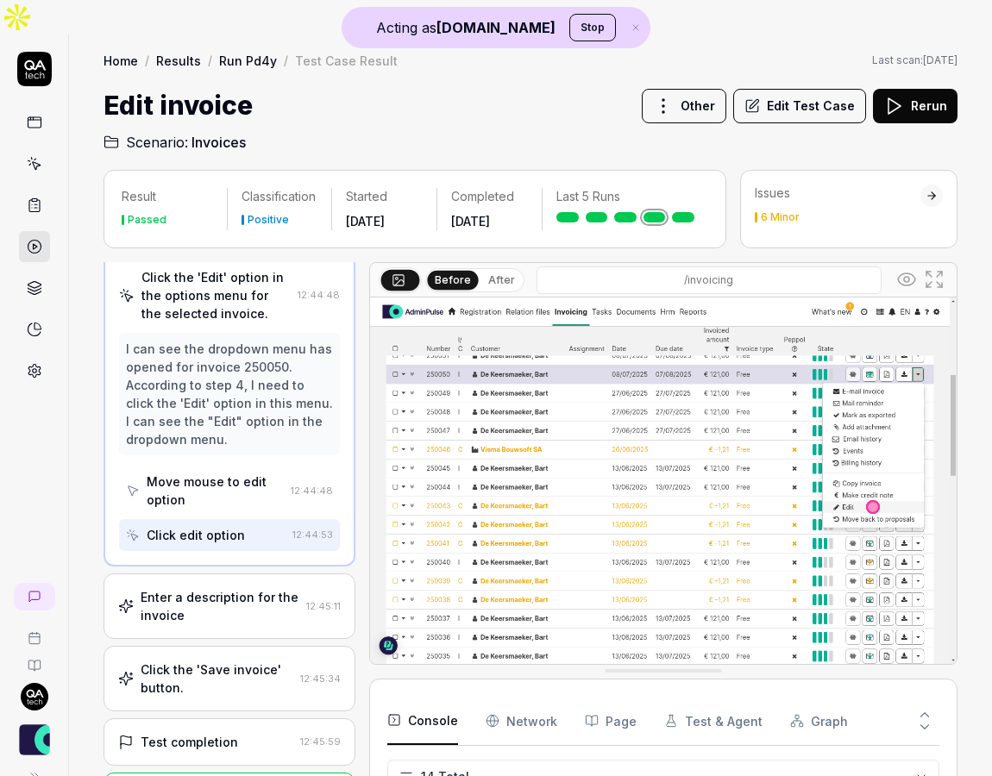
click at [204, 588] on div "Enter a description for the invoice" at bounding box center [220, 606] width 159 height 36
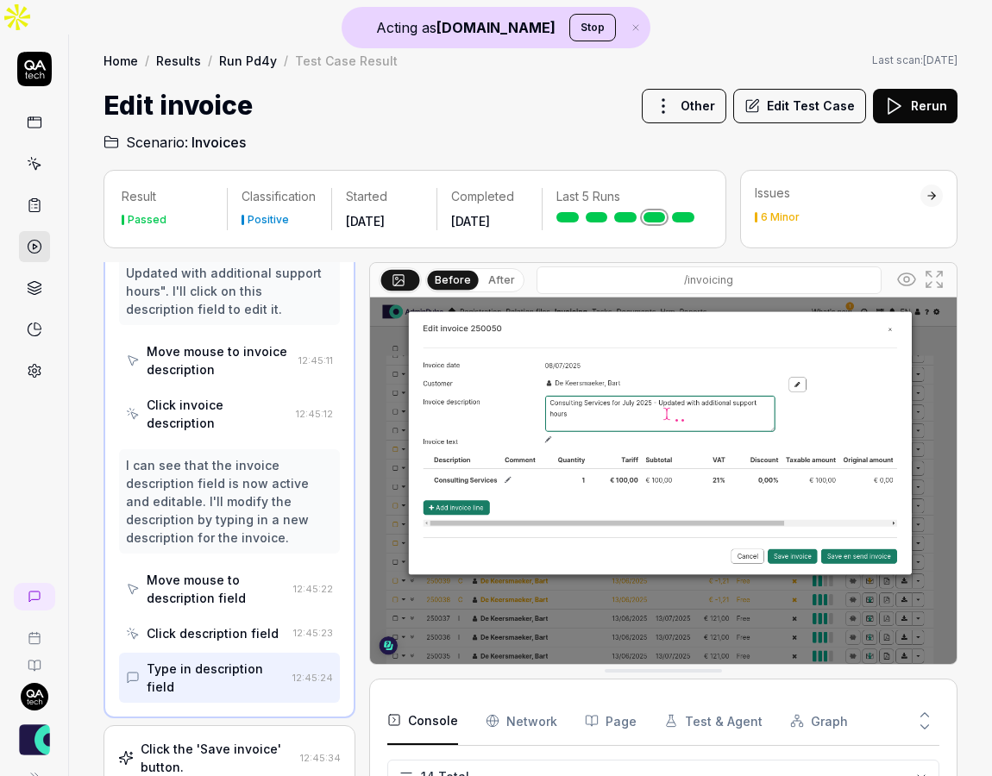
scroll to position [666, 0]
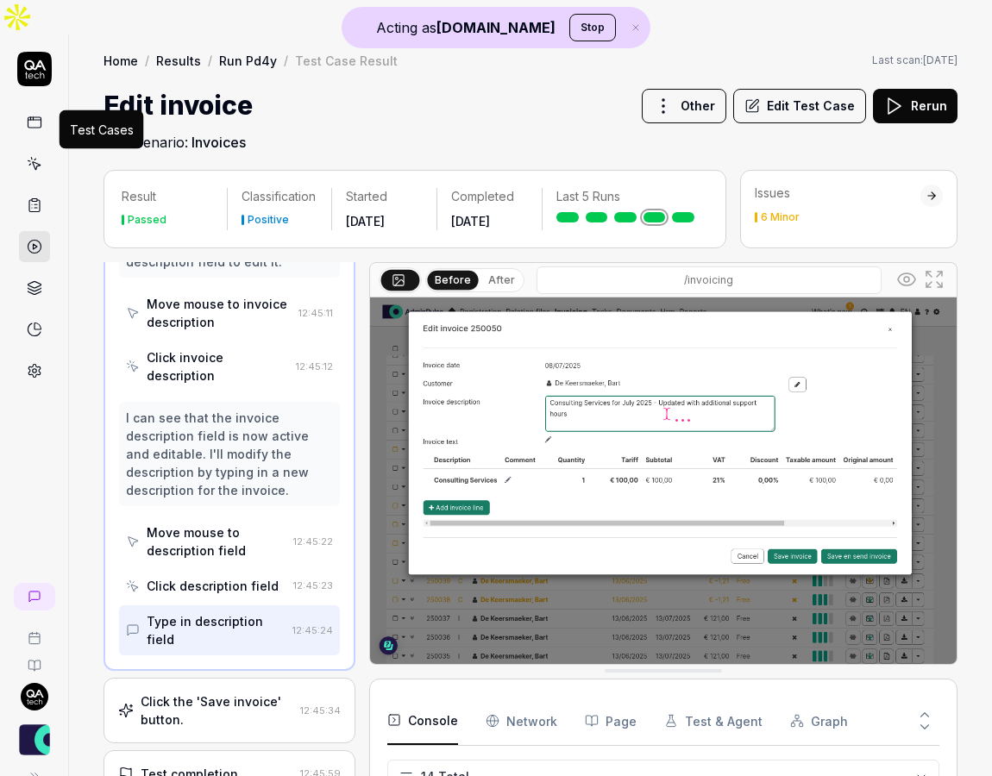
click at [31, 156] on icon at bounding box center [35, 164] width 16 height 16
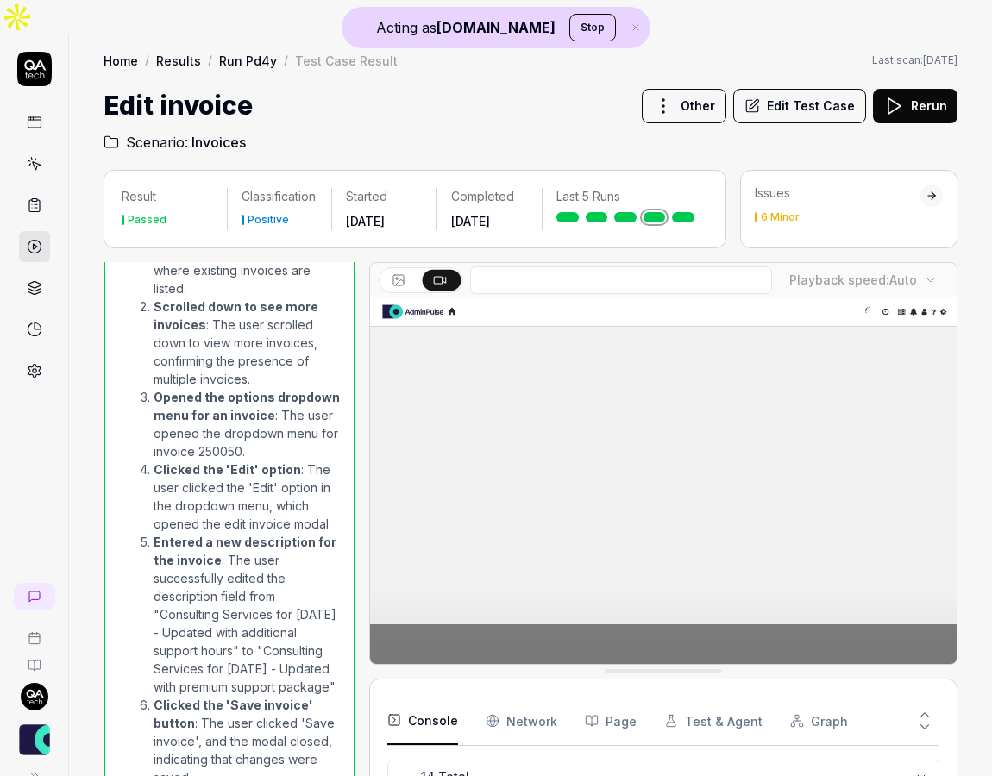
scroll to position [926, 0]
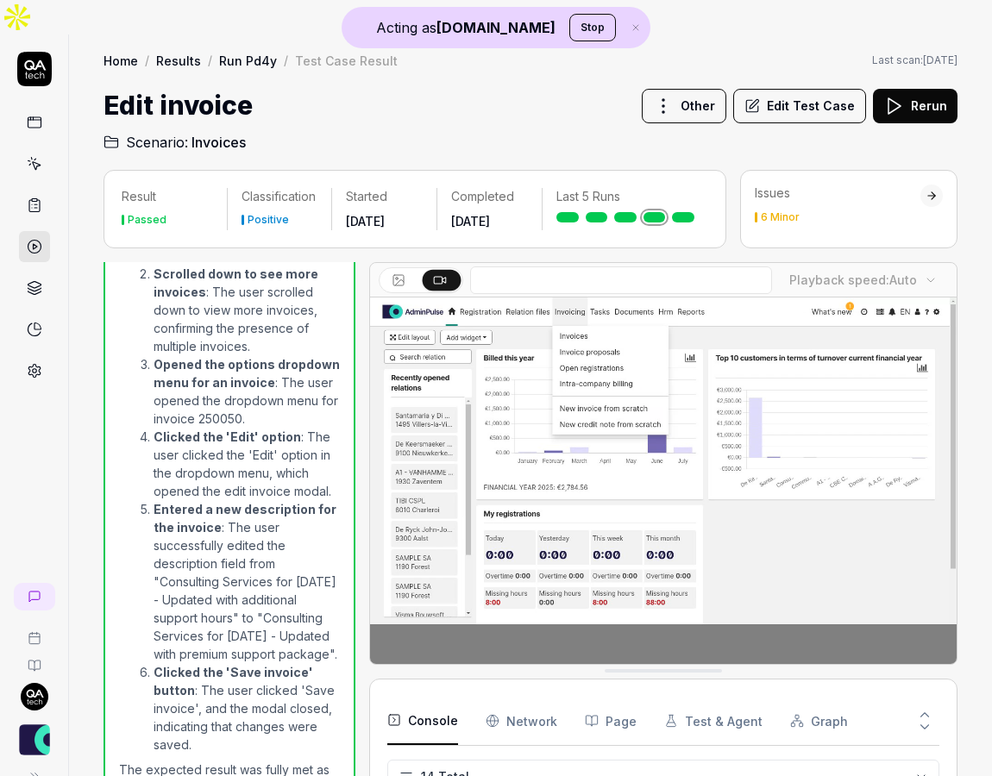
click at [36, 162] on icon at bounding box center [36, 166] width 8 height 8
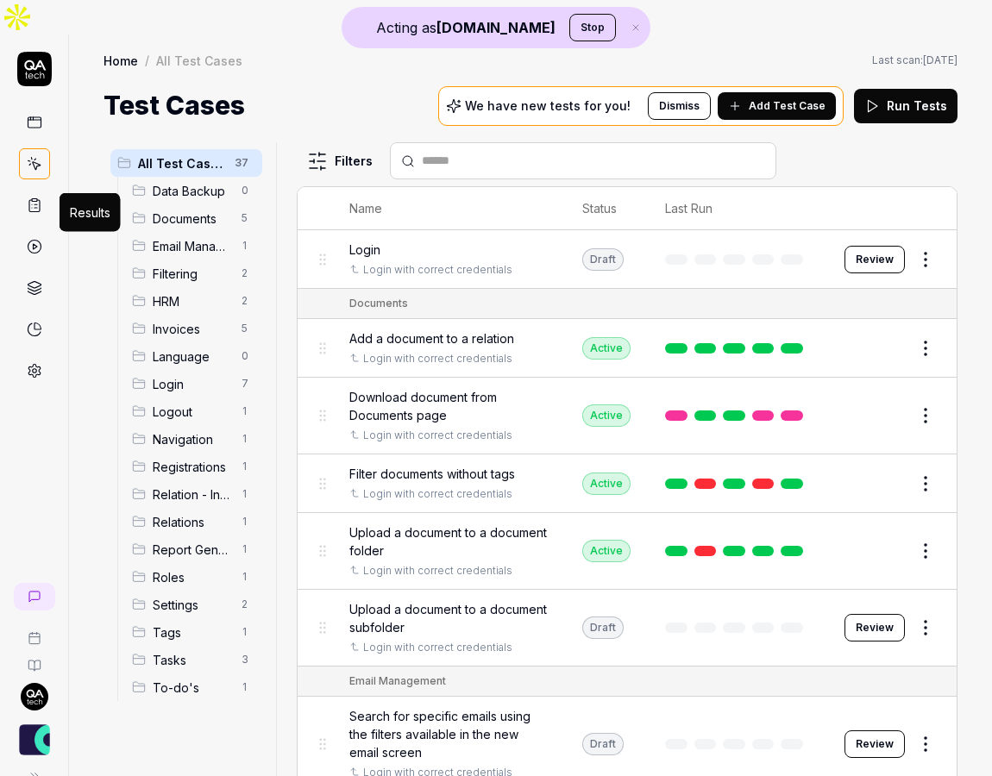
click at [33, 244] on polygon at bounding box center [35, 246] width 4 height 5
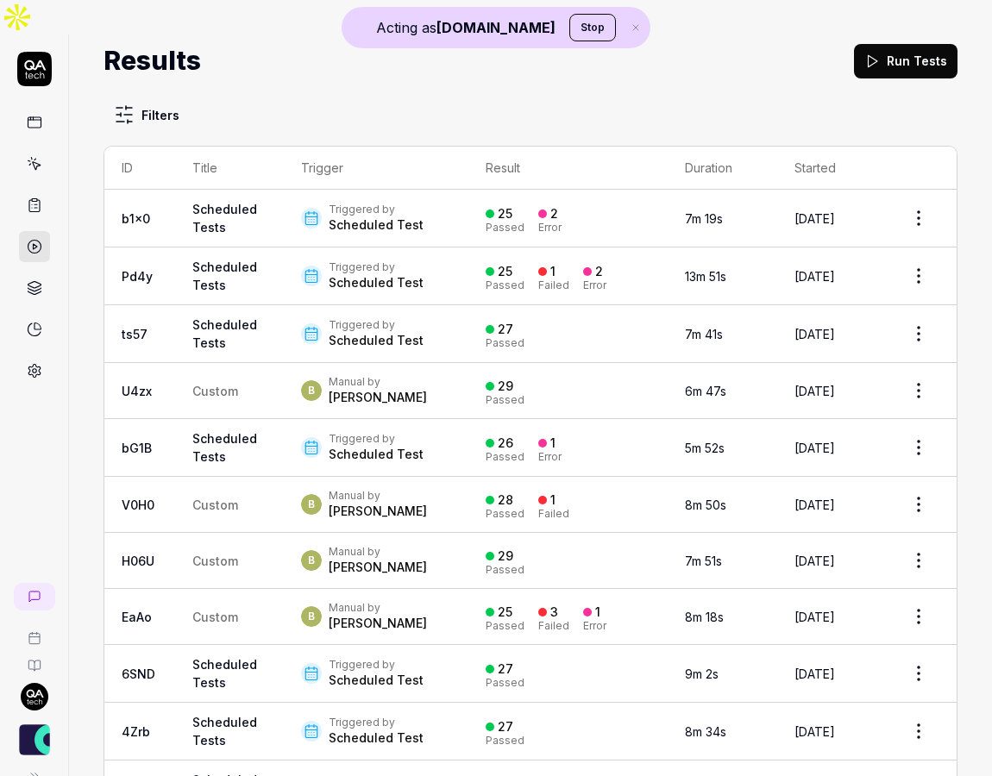
scroll to position [55, 0]
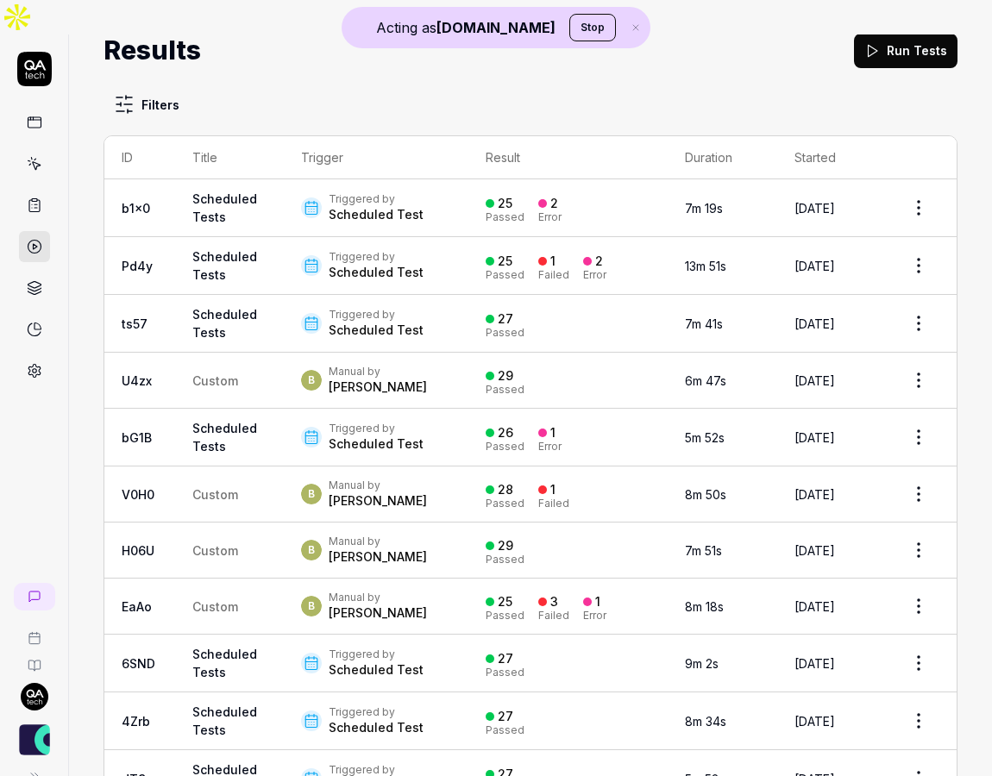
click at [192, 605] on td "Custom" at bounding box center [229, 607] width 109 height 56
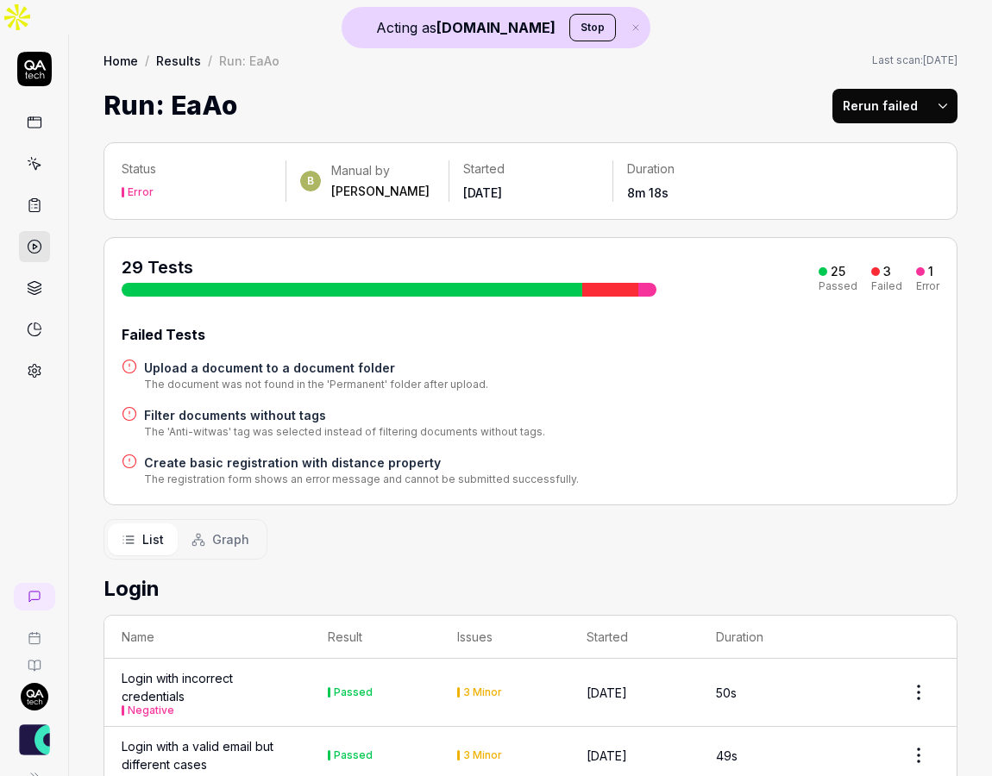
click at [222, 531] on span "Graph" at bounding box center [230, 540] width 37 height 18
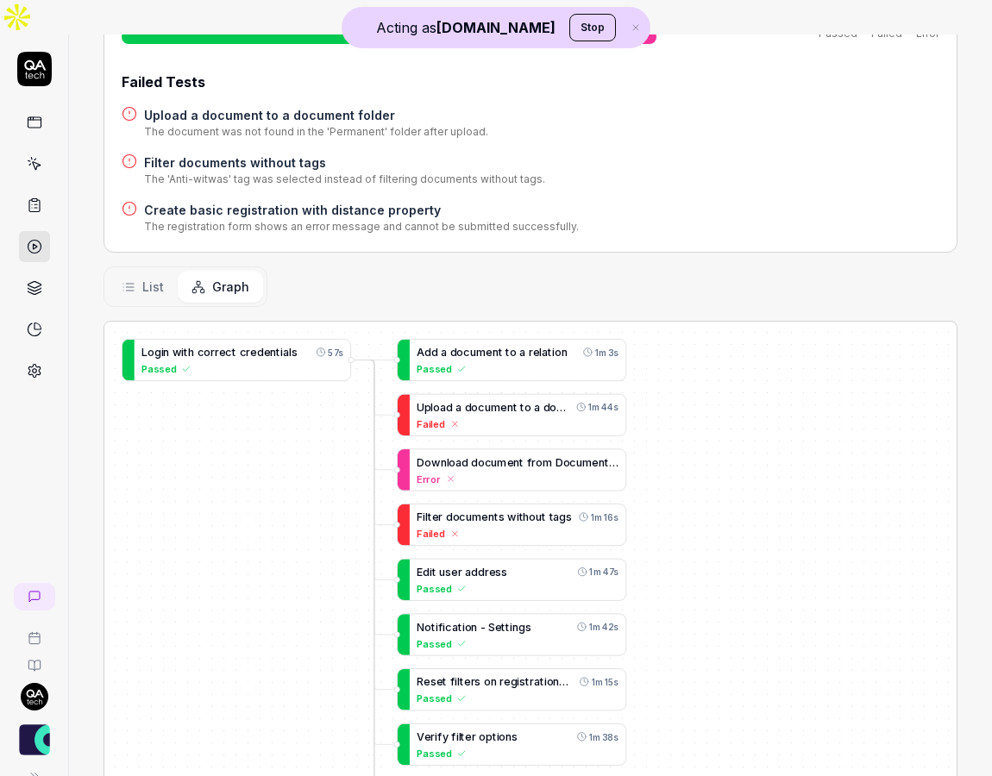
scroll to position [260, 0]
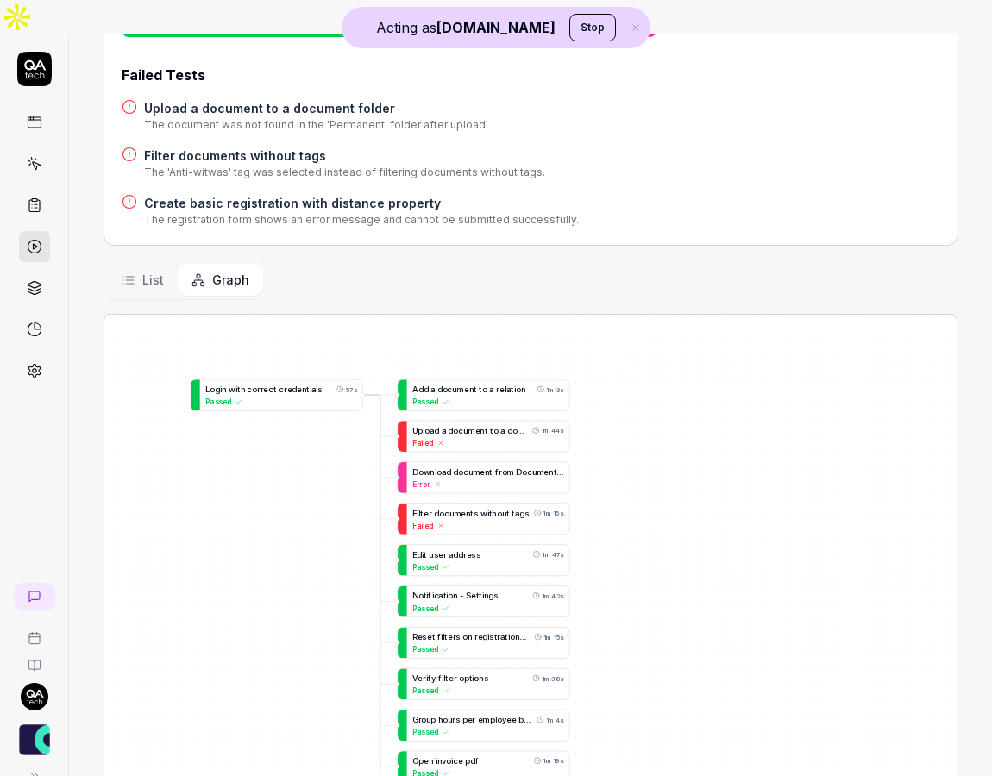
click at [146, 271] on span "List" at bounding box center [153, 280] width 22 height 18
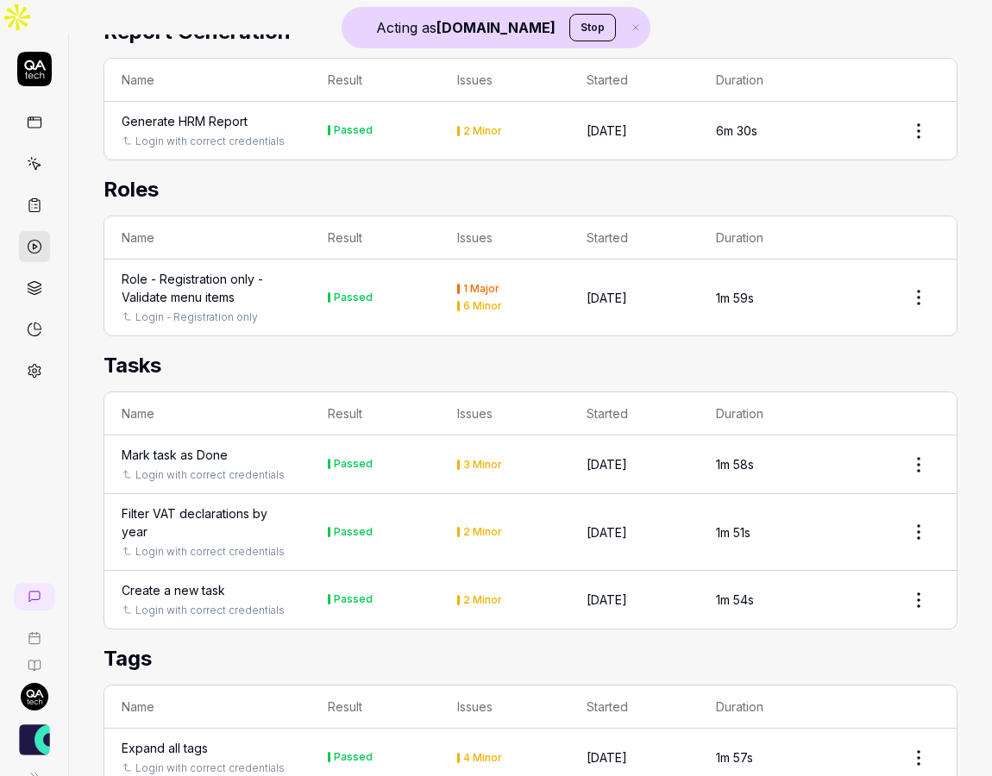
scroll to position [2434, 0]
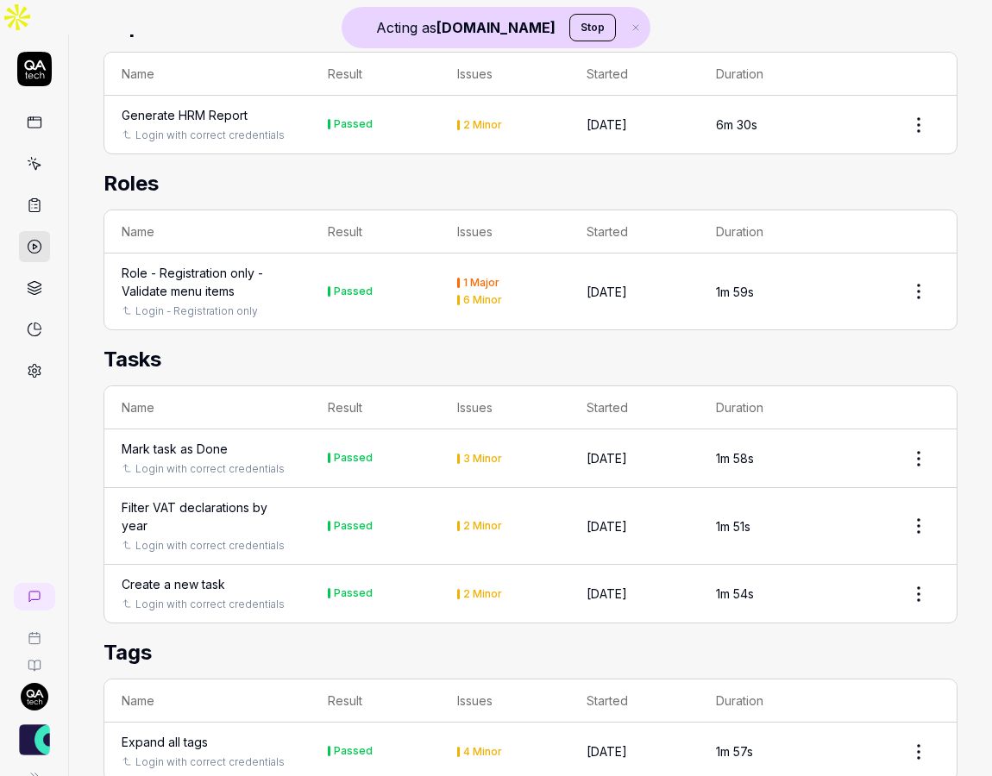
click at [227, 499] on div "Filter VAT declarations by year" at bounding box center [208, 517] width 172 height 36
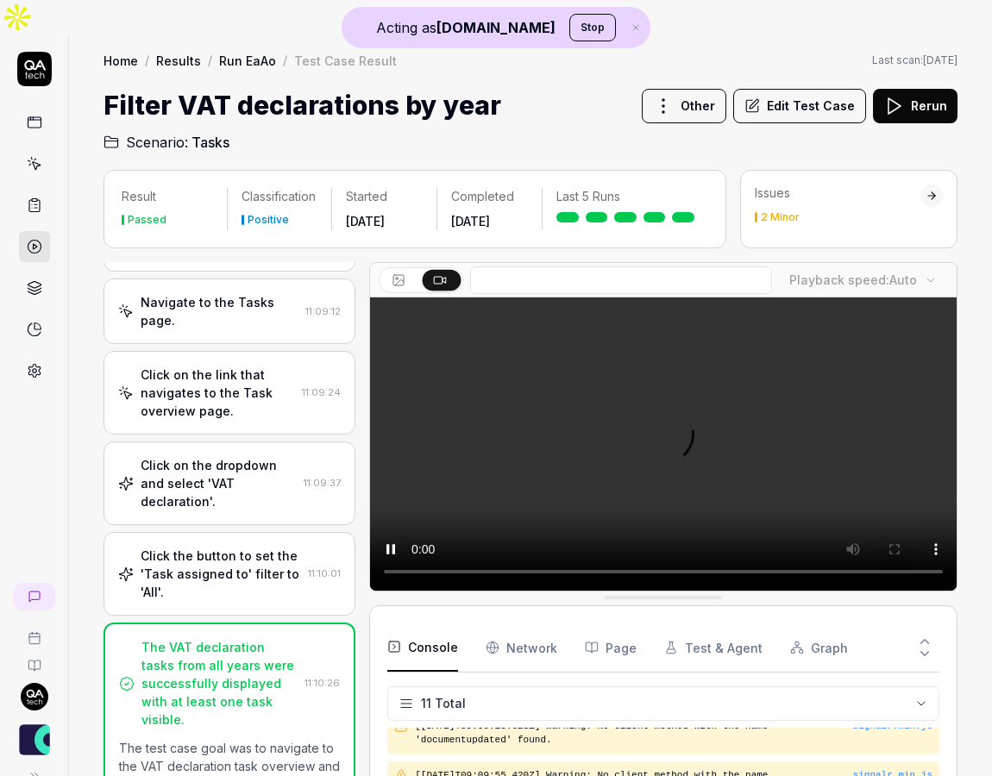
scroll to position [357, 0]
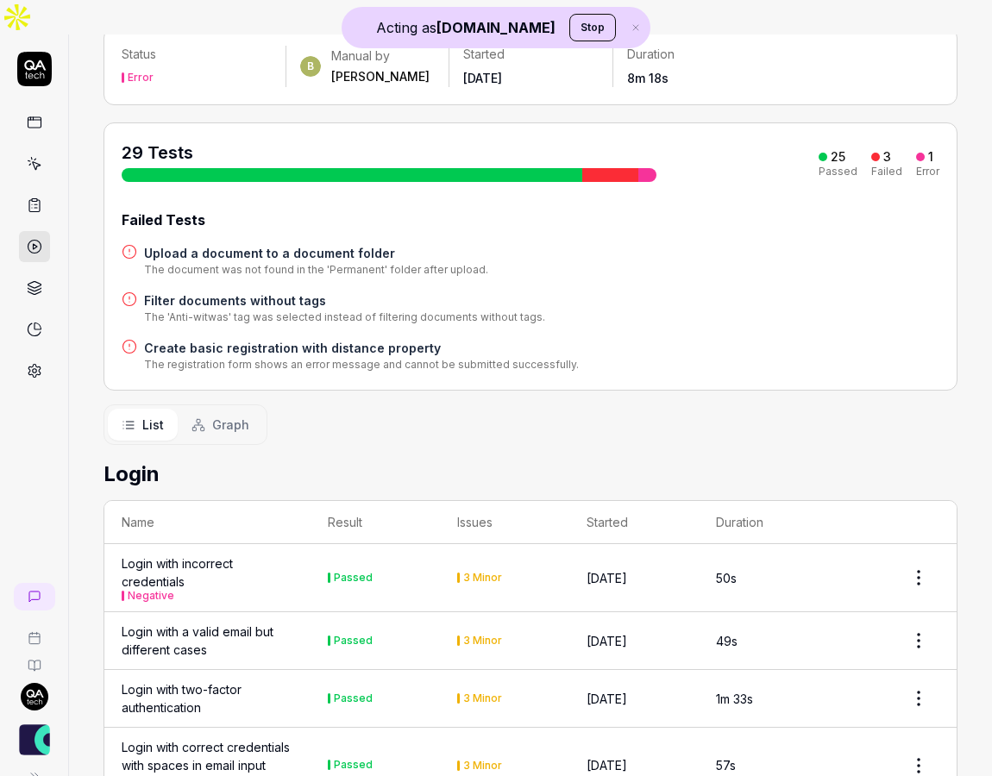
scroll to position [147, 0]
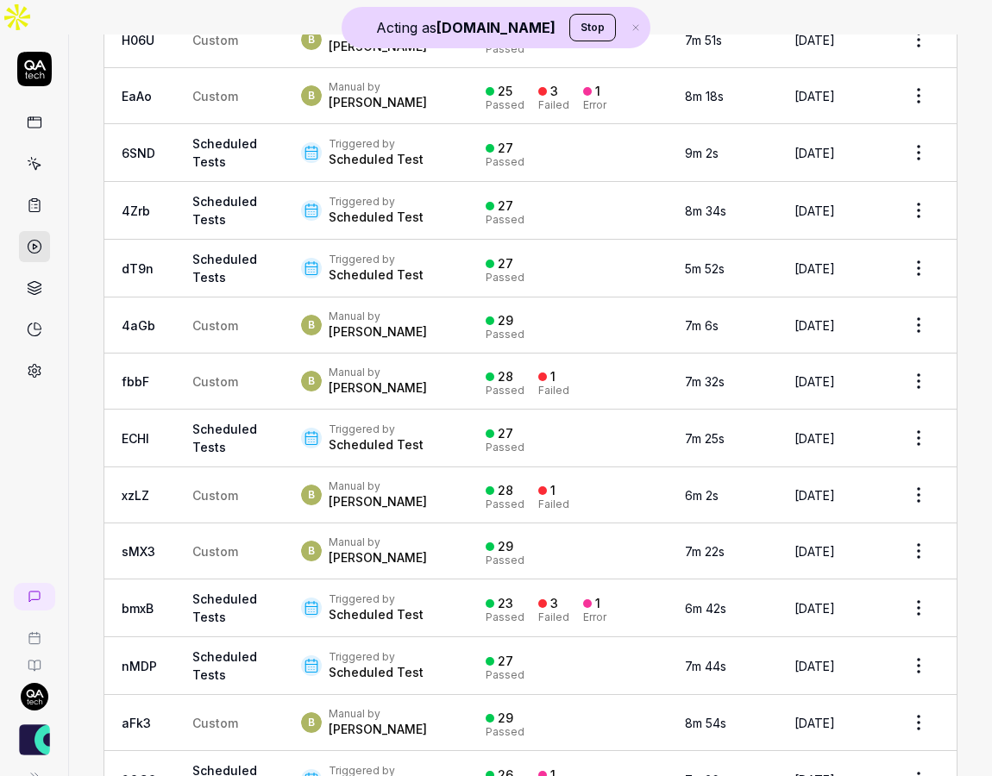
scroll to position [575, 0]
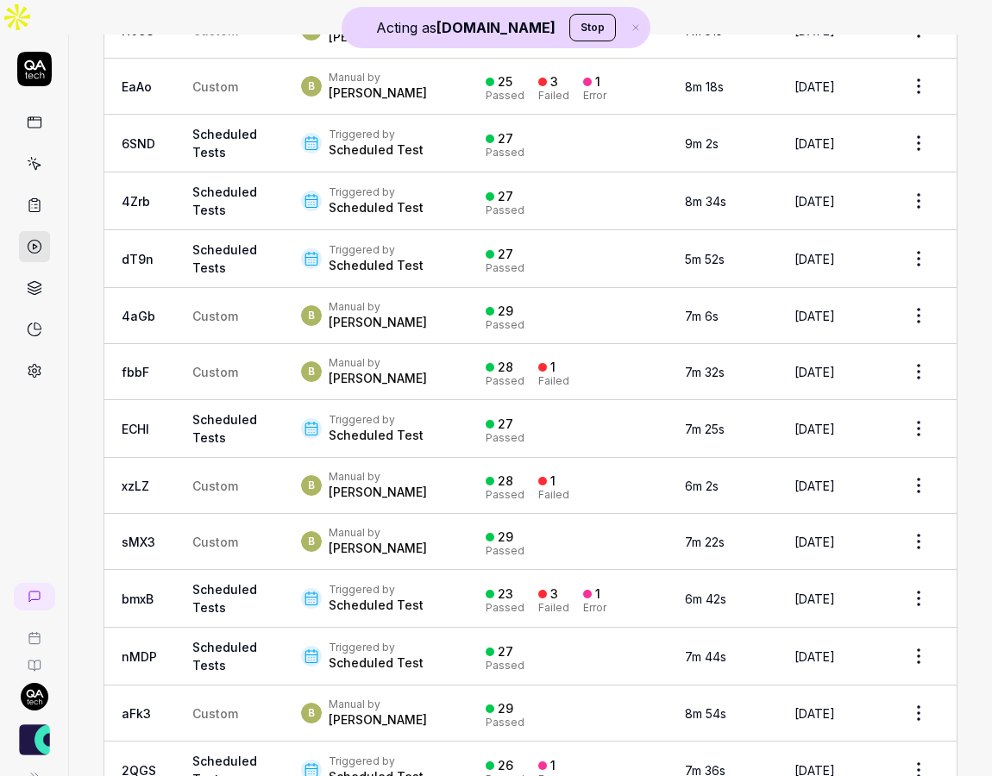
click at [239, 570] on td "Custom" at bounding box center [229, 542] width 109 height 56
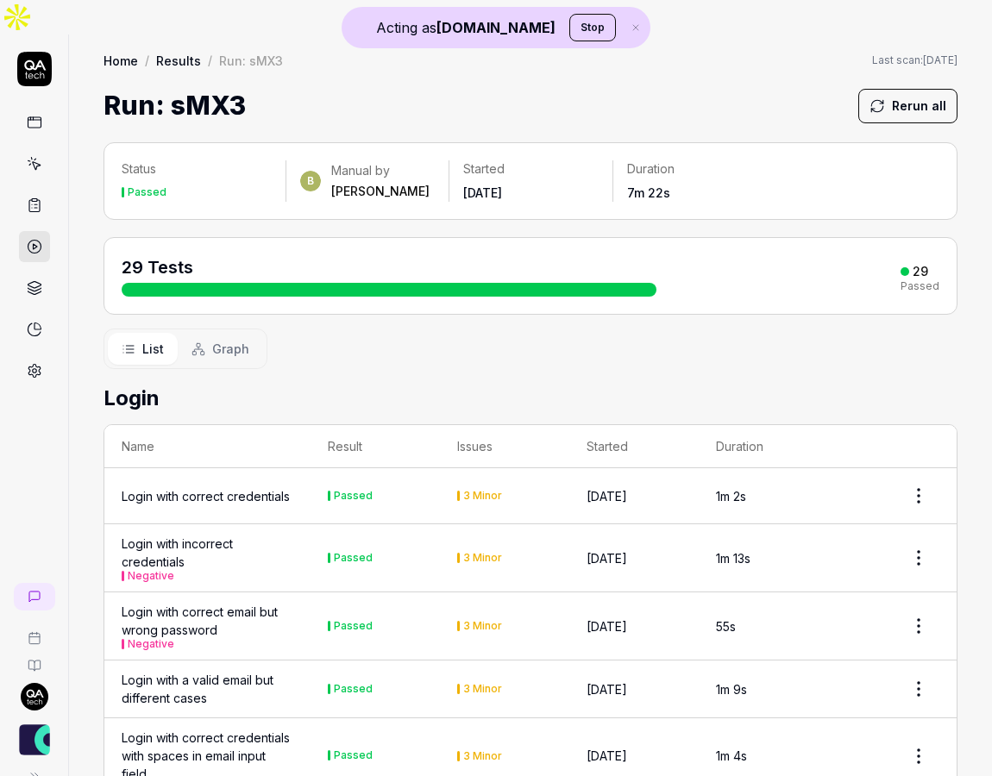
click at [201, 342] on icon at bounding box center [199, 349] width 14 height 14
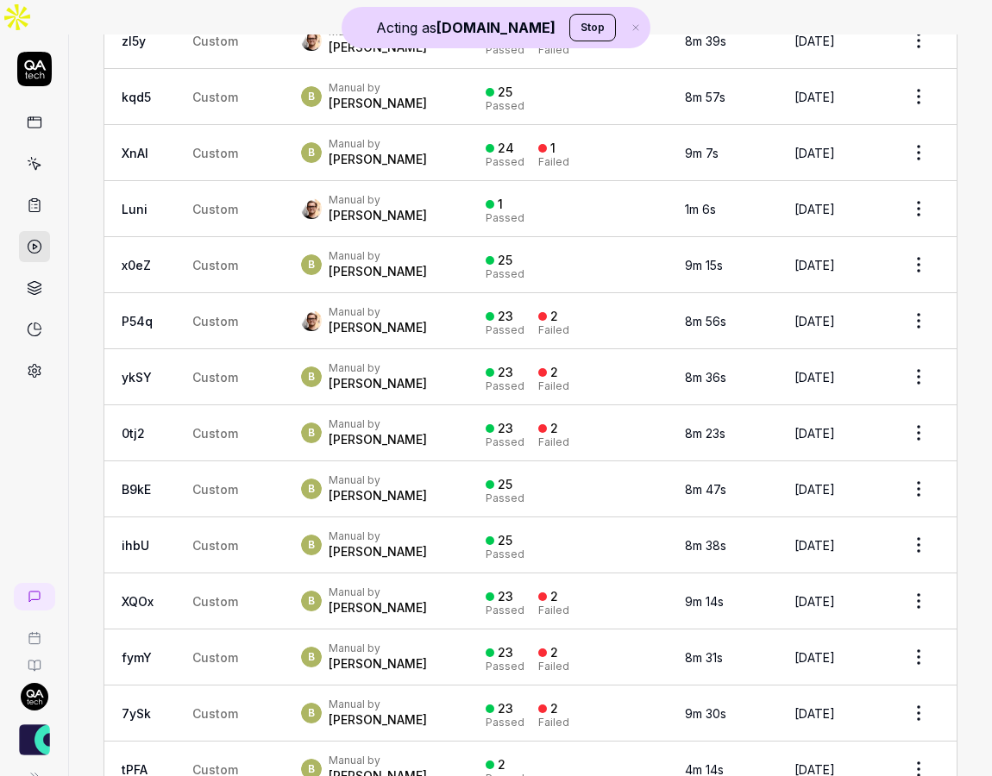
scroll to position [4179, 0]
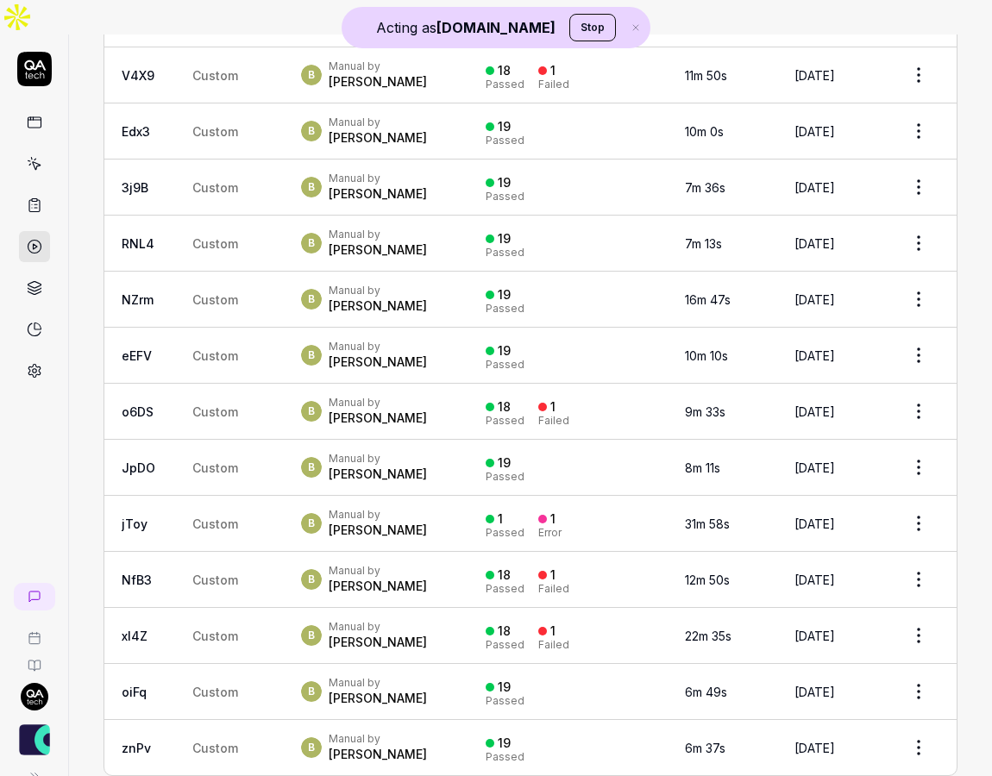
scroll to position [6098, 0]
click at [255, 552] on td "Custom" at bounding box center [229, 580] width 109 height 56
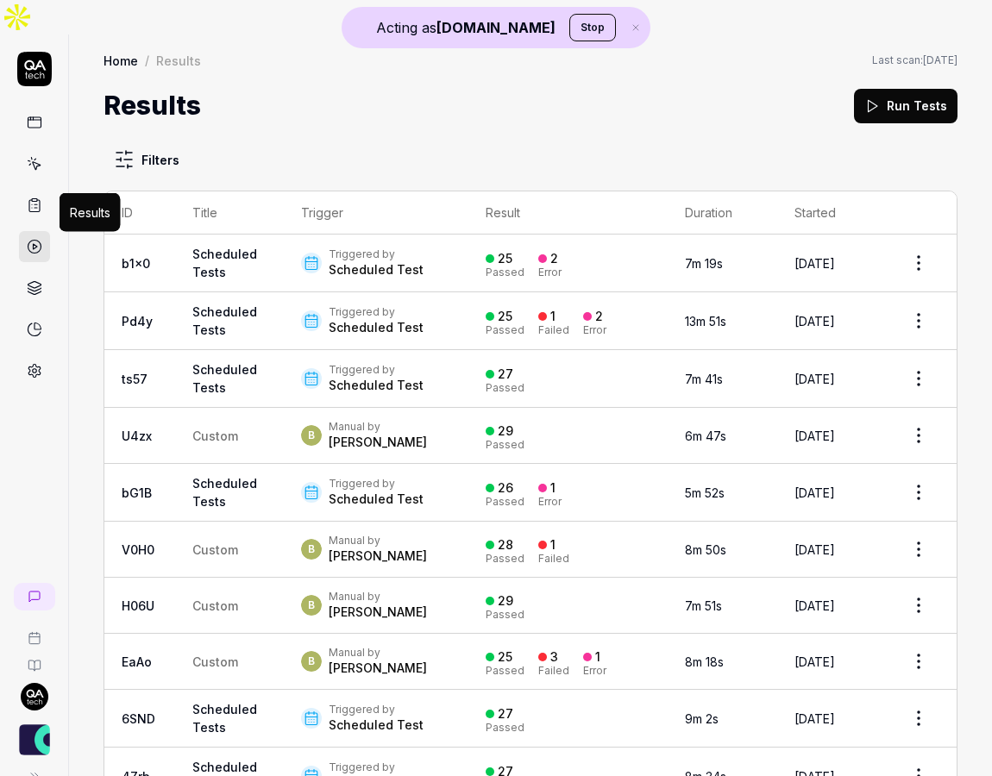
click at [31, 239] on icon at bounding box center [35, 247] width 16 height 16
click at [35, 280] on icon at bounding box center [35, 288] width 16 height 16
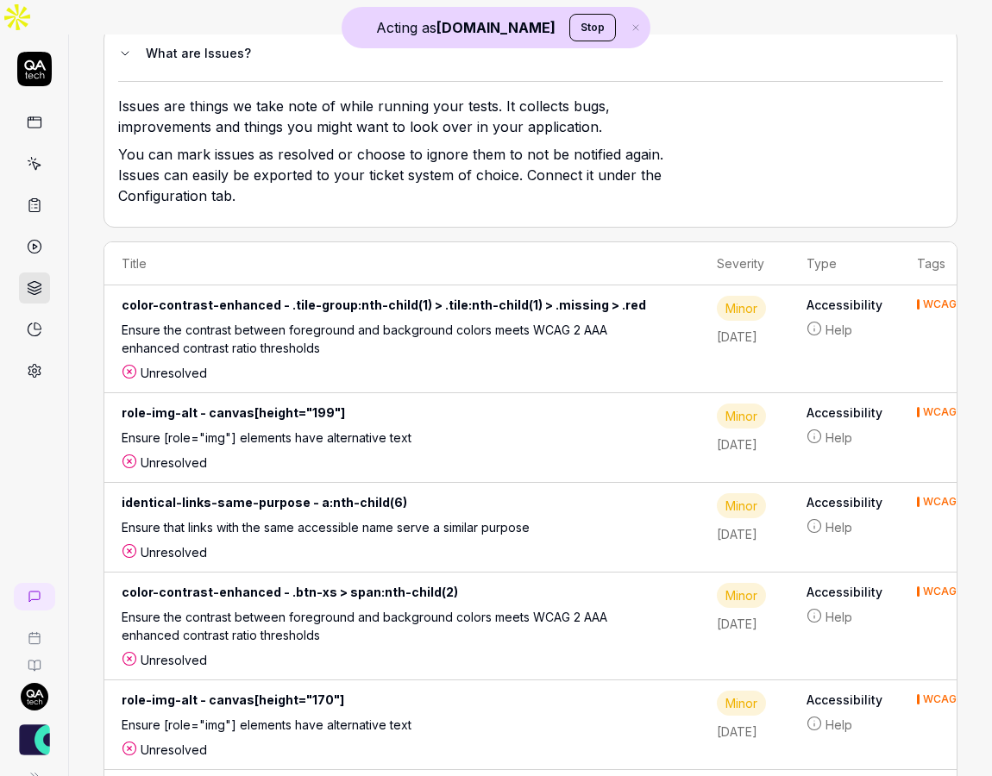
scroll to position [163, 0]
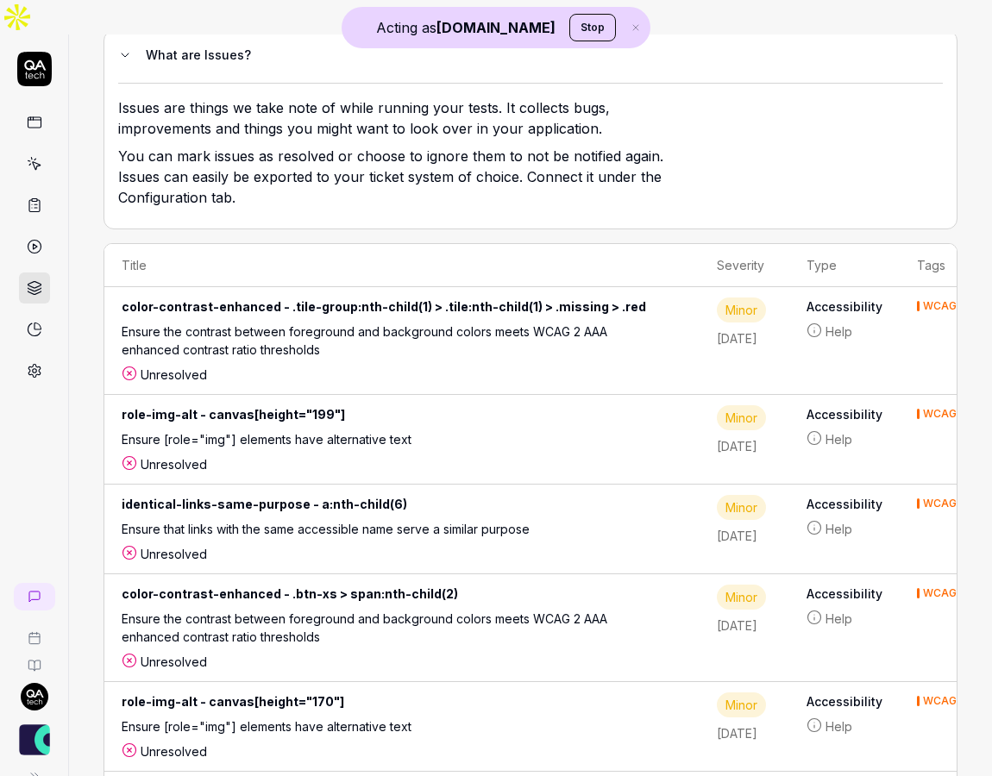
click at [35, 355] on link at bounding box center [34, 370] width 31 height 31
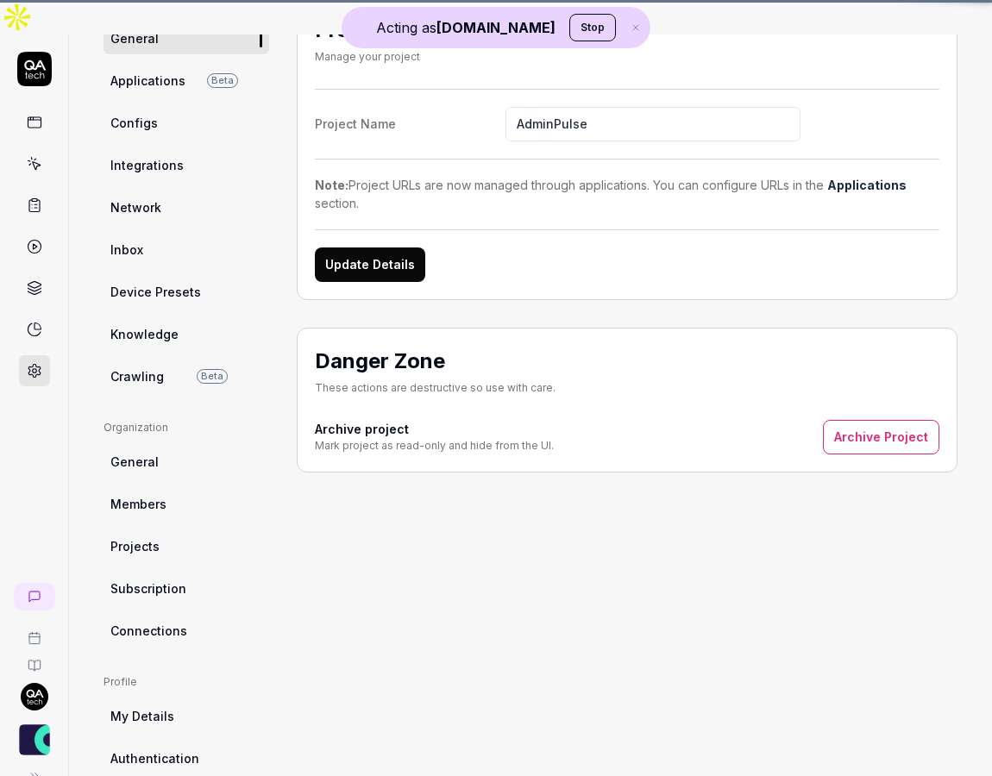
scroll to position [125, 0]
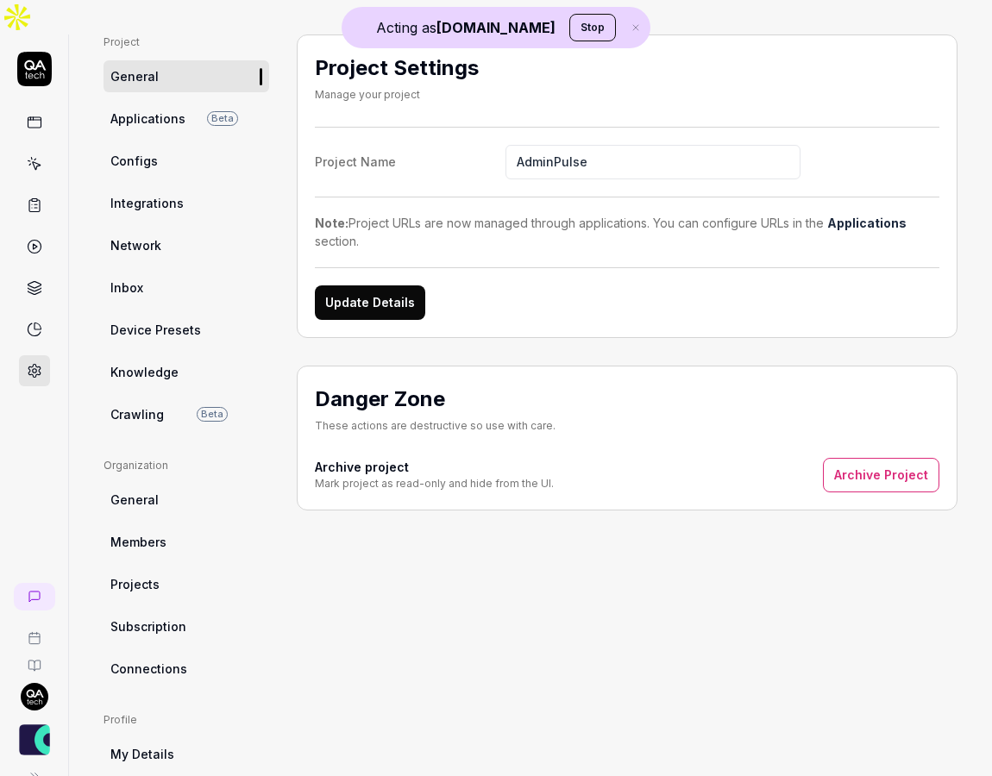
click at [183, 187] on link "Integrations" at bounding box center [187, 203] width 166 height 32
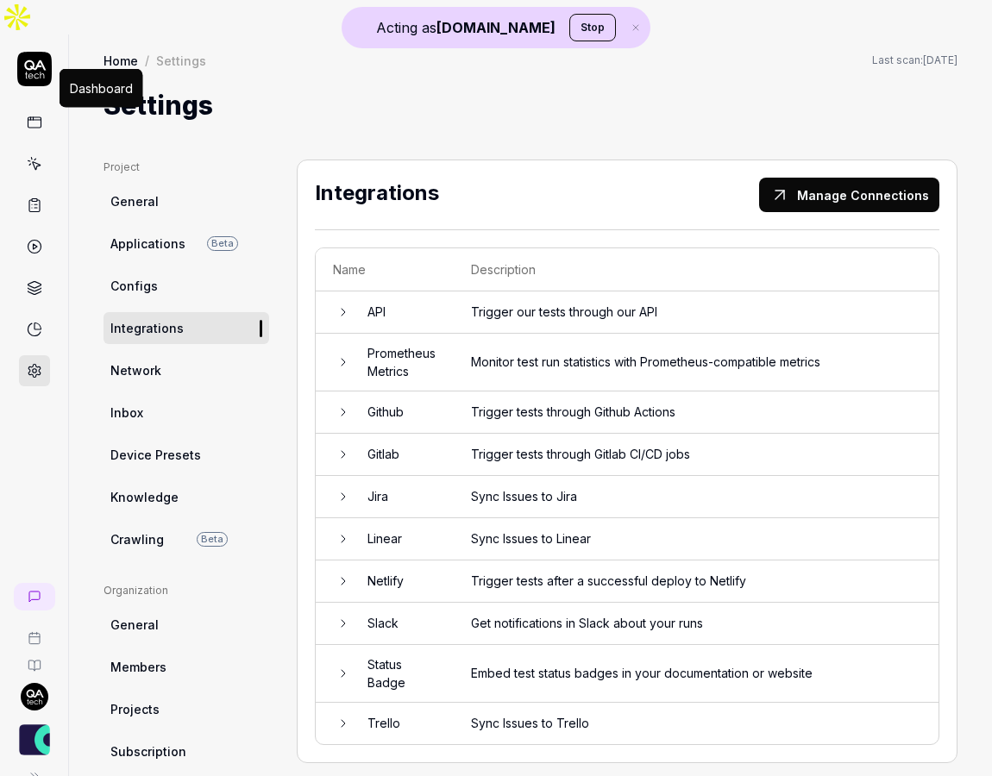
click at [31, 115] on icon at bounding box center [35, 123] width 16 height 16
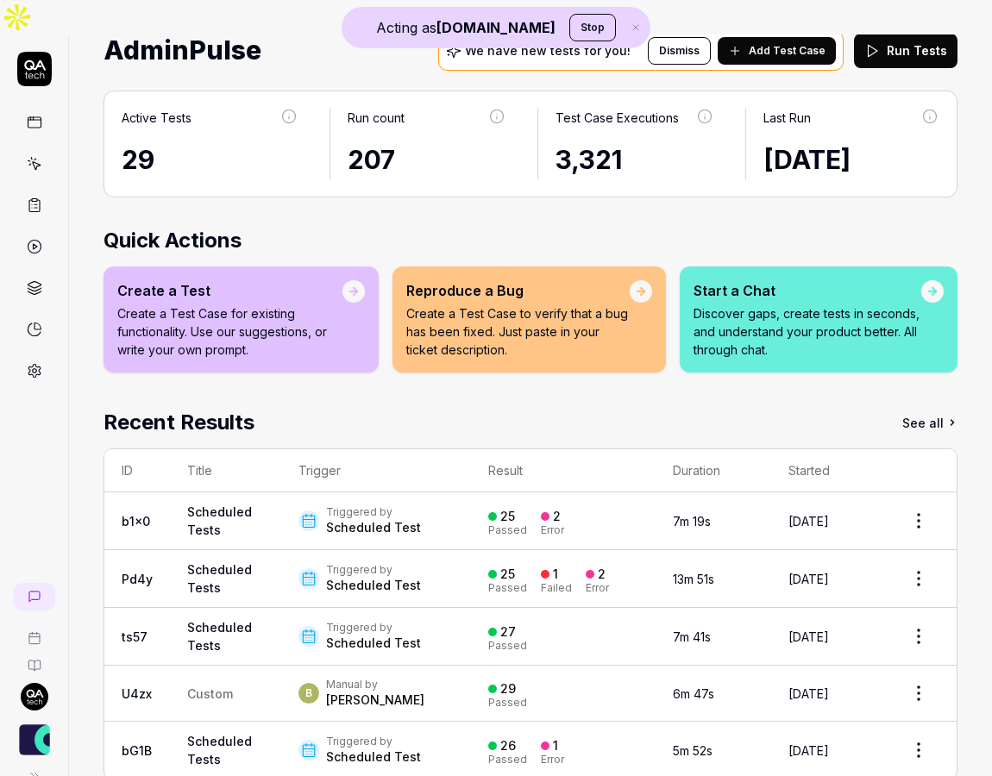
scroll to position [62, 0]
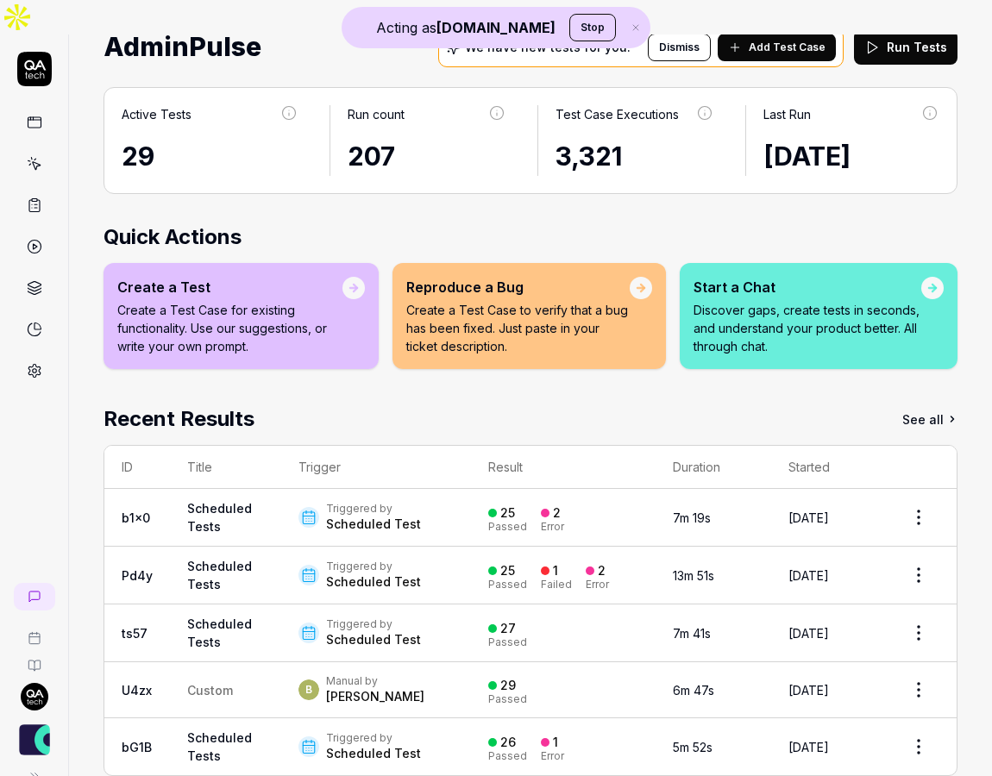
click at [837, 302] on p "Discover gaps, create tests in seconds, and understand your product better. All…" at bounding box center [808, 328] width 228 height 54
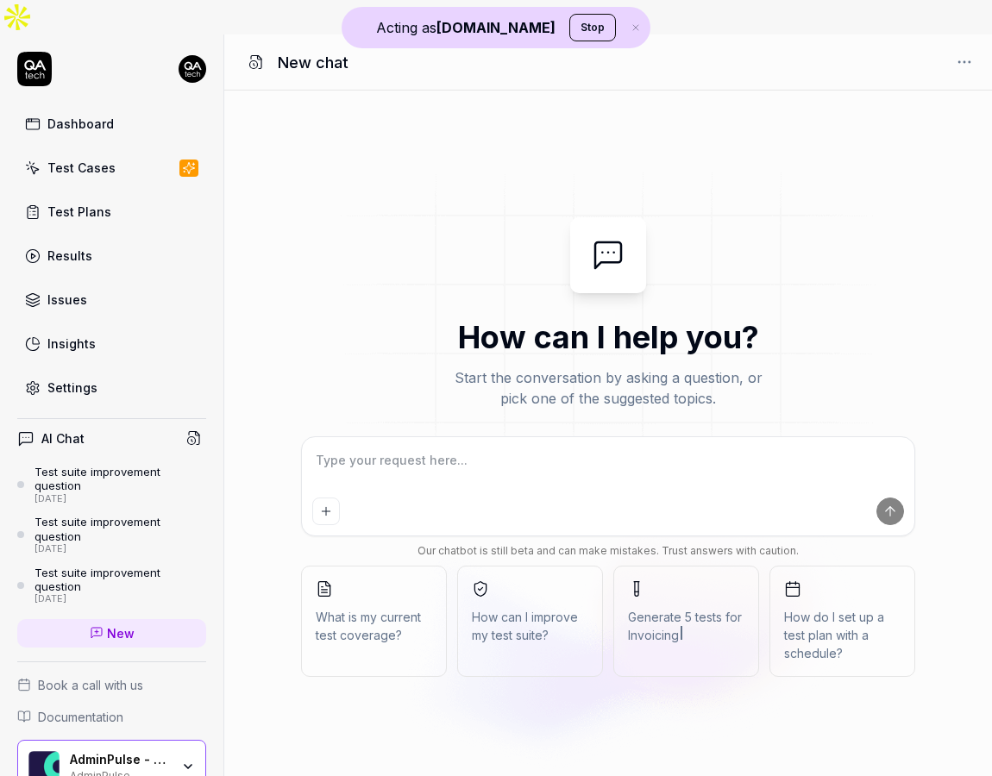
click at [530, 608] on span "How can I improve my test suite?" at bounding box center [530, 626] width 116 height 36
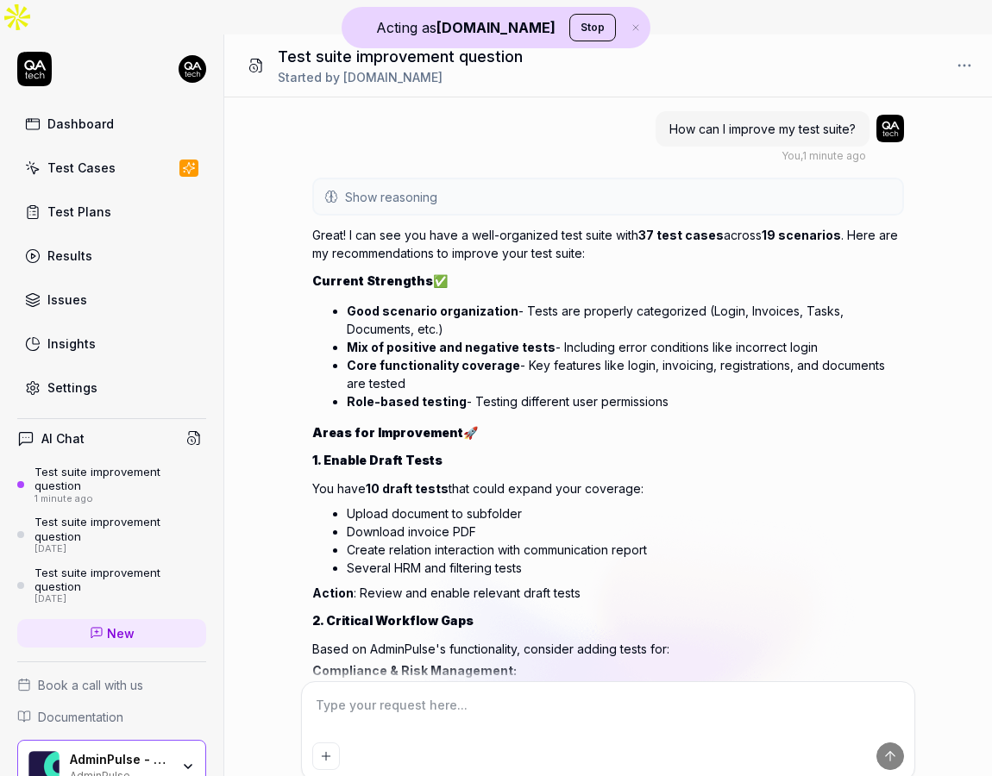
scroll to position [729, 0]
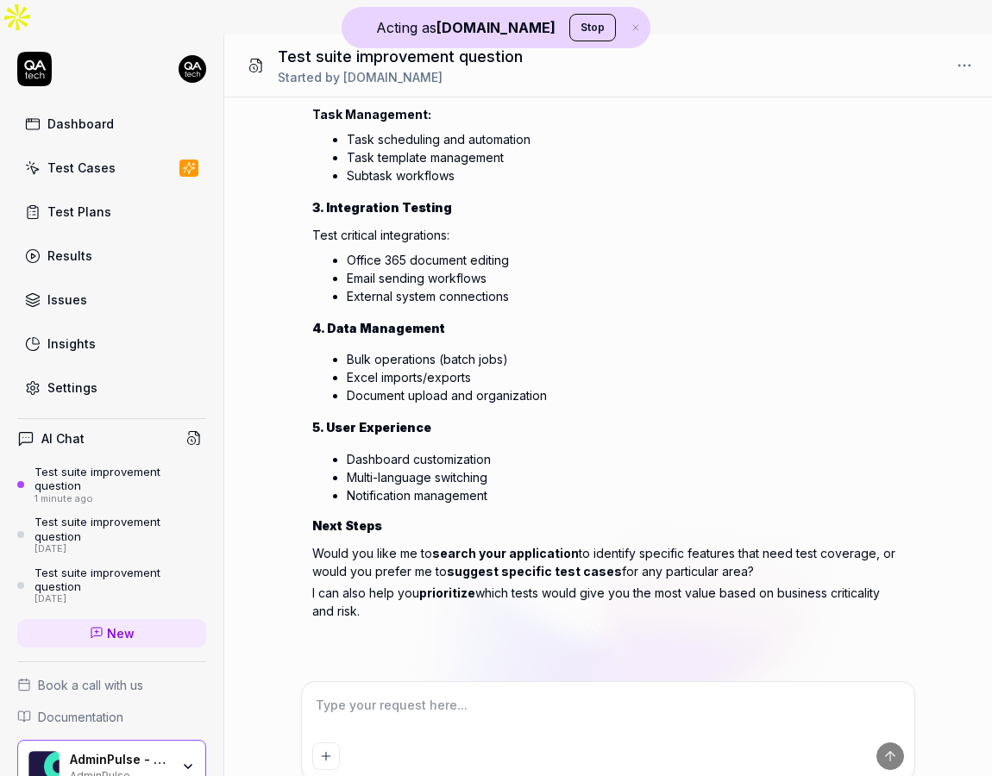
type textarea "*"
click at [111, 107] on link "Dashboard" at bounding box center [111, 124] width 189 height 34
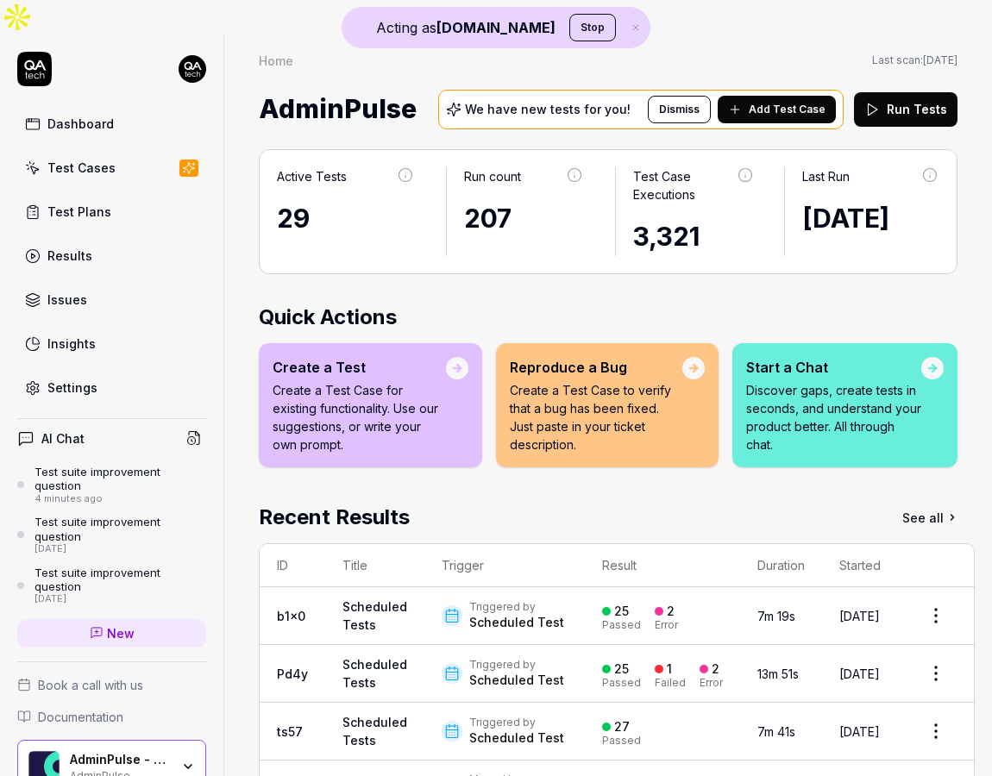
click at [102, 327] on link "Insights" at bounding box center [111, 344] width 189 height 34
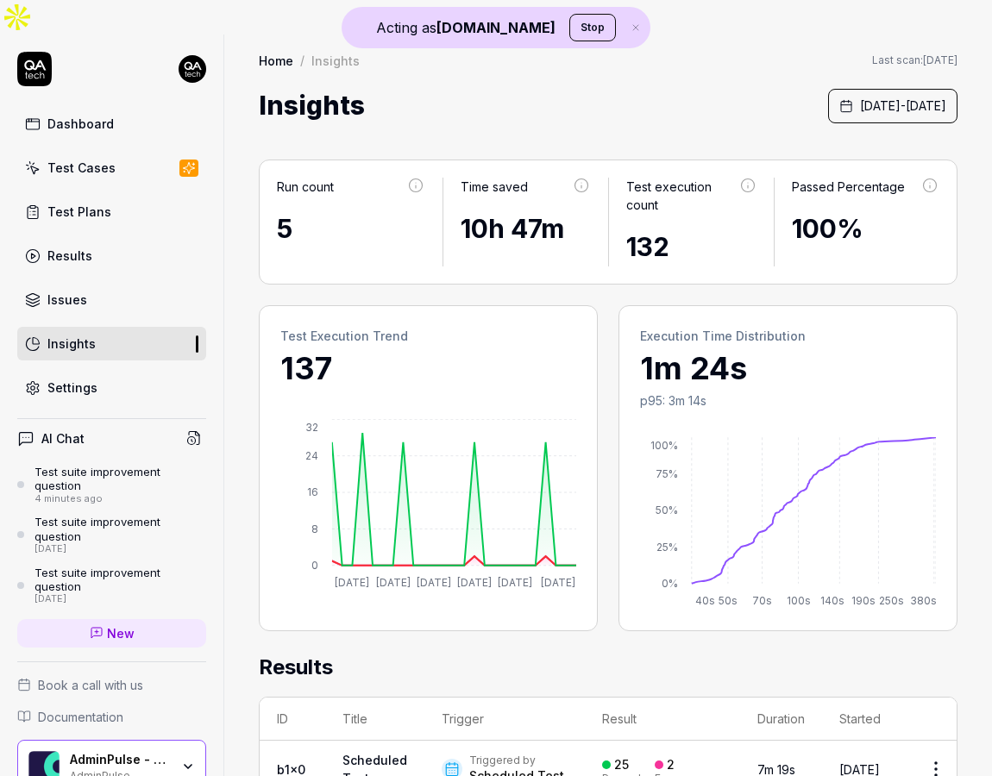
click at [122, 239] on link "Results" at bounding box center [111, 256] width 189 height 34
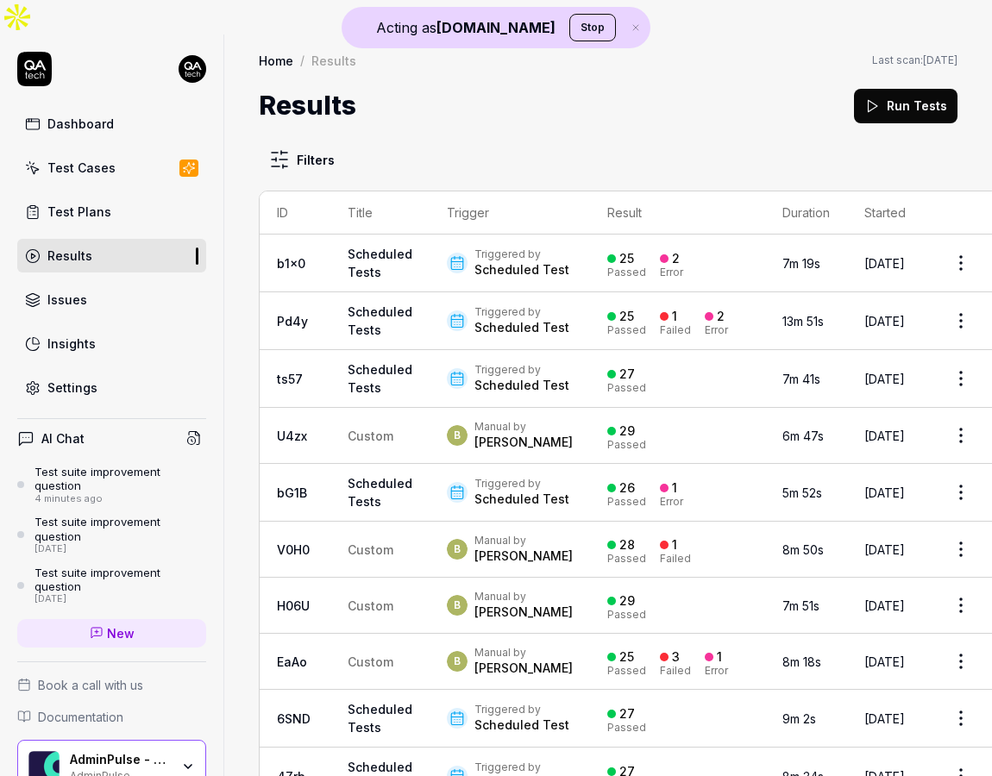
click at [102, 327] on link "Insights" at bounding box center [111, 344] width 189 height 34
